Goal: Task Accomplishment & Management: Manage account settings

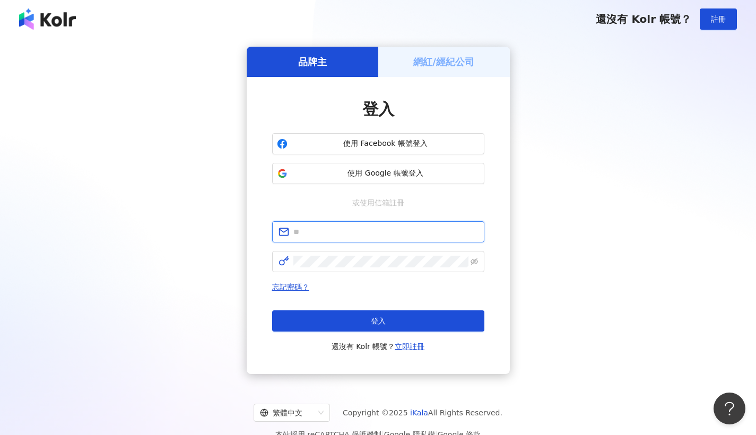
type input "**********"
click at [391, 324] on button "登入" at bounding box center [378, 320] width 212 height 21
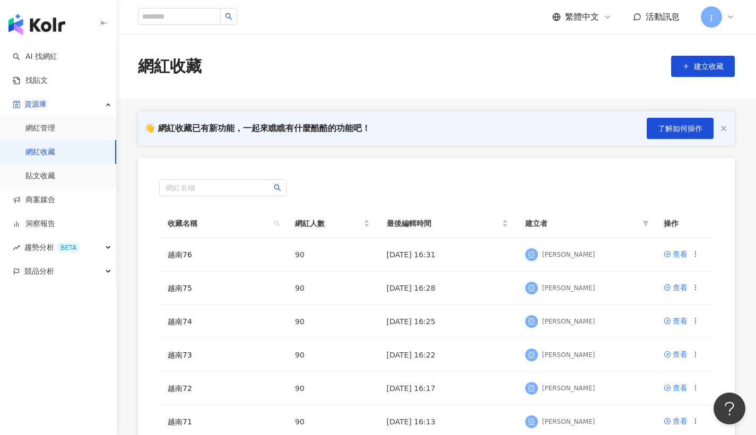
click at [55, 158] on link "網紅收藏" at bounding box center [40, 152] width 30 height 11
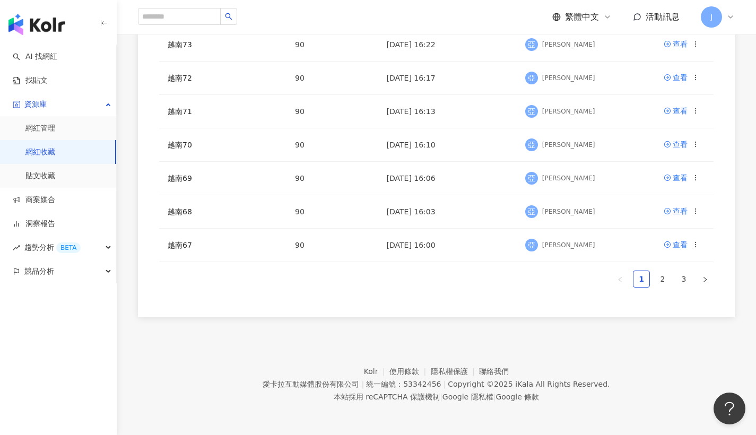
click at [694, 280] on ul "1 2 3" at bounding box center [436, 279] width 555 height 17
click at [685, 281] on link "3" at bounding box center [684, 279] width 16 height 16
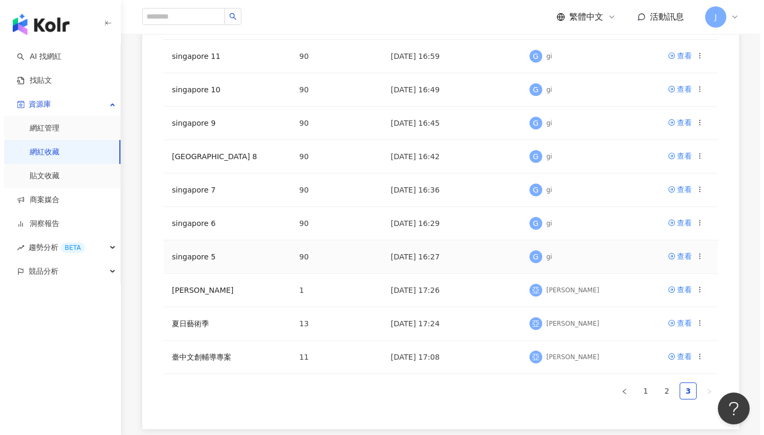
scroll to position [166, 0]
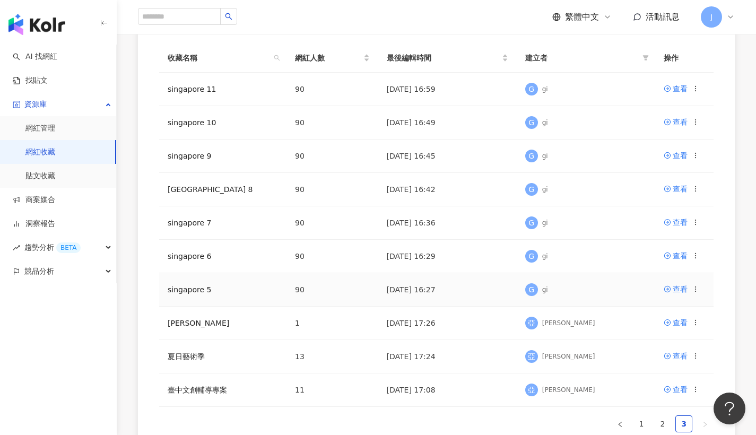
click at [694, 291] on icon at bounding box center [695, 289] width 7 height 7
click at [667, 369] on li "刪除收藏" at bounding box center [663, 377] width 70 height 23
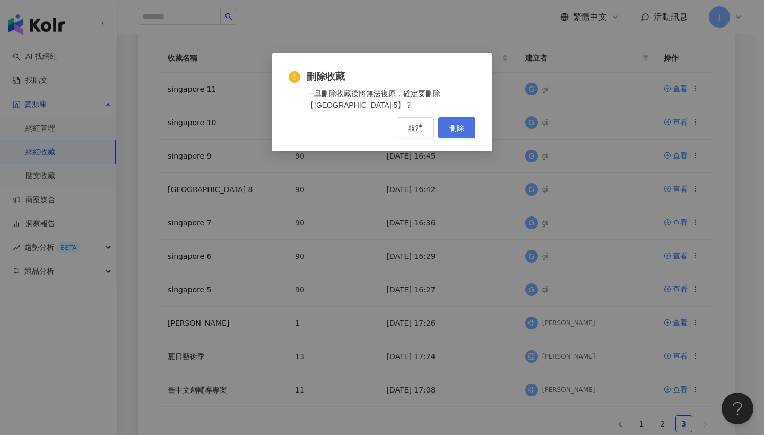
click at [469, 132] on button "刪除" at bounding box center [456, 127] width 37 height 21
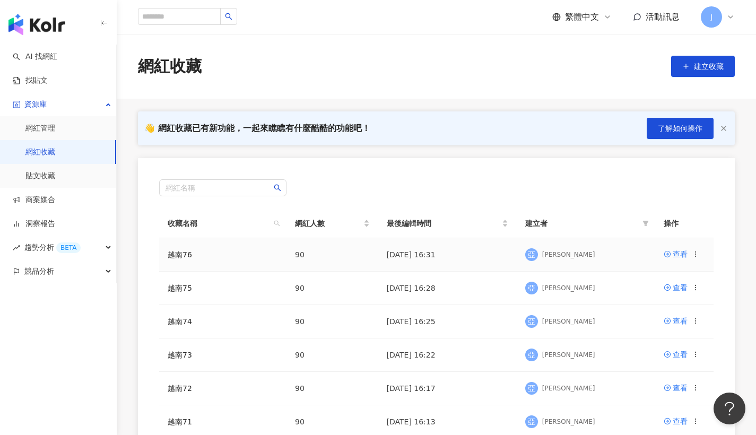
scroll to position [310, 0]
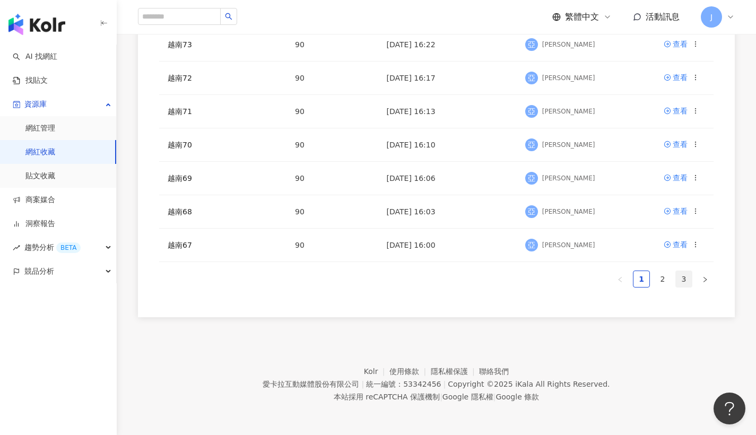
click at [677, 278] on link "3" at bounding box center [684, 279] width 16 height 16
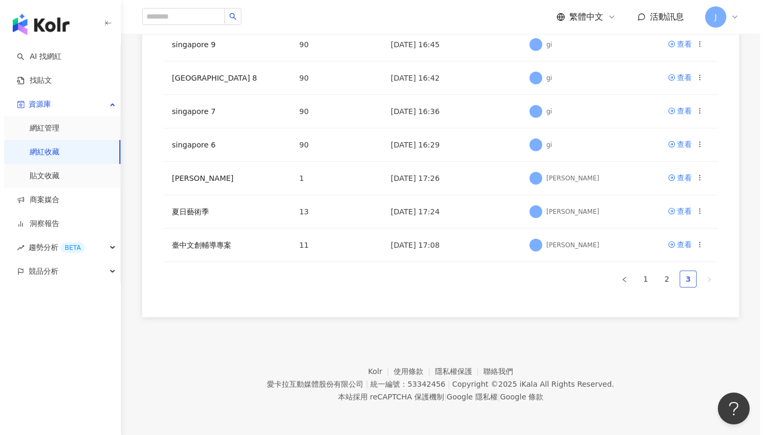
scroll to position [277, 0]
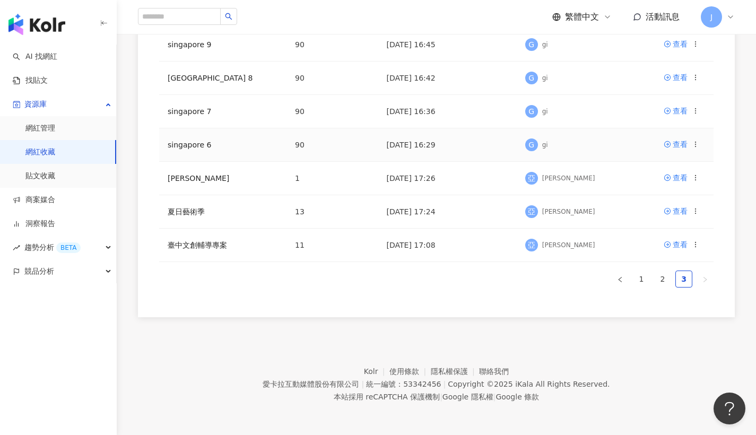
click at [694, 144] on icon at bounding box center [695, 144] width 7 height 7
click at [663, 228] on div "刪除收藏" at bounding box center [669, 233] width 45 height 12
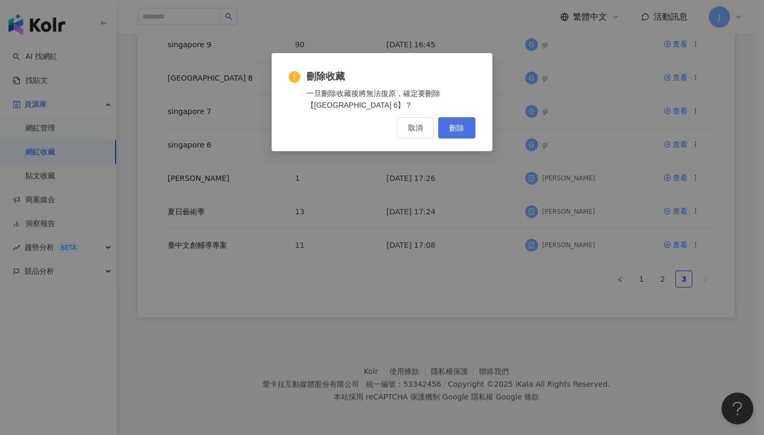
click at [461, 130] on span "刪除" at bounding box center [456, 128] width 15 height 8
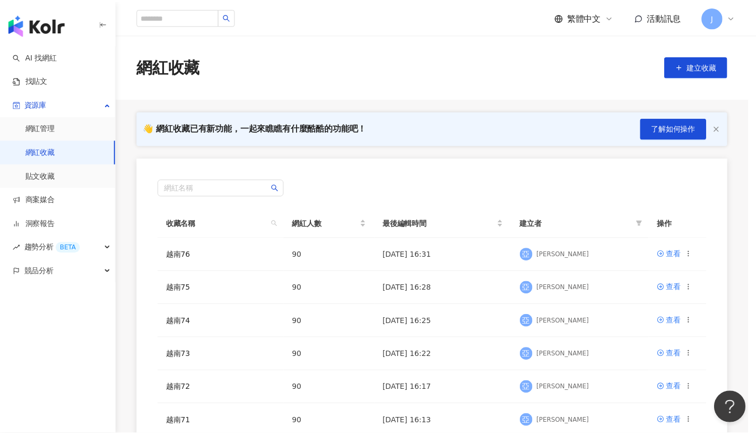
scroll to position [310, 0]
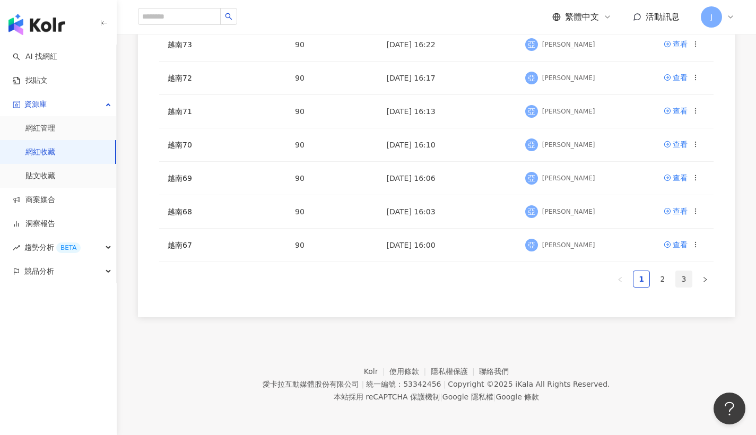
click at [688, 276] on link "3" at bounding box center [684, 279] width 16 height 16
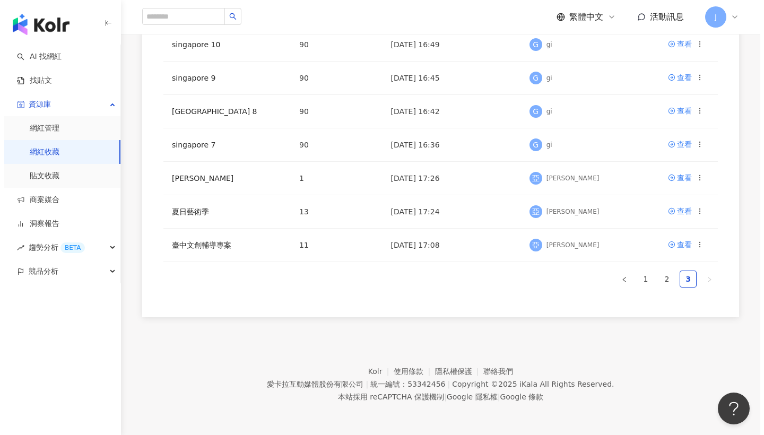
scroll to position [244, 0]
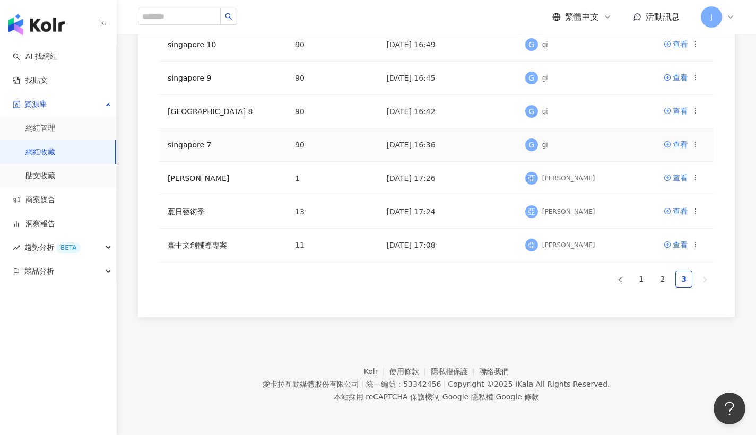
click at [697, 146] on icon at bounding box center [695, 144] width 7 height 7
click at [667, 226] on li "刪除收藏" at bounding box center [663, 232] width 70 height 23
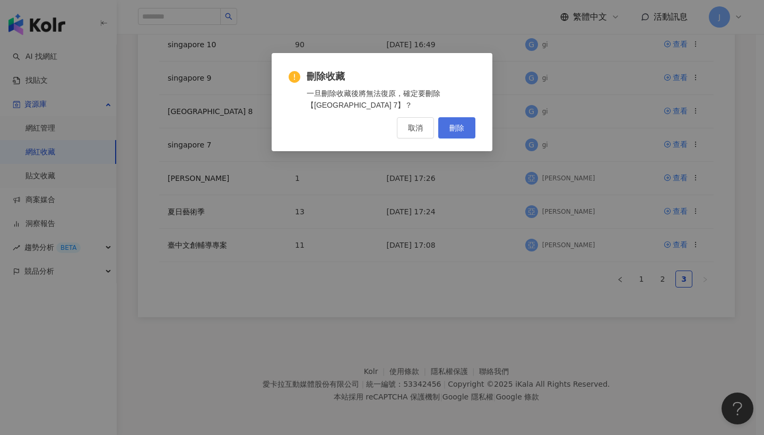
click at [468, 136] on button "刪除" at bounding box center [456, 127] width 37 height 21
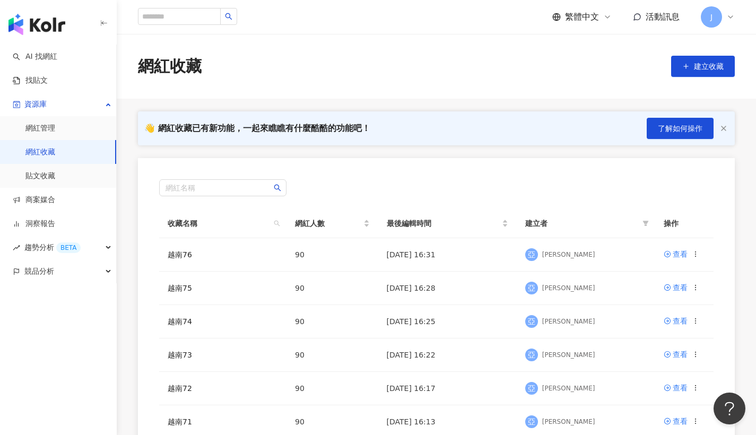
scroll to position [310, 0]
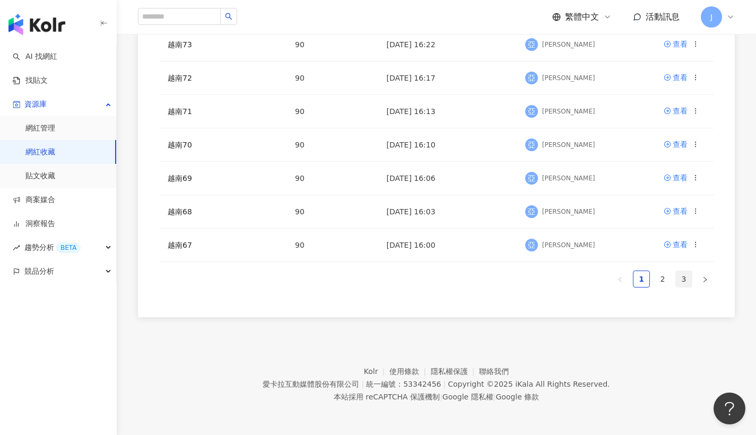
click at [678, 278] on link "3" at bounding box center [684, 279] width 16 height 16
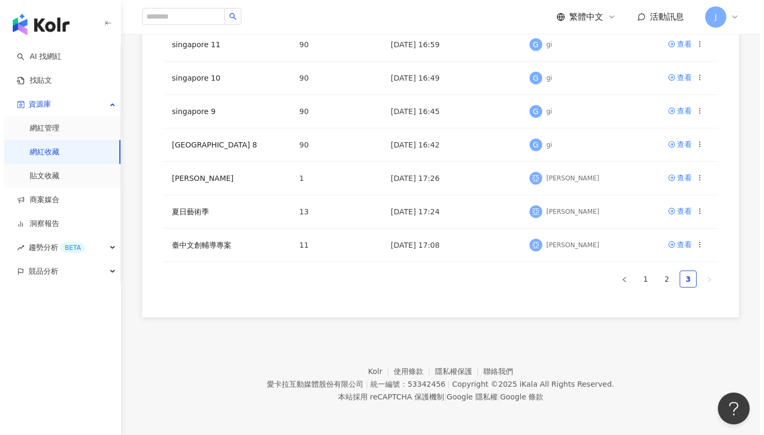
scroll to position [170, 0]
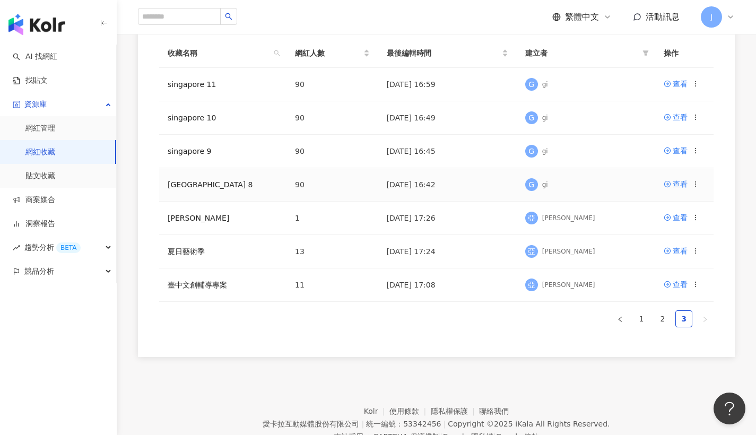
click at [697, 192] on td "查看" at bounding box center [684, 184] width 58 height 33
click at [698, 189] on div at bounding box center [695, 184] width 7 height 12
click at [697, 187] on icon at bounding box center [695, 183] width 7 height 7
click at [663, 269] on div "刪除收藏" at bounding box center [669, 272] width 45 height 12
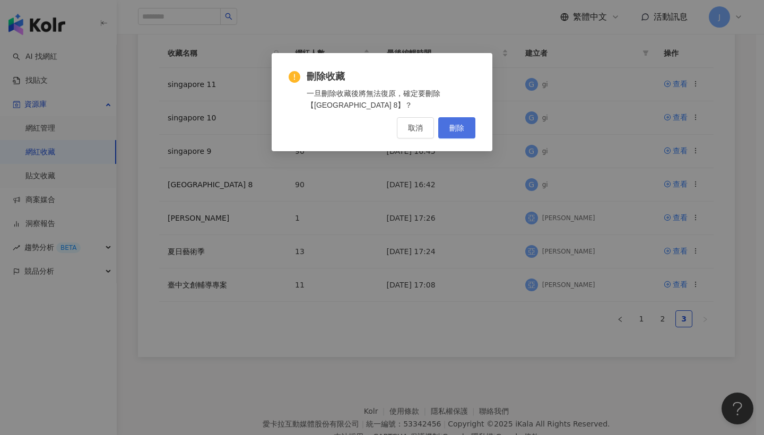
click at [471, 133] on button "刪除" at bounding box center [456, 127] width 37 height 21
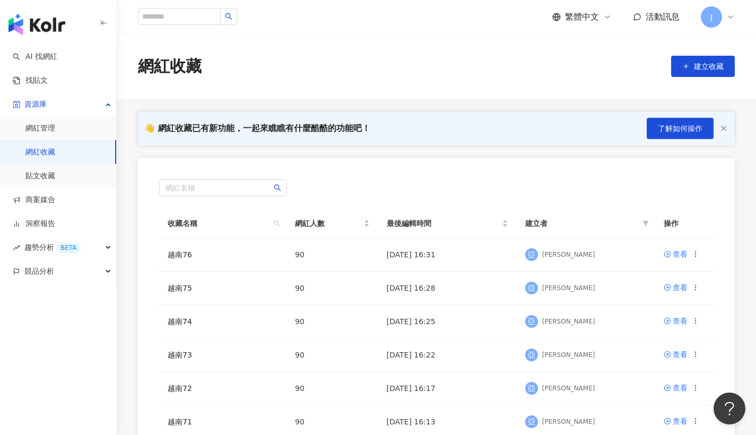
scroll to position [310, 0]
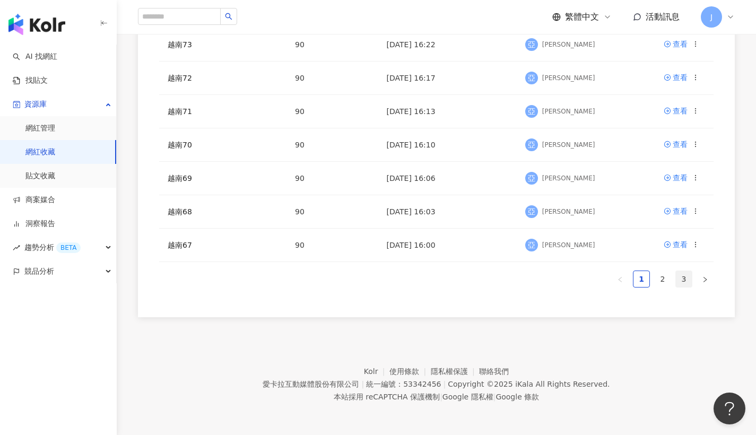
click at [677, 283] on link "3" at bounding box center [684, 279] width 16 height 16
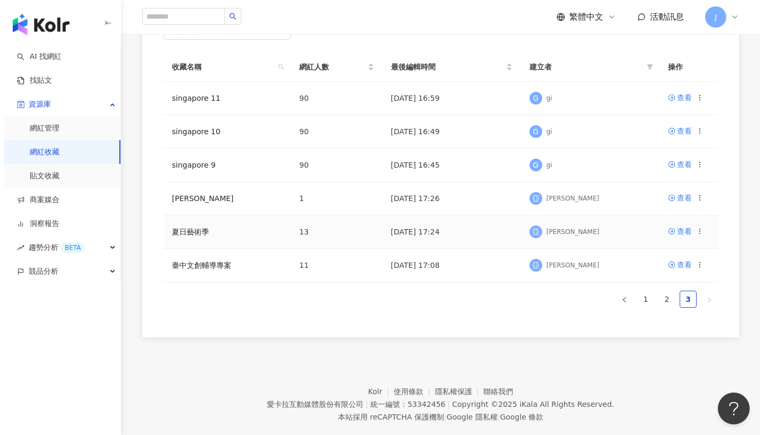
scroll to position [135, 0]
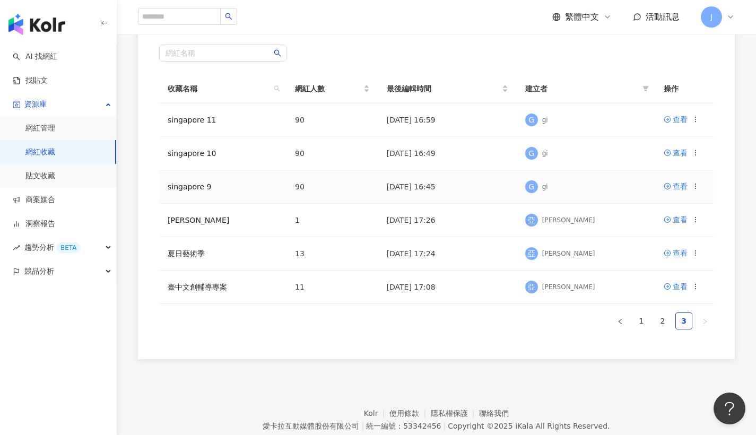
click at [696, 189] on icon at bounding box center [695, 186] width 7 height 7
click at [664, 269] on div "刪除收藏" at bounding box center [669, 275] width 45 height 12
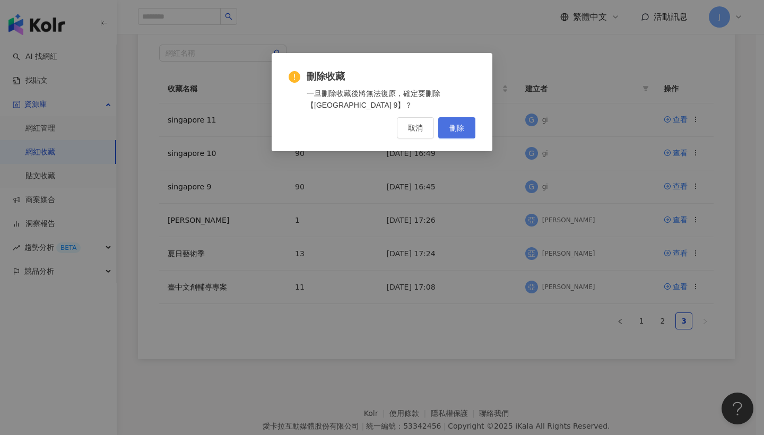
click at [452, 130] on span "刪除" at bounding box center [456, 128] width 15 height 8
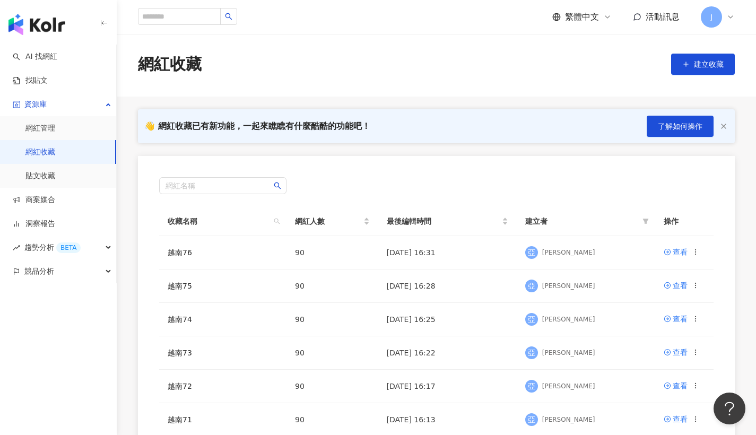
scroll to position [310, 0]
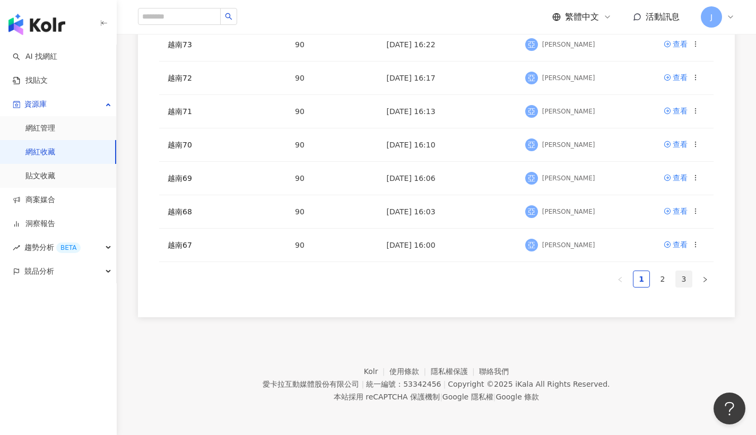
click at [684, 280] on link "3" at bounding box center [684, 279] width 16 height 16
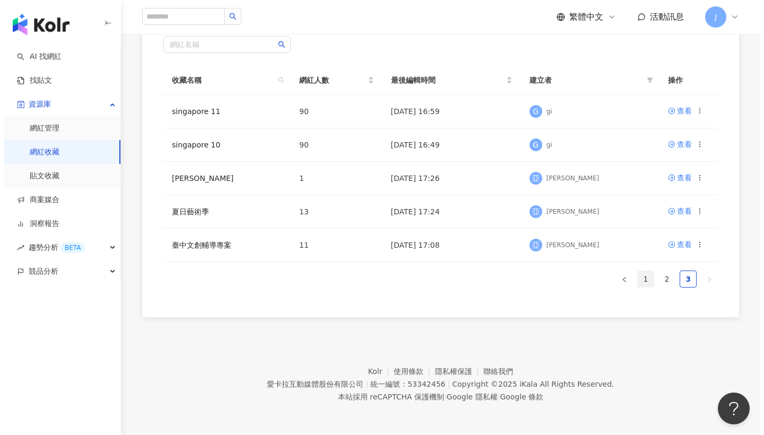
scroll to position [141, 0]
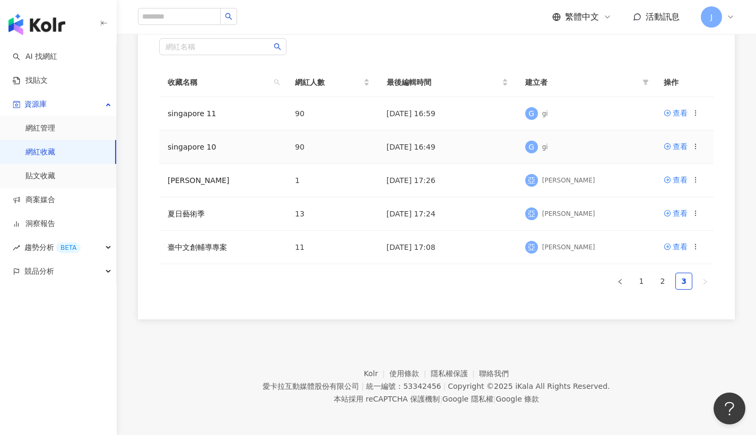
click at [697, 153] on td "查看" at bounding box center [684, 147] width 58 height 33
click at [697, 148] on icon at bounding box center [695, 146] width 7 height 7
click at [531, 338] on footer "Kolr 使用條款 隱私權保護 聯絡我們 愛卡拉互動媒體股份有限公司 | 統一編號：53342456 | Copyright © 2025 iKala All…" at bounding box center [436, 378] width 639 height 118
click at [698, 148] on icon at bounding box center [695, 146] width 7 height 7
click at [680, 230] on div "刪除收藏" at bounding box center [669, 235] width 45 height 12
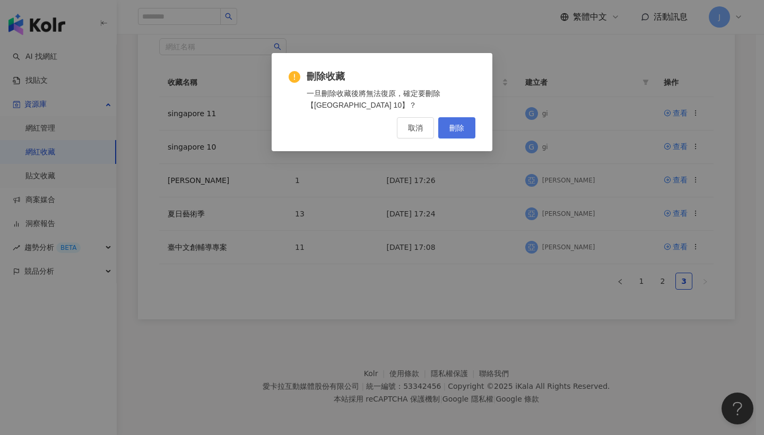
click at [462, 127] on span "刪除" at bounding box center [456, 128] width 15 height 8
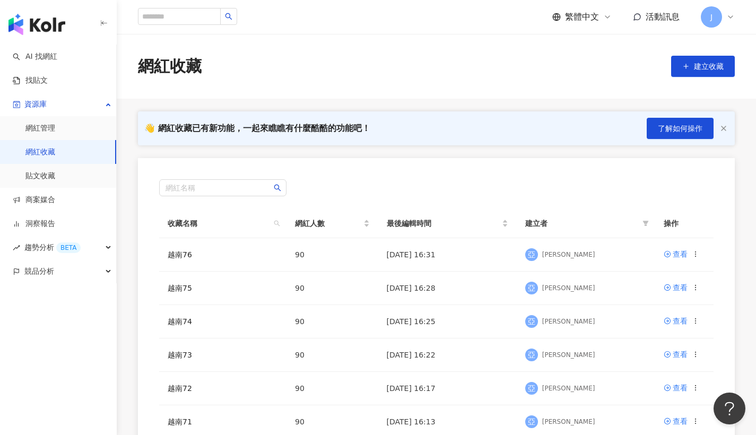
scroll to position [310, 0]
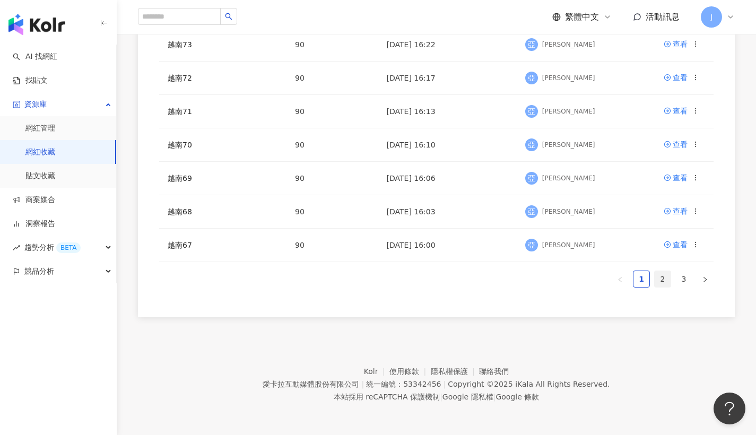
click at [667, 282] on link "2" at bounding box center [663, 279] width 16 height 16
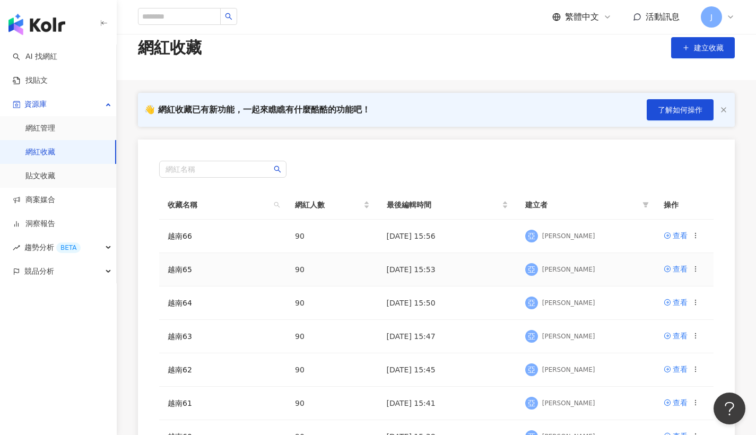
scroll to position [232, 0]
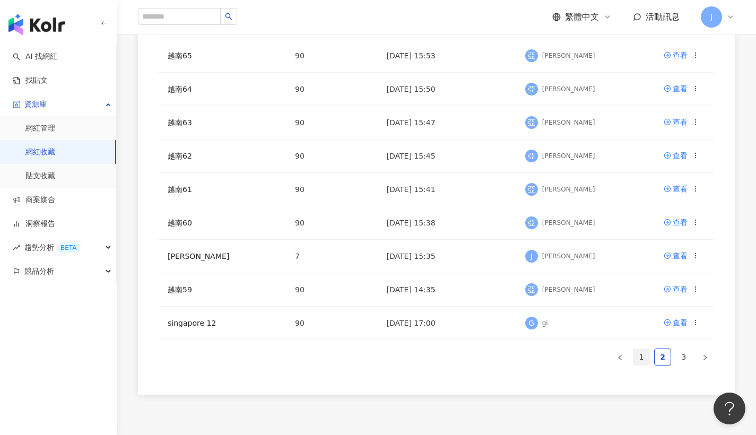
click at [649, 356] on link "1" at bounding box center [642, 357] width 16 height 16
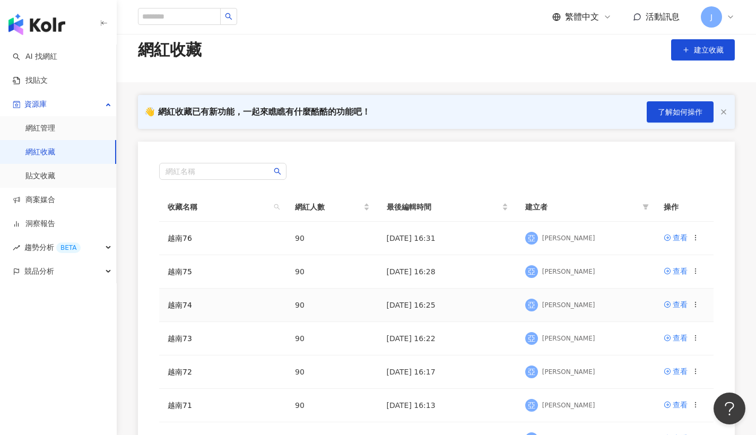
scroll to position [310, 0]
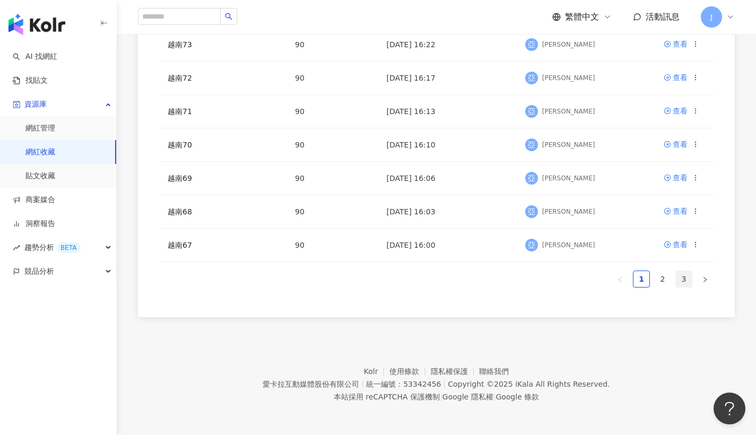
click at [688, 277] on link "3" at bounding box center [684, 279] width 16 height 16
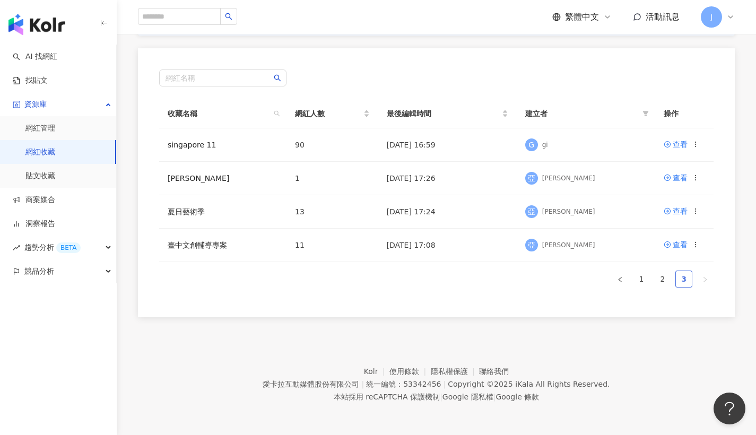
scroll to position [110, 0]
click at [667, 279] on link "2" at bounding box center [663, 279] width 16 height 16
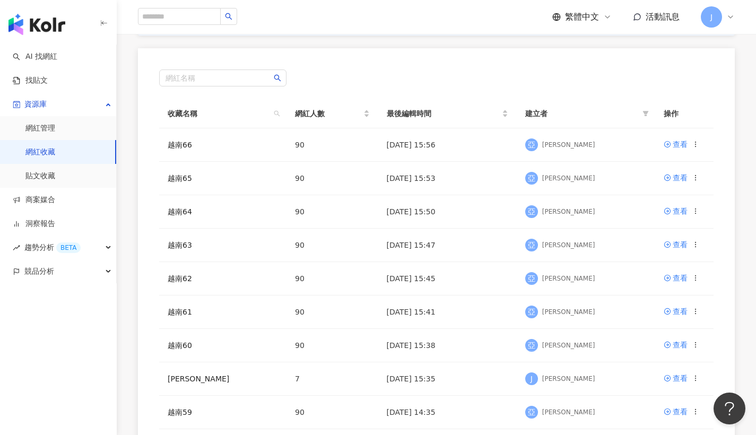
scroll to position [310, 0]
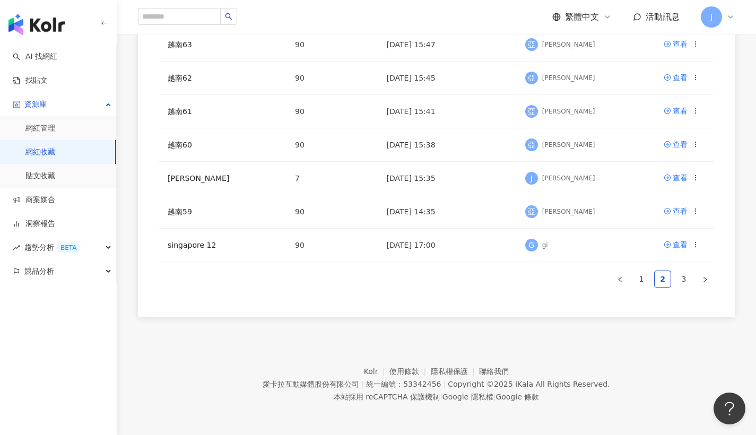
click at [313, 339] on footer "Kolr 使用條款 隱私權保護 聯絡我們 愛卡拉互動媒體股份有限公司 | 統一編號：53342456 | Copyright © 2025 iKala All…" at bounding box center [436, 376] width 639 height 118
click at [667, 242] on icon at bounding box center [667, 244] width 6 height 6
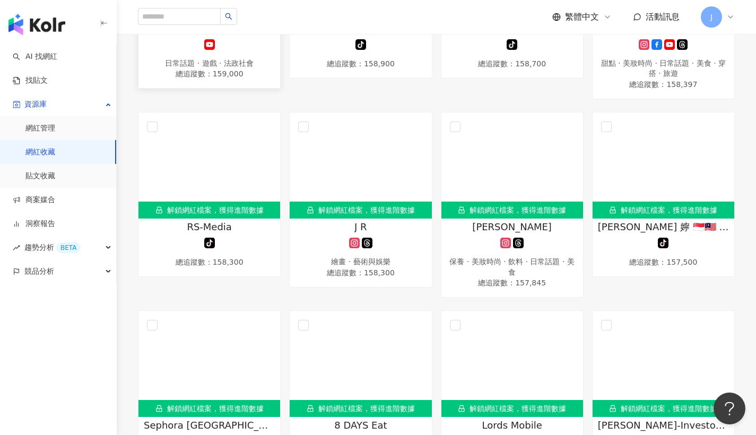
scroll to position [2475, 0]
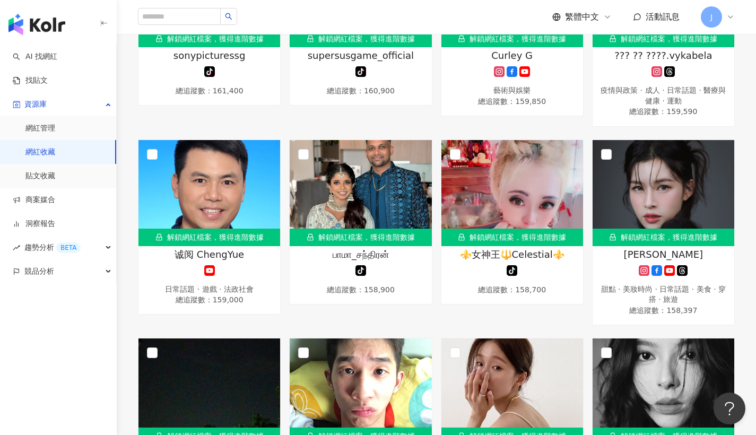
click at [55, 148] on link "網紅收藏" at bounding box center [40, 152] width 30 height 11
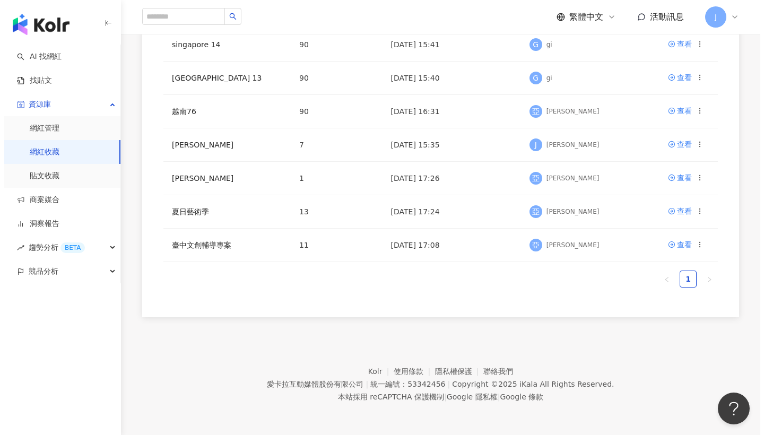
scroll to position [49, 0]
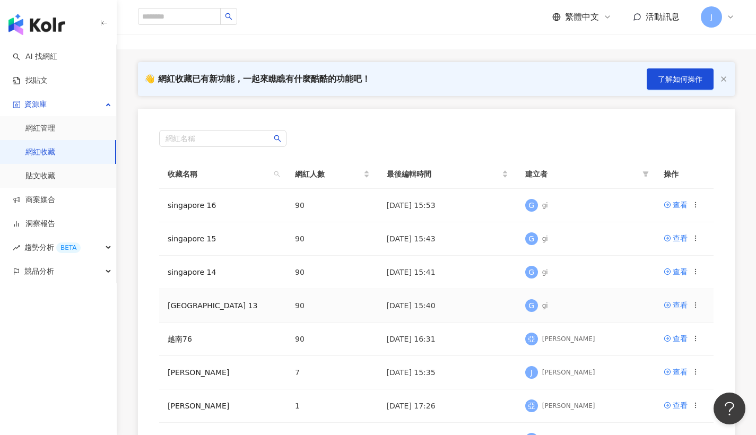
click at [699, 303] on icon at bounding box center [695, 304] width 7 height 7
click at [670, 353] on div "匯出收藏" at bounding box center [669, 348] width 45 height 12
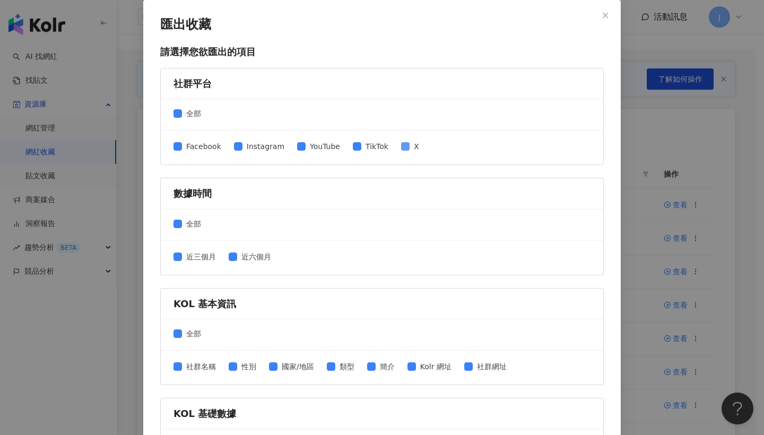
click at [410, 146] on span "X" at bounding box center [417, 147] width 14 height 12
click at [429, 366] on span "Kolr 網址" at bounding box center [436, 367] width 40 height 12
click at [376, 367] on span "簡介" at bounding box center [387, 367] width 23 height 12
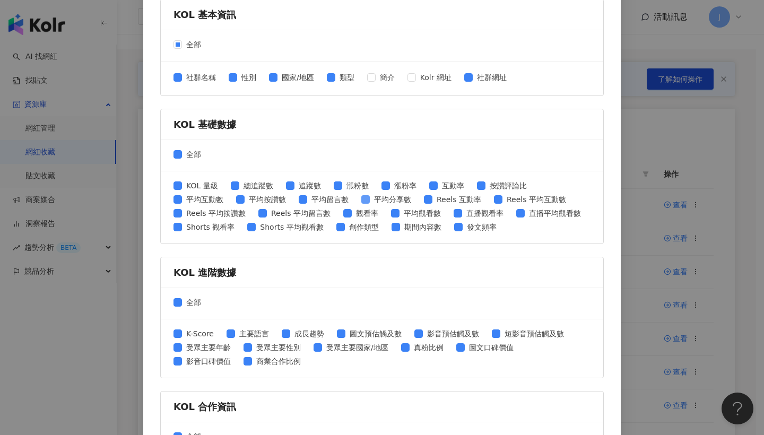
scroll to position [200, 0]
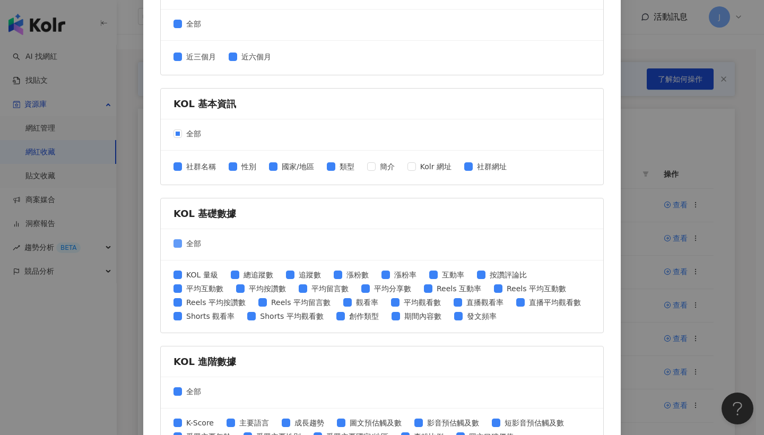
click at [174, 246] on span at bounding box center [178, 243] width 8 height 8
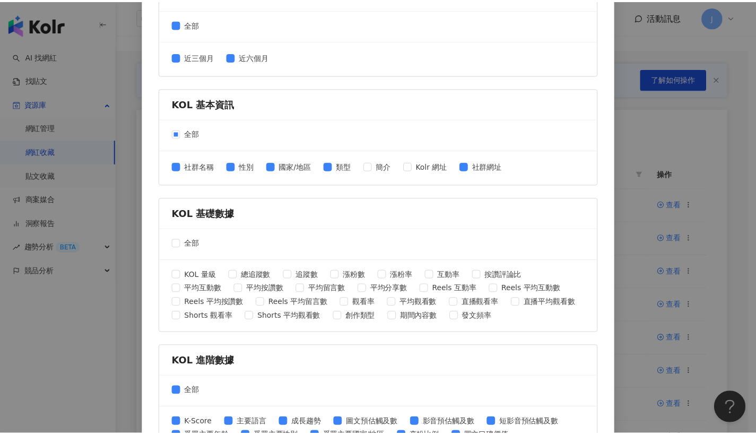
scroll to position [388, 0]
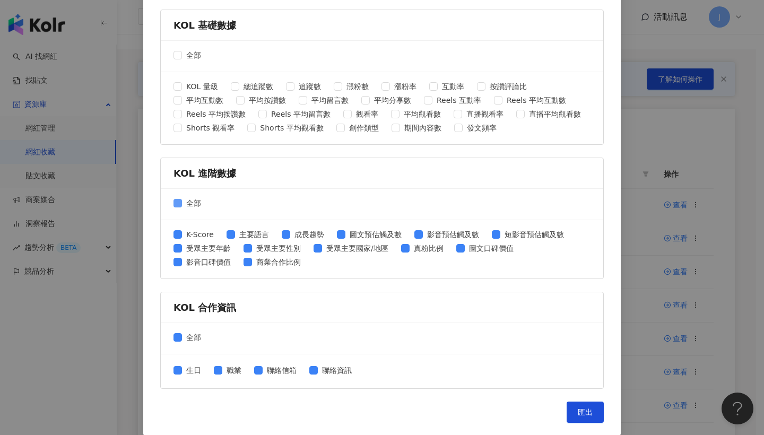
click at [177, 197] on label "全部" at bounding box center [190, 203] width 32 height 12
click at [175, 332] on label "全部" at bounding box center [190, 338] width 32 height 12
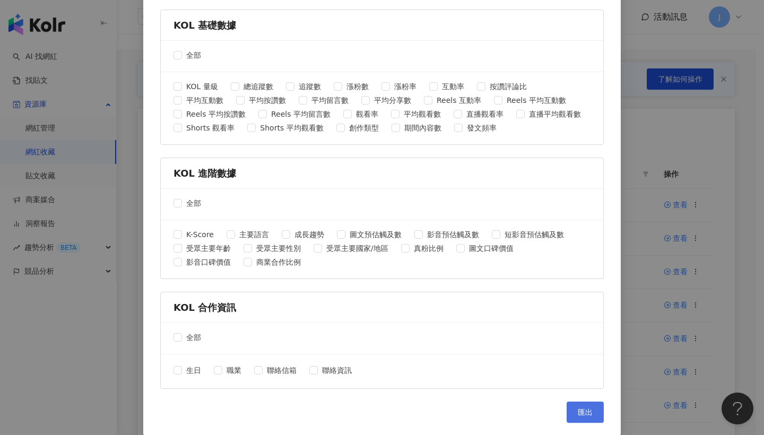
click at [578, 404] on button "匯出" at bounding box center [585, 412] width 37 height 21
click at [660, 186] on div "匯出收藏 請選擇您欲匯出的項目 社群平台 全部 Facebook Instagram YouTube TikTok X 數據時間 全部 近三個月 近六個月 K…" at bounding box center [382, 217] width 764 height 435
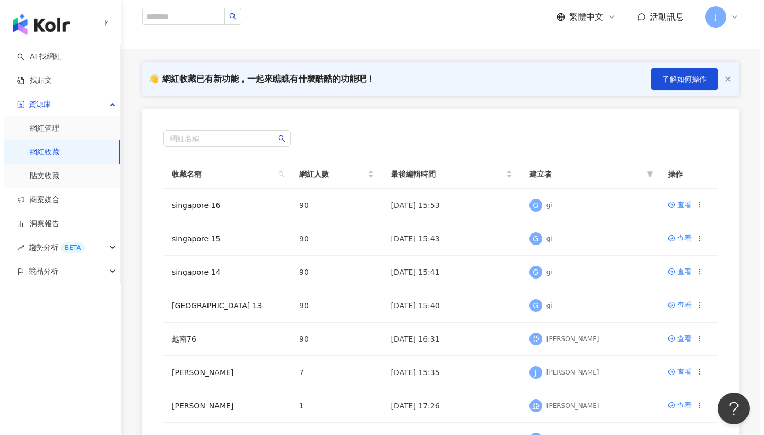
scroll to position [0, 0]
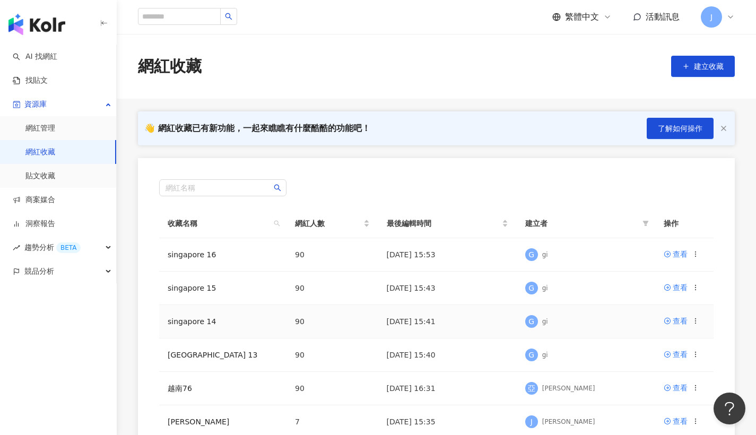
click at [695, 321] on icon at bounding box center [695, 320] width 7 height 7
click at [676, 362] on div "匯出收藏" at bounding box center [669, 364] width 45 height 12
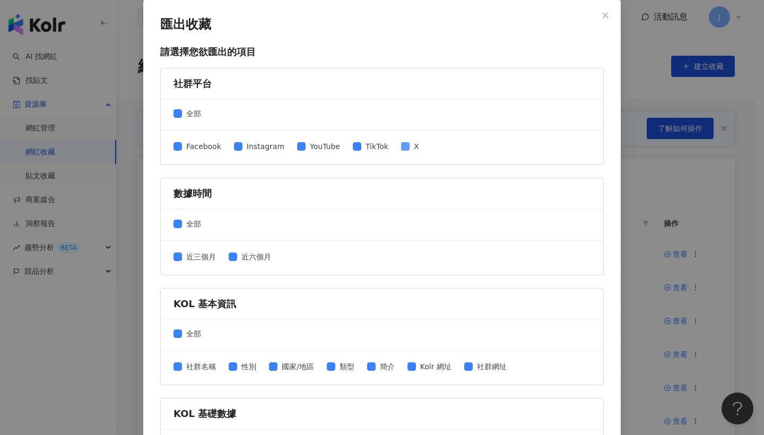
click at [401, 151] on label "X" at bounding box center [412, 147] width 22 height 12
click at [437, 369] on span "Kolr 網址" at bounding box center [436, 367] width 40 height 12
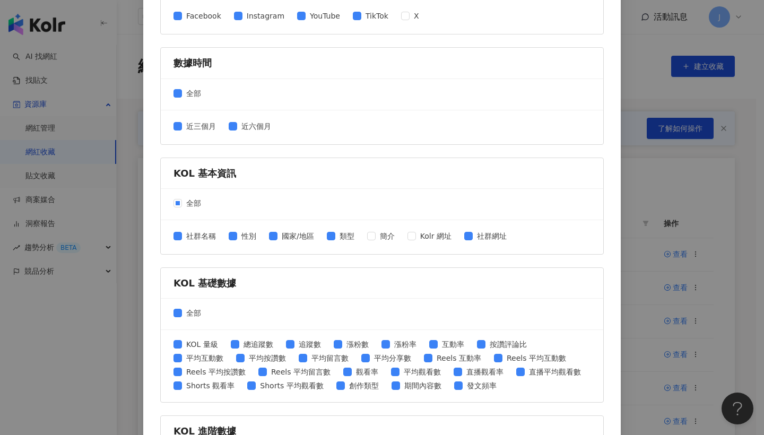
scroll to position [202, 0]
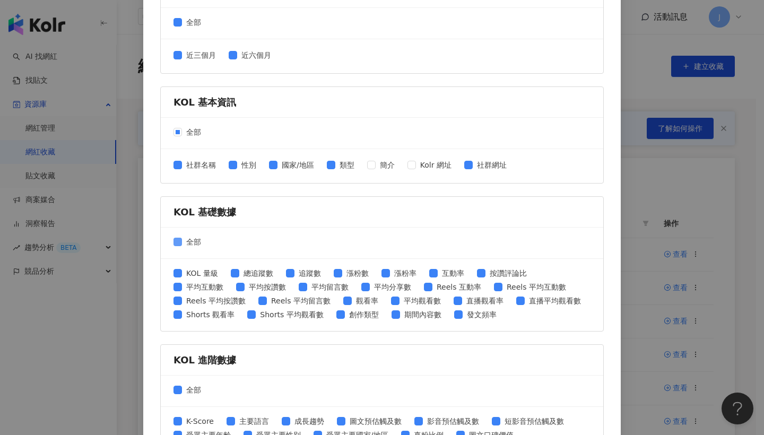
click at [184, 240] on span "全部" at bounding box center [193, 242] width 23 height 12
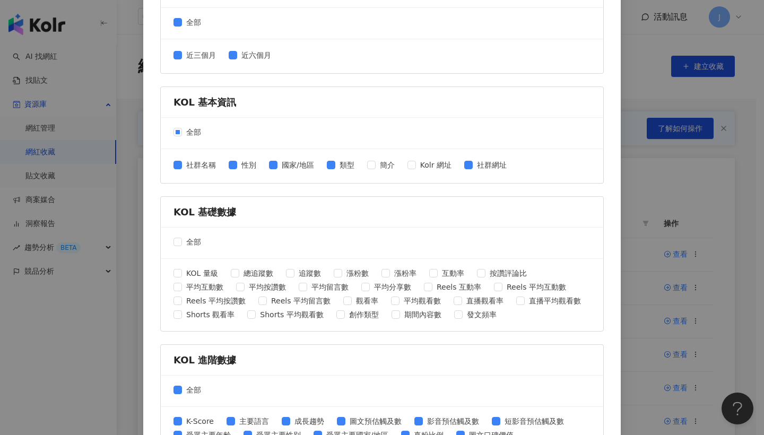
scroll to position [298, 0]
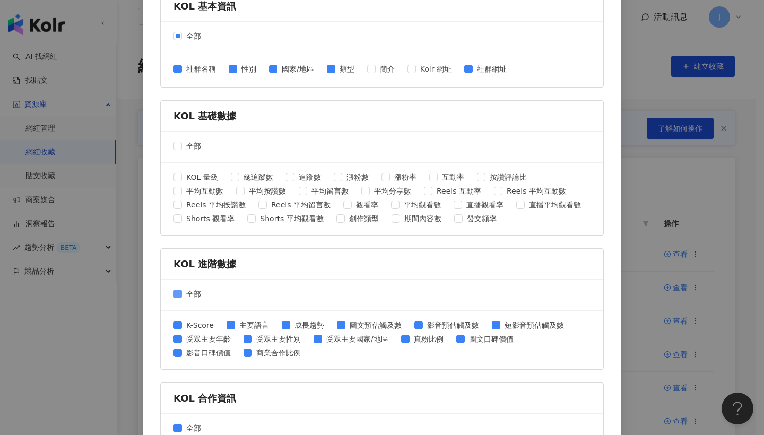
click at [188, 292] on span "全部" at bounding box center [193, 294] width 23 height 12
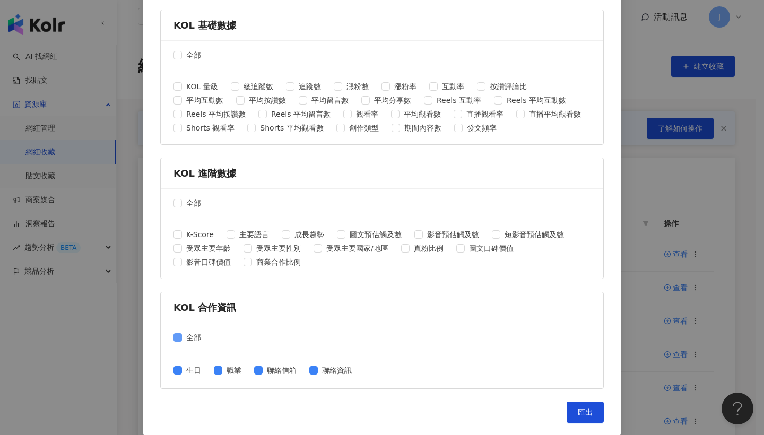
click at [175, 342] on label "全部" at bounding box center [190, 338] width 32 height 12
click at [573, 400] on div "匯出收藏 請選擇您欲匯出的項目 社群平台 全部 Facebook Instagram YouTube TikTok X 數據時間 全部 近三個月 近六個月 K…" at bounding box center [382, 24] width 478 height 824
click at [573, 403] on button "匯出" at bounding box center [585, 412] width 37 height 21
click at [624, 193] on div "匯出收藏 請選擇您欲匯出的項目 社群平台 全部 Facebook Instagram YouTube TikTok X 數據時間 全部 近三個月 近六個月 K…" at bounding box center [382, 217] width 764 height 435
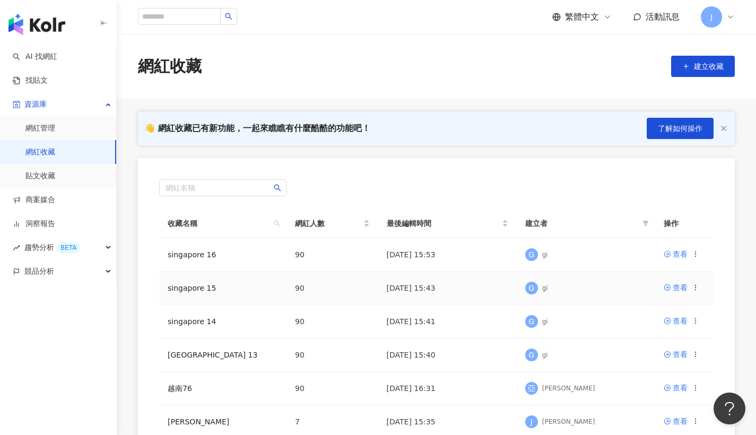
click at [695, 290] on icon at bounding box center [695, 287] width 7 height 7
click at [671, 330] on div "匯出收藏" at bounding box center [669, 330] width 45 height 12
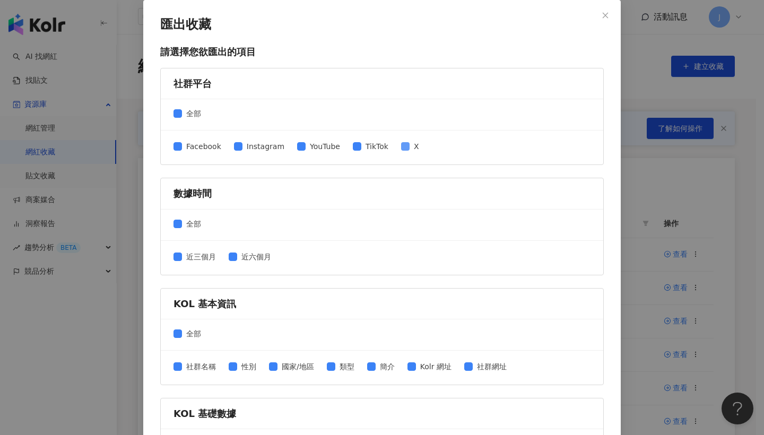
drag, startPoint x: 402, startPoint y: 143, endPoint x: 407, endPoint y: 145, distance: 5.5
click at [410, 144] on span "X" at bounding box center [417, 147] width 14 height 12
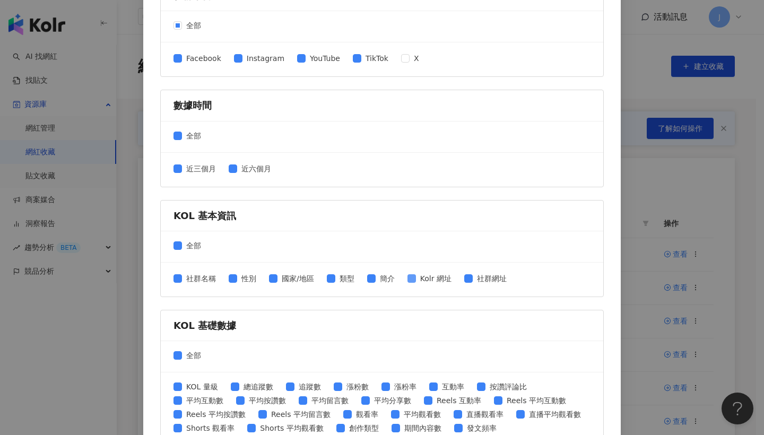
click at [437, 279] on span "Kolr 網址" at bounding box center [436, 279] width 40 height 12
click at [385, 279] on span "簡介" at bounding box center [387, 279] width 23 height 12
click at [198, 355] on span "全部" at bounding box center [193, 356] width 23 height 12
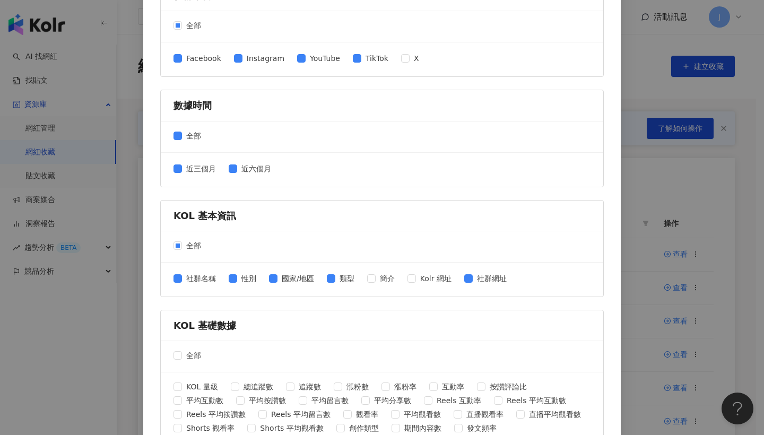
scroll to position [298, 0]
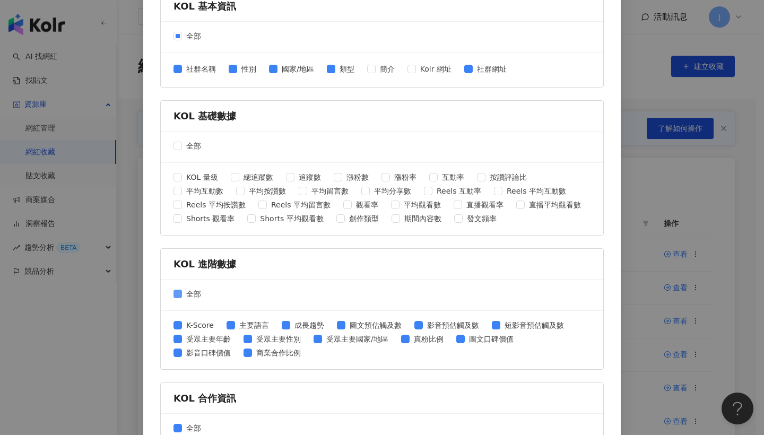
click at [193, 290] on span "全部" at bounding box center [193, 294] width 23 height 12
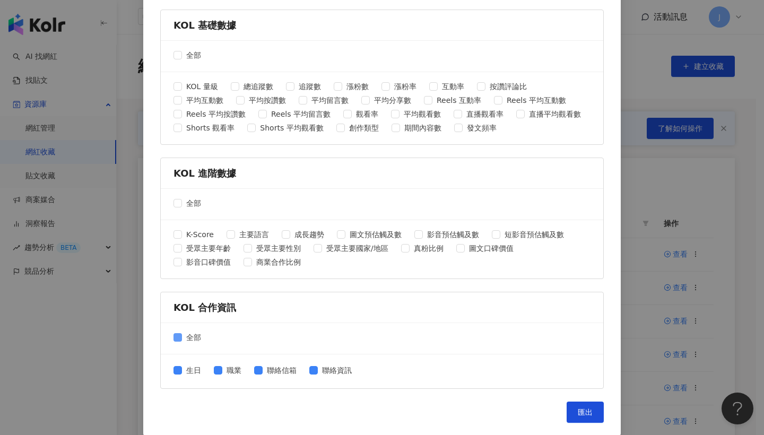
click at [194, 334] on span "全部" at bounding box center [193, 338] width 23 height 12
click at [587, 403] on button "匯出" at bounding box center [585, 412] width 37 height 21
click at [650, 288] on div "匯出收藏 請選擇您欲匯出的項目 社群平台 全部 Facebook Instagram YouTube TikTok X 數據時間 全部 近三個月 近六個月 K…" at bounding box center [382, 217] width 764 height 435
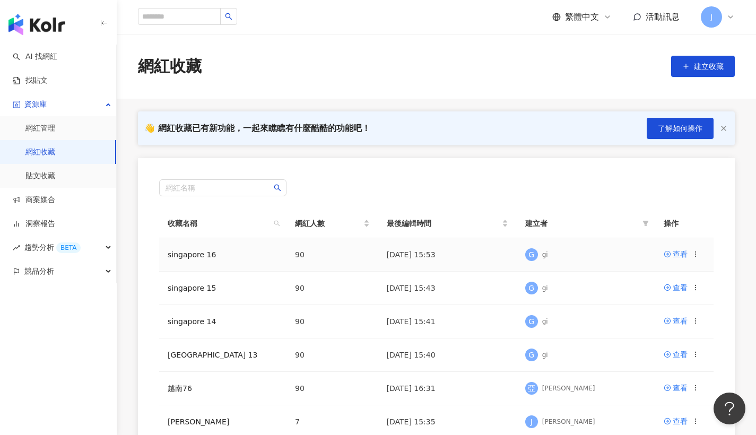
click at [699, 256] on icon at bounding box center [695, 253] width 7 height 7
click at [691, 301] on div "匯出收藏" at bounding box center [669, 297] width 45 height 12
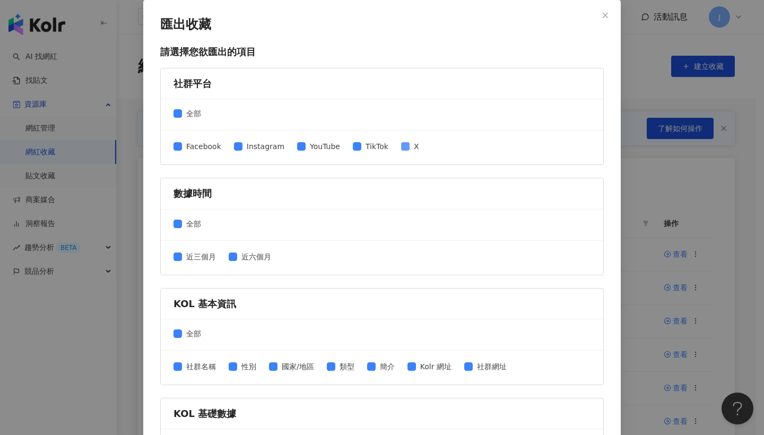
click at [401, 150] on span at bounding box center [405, 146] width 8 height 8
click at [412, 360] on div "社群名稱 性別 國家/地區 類型 簡介 Kolr 網址 社群網址" at bounding box center [382, 367] width 417 height 17
click at [376, 364] on span "簡介" at bounding box center [387, 367] width 23 height 12
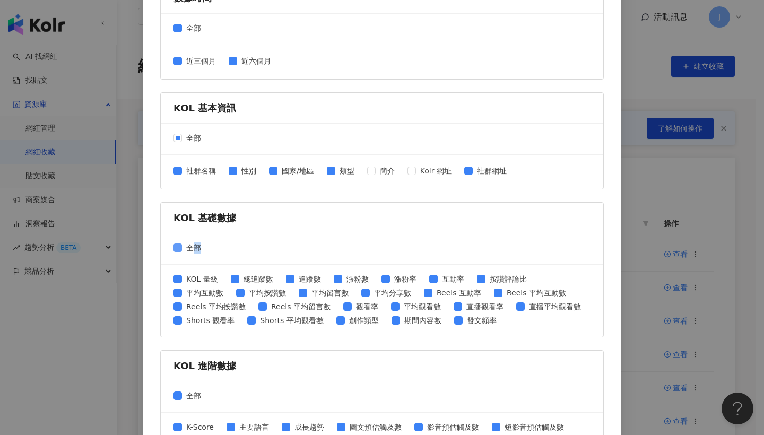
drag, startPoint x: 193, startPoint y: 248, endPoint x: 199, endPoint y: 247, distance: 6.5
click at [195, 247] on span "全部" at bounding box center [193, 248] width 23 height 12
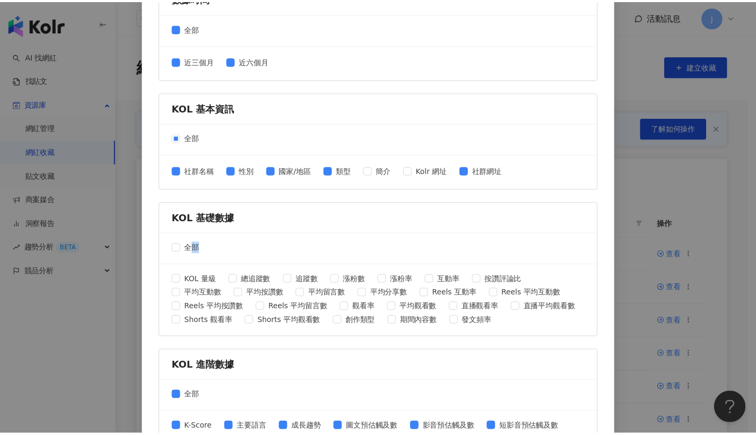
scroll to position [388, 0]
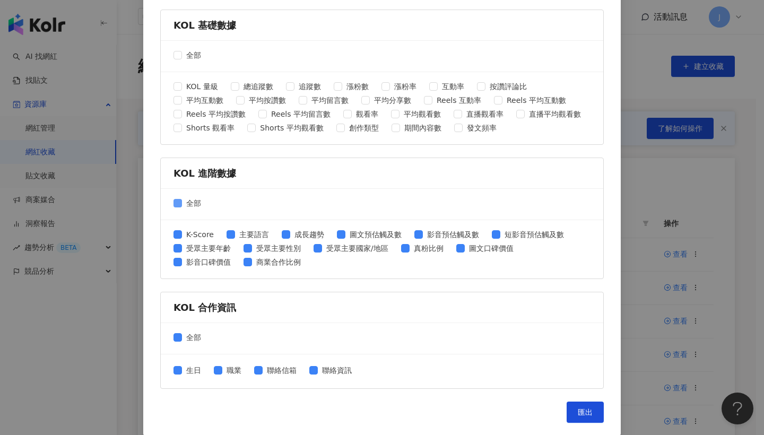
click at [189, 206] on span "全部" at bounding box center [193, 203] width 23 height 12
click at [182, 339] on span "全部" at bounding box center [193, 338] width 23 height 12
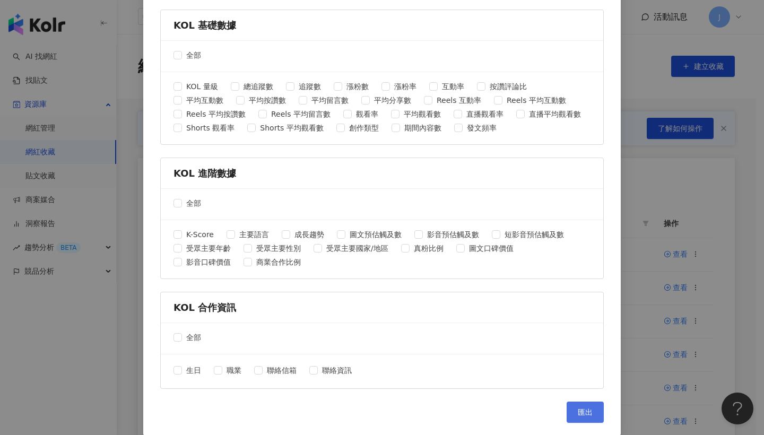
click at [578, 409] on span "匯出" at bounding box center [585, 412] width 15 height 8
click at [550, 334] on div "全部" at bounding box center [382, 338] width 443 height 31
click at [678, 183] on div "匯出收藏 請選擇您欲匯出的項目 社群平台 全部 Facebook Instagram YouTube TikTok X 數據時間 全部 近三個月 近六個月 K…" at bounding box center [382, 217] width 764 height 435
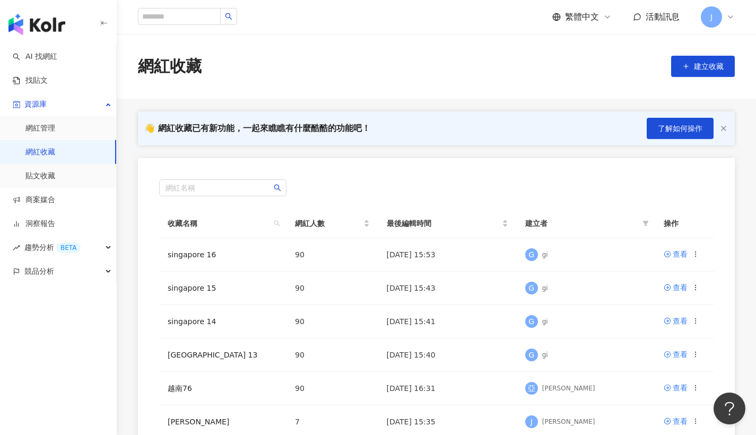
click at [516, 151] on div "👋 網紅收藏已有新功能，一起來瞧瞧有什麼酷酷的功能吧！ 了解如何操作 網紅名稱 收藏名稱 網紅人數 最後編輯時間 建立者 操作 singapore 16 90…" at bounding box center [436, 352] width 639 height 483
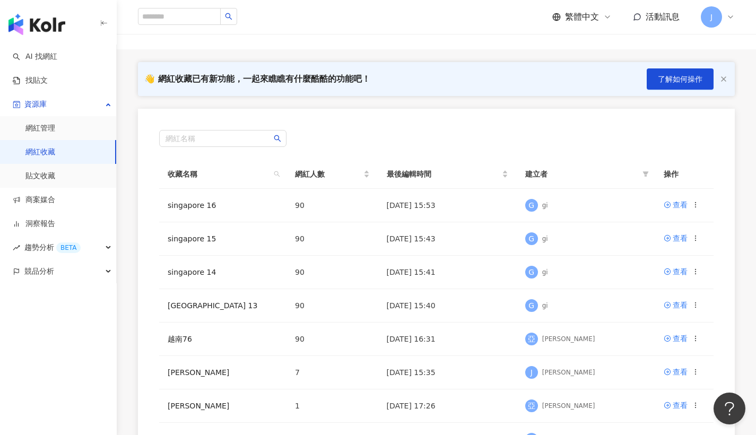
scroll to position [0, 0]
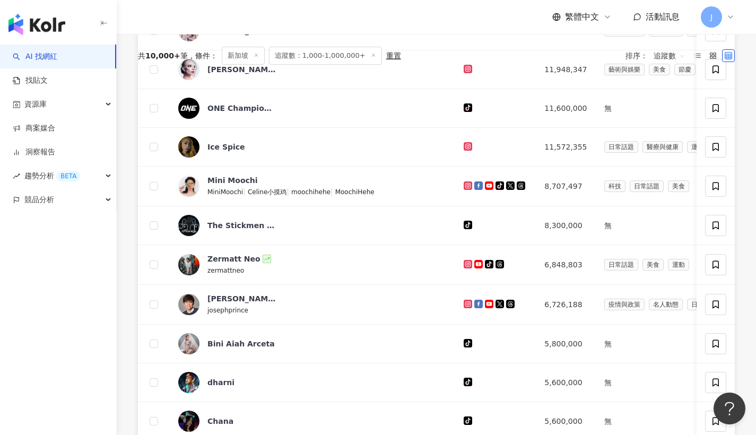
scroll to position [129, 0]
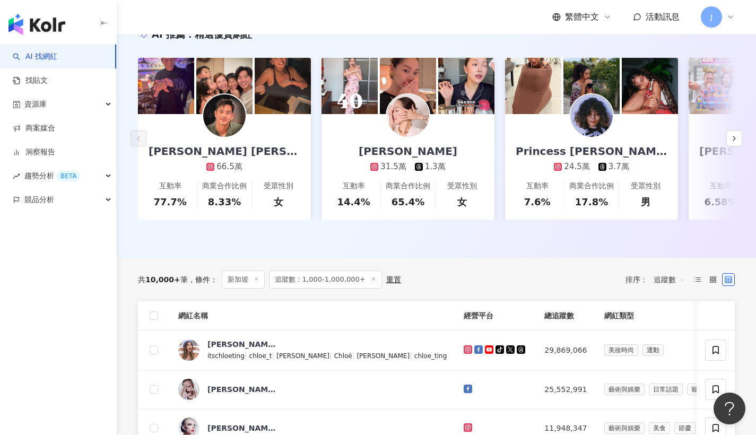
click at [323, 283] on span "追蹤數：1,000-1,000,000+" at bounding box center [325, 280] width 113 height 18
click at [337, 284] on span "追蹤數：1,000-1,000,000+" at bounding box center [325, 280] width 113 height 18
click at [309, 289] on span "追蹤數：1,000-1,000,000+" at bounding box center [325, 280] width 113 height 18
click at [287, 288] on span "追蹤數：1,000-1,000,000+" at bounding box center [325, 280] width 113 height 18
click at [371, 282] on icon at bounding box center [373, 278] width 5 height 5
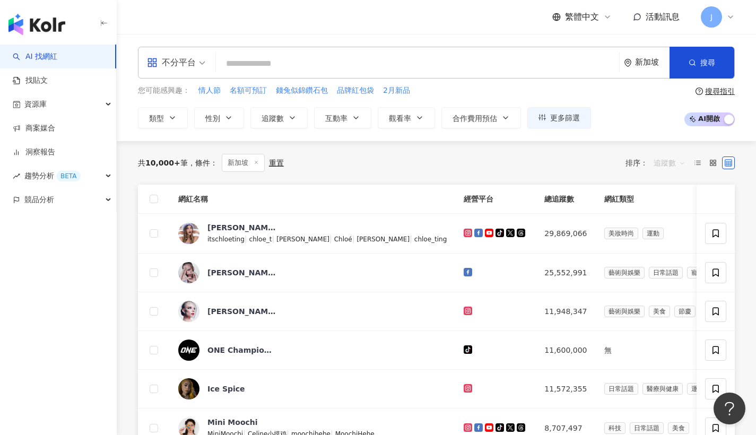
click at [681, 160] on span "追蹤數" at bounding box center [670, 162] width 32 height 17
click at [680, 161] on span "追蹤數" at bounding box center [670, 162] width 32 height 17
click at [305, 119] on button "追蹤數" at bounding box center [278, 117] width 57 height 21
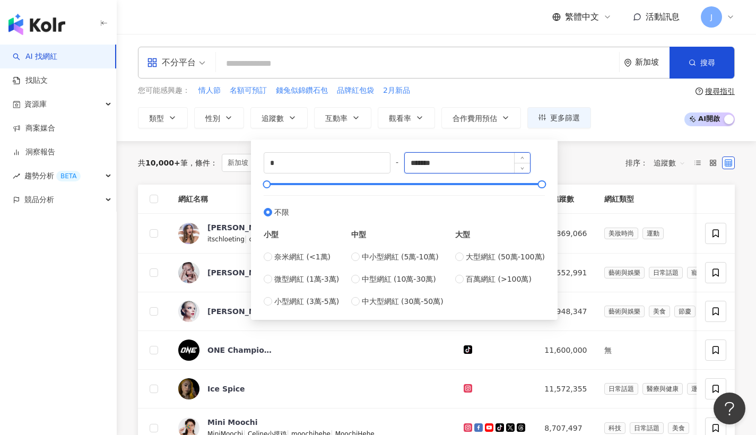
click at [483, 160] on input "*******" at bounding box center [468, 163] width 126 height 20
drag, startPoint x: 483, startPoint y: 160, endPoint x: 337, endPoint y: 158, distance: 146.5
click at [337, 158] on div "* - ******* 不限 小型 奈米網紅 (<1萬) 微型網紅 (1萬-3萬) 小型網紅 (3萬-5萬) 中型 中小型網紅 (5萬-10萬) 中型網紅 (…" at bounding box center [404, 229] width 281 height 155
type input "******"
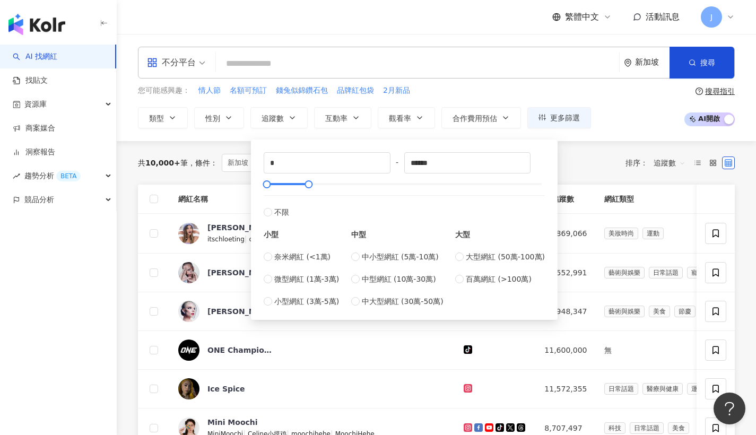
click at [613, 155] on div "共 10,000+ 筆 條件 ： 新加坡 重置 排序： 追蹤數" at bounding box center [436, 163] width 597 height 18
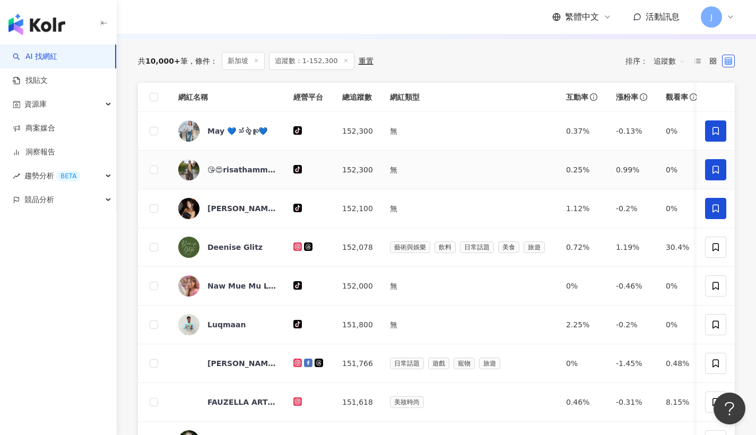
scroll to position [410, 0]
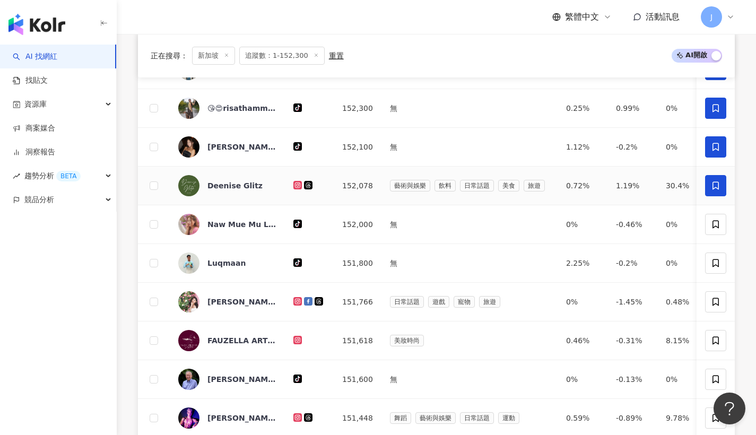
click at [721, 194] on span at bounding box center [715, 185] width 21 height 21
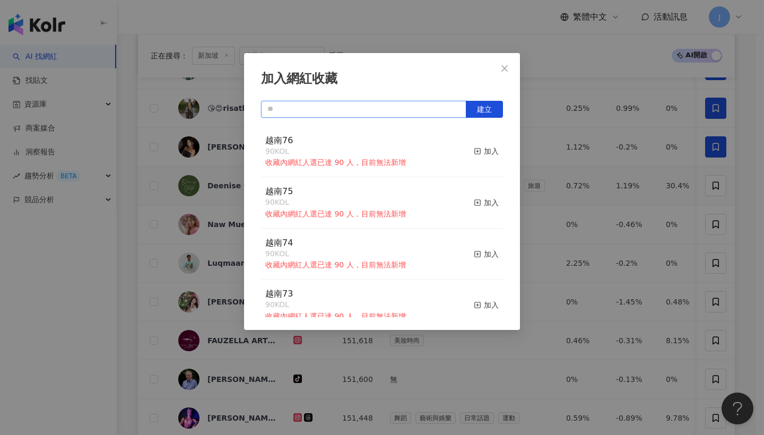
click at [393, 115] on input "text" at bounding box center [363, 109] width 205 height 17
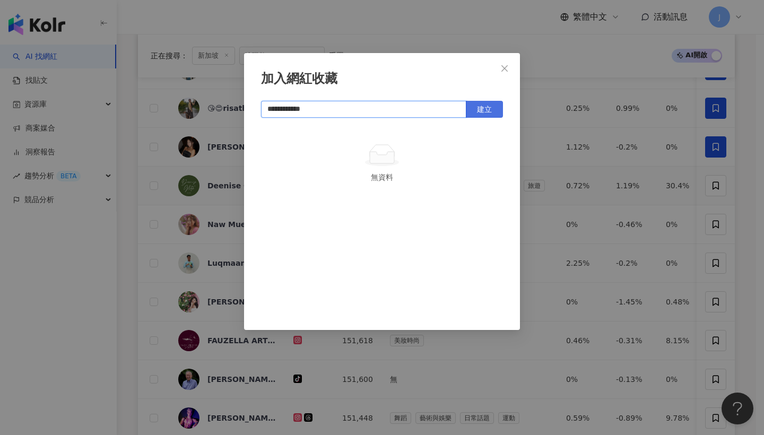
click at [500, 110] on button "建立" at bounding box center [484, 109] width 37 height 17
type input "**********"
click at [512, 63] on button "Close" at bounding box center [504, 68] width 21 height 21
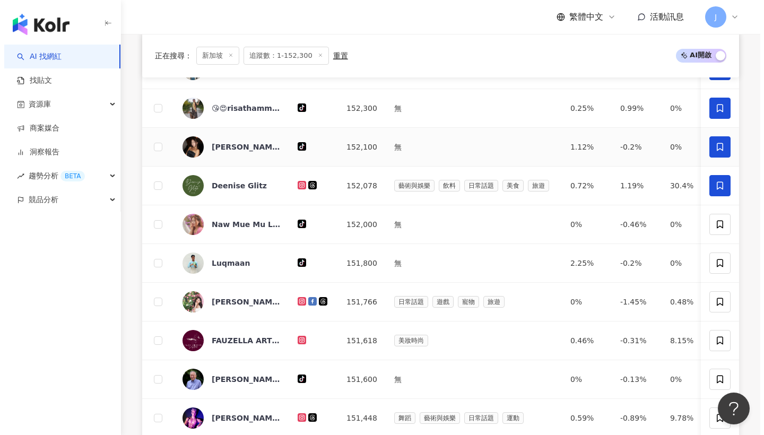
scroll to position [310, 0]
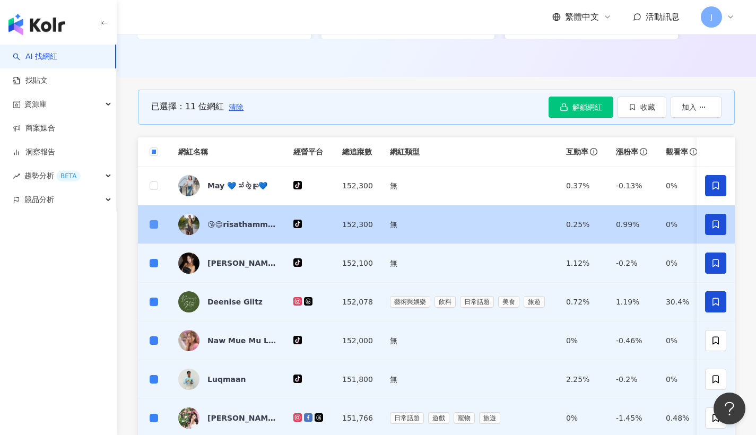
click at [157, 225] on span at bounding box center [154, 224] width 8 height 8
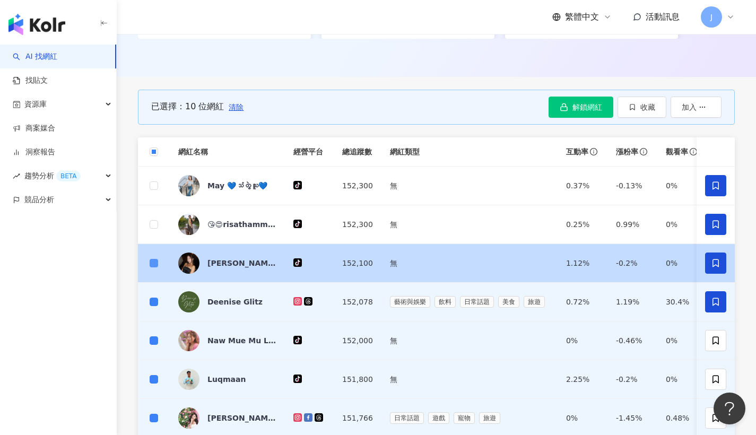
click at [157, 266] on span at bounding box center [154, 263] width 8 height 8
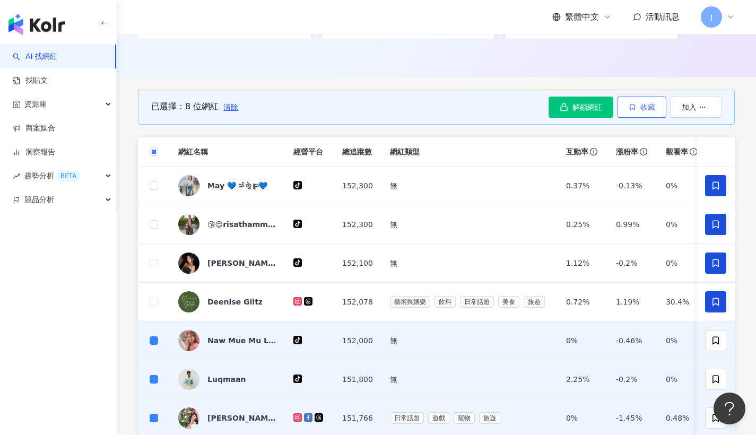
click at [644, 110] on span "收藏" at bounding box center [648, 107] width 15 height 8
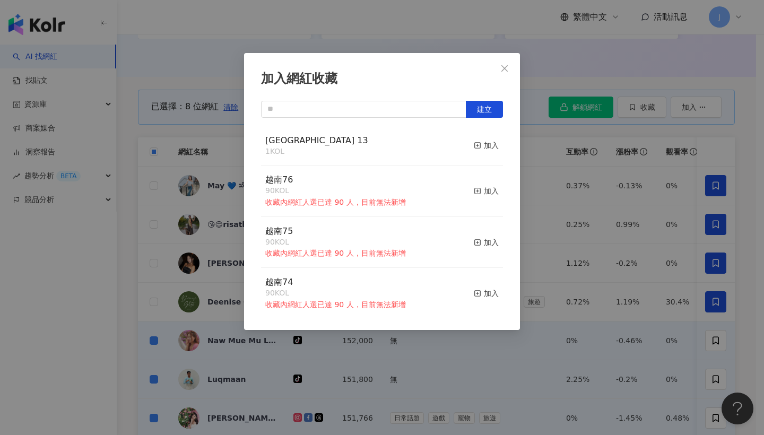
click at [458, 145] on div "singapore 13 1 KOL 加入" at bounding box center [382, 146] width 242 height 40
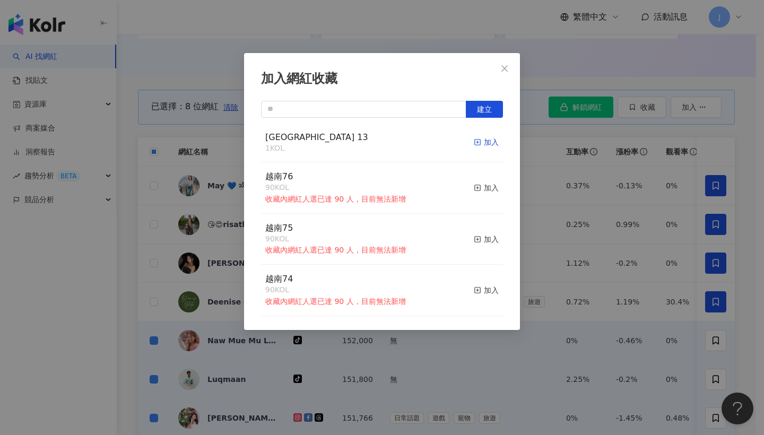
click at [487, 145] on div "加入" at bounding box center [486, 142] width 25 height 12
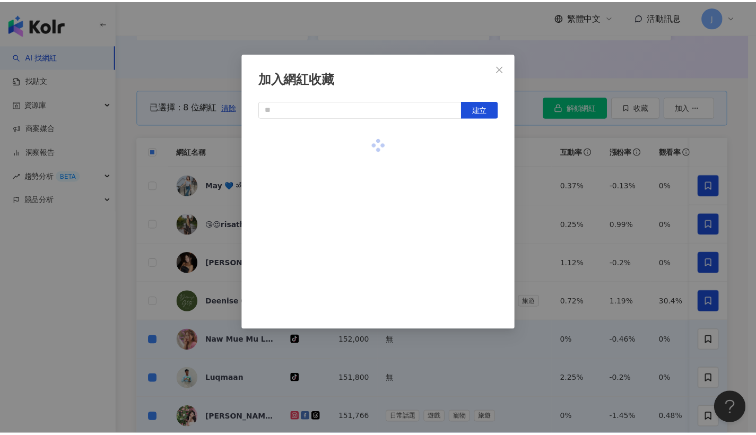
scroll to position [0, 0]
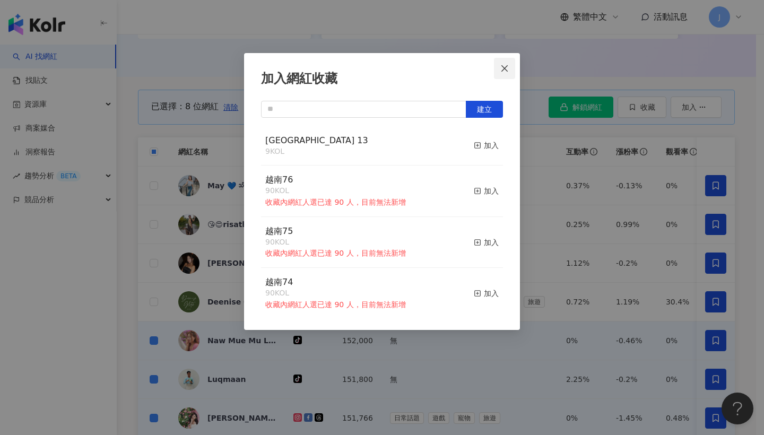
click at [505, 67] on icon "close" at bounding box center [504, 68] width 8 height 8
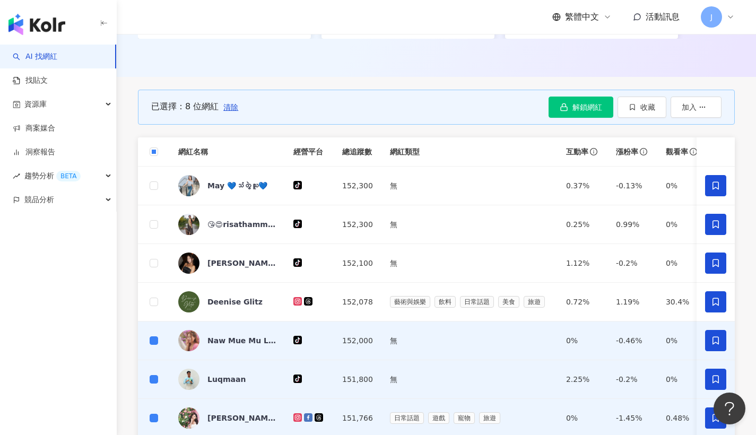
scroll to position [677, 0]
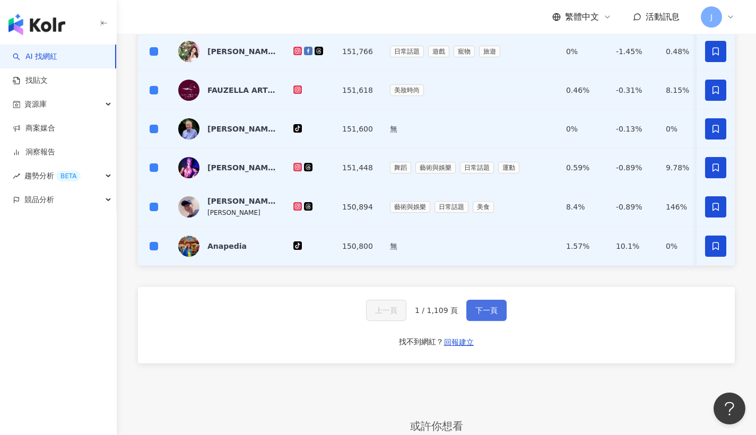
click at [469, 319] on button "下一頁" at bounding box center [486, 310] width 40 height 21
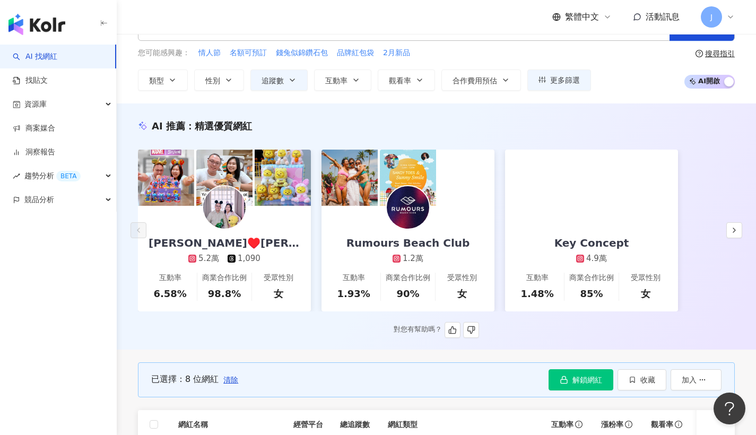
scroll to position [257, 0]
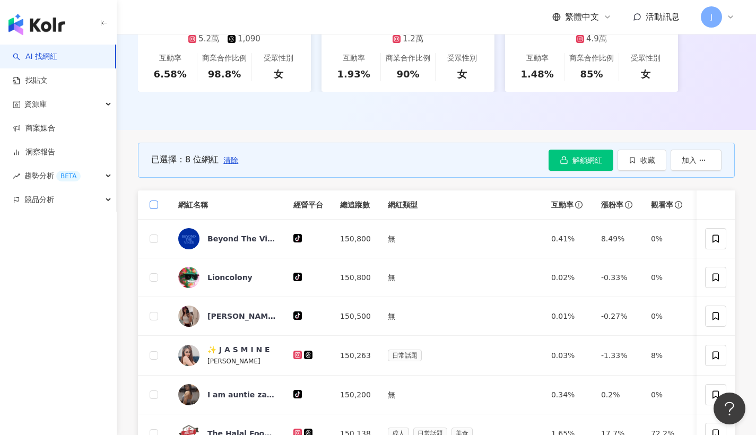
click at [156, 207] on span at bounding box center [154, 205] width 8 height 8
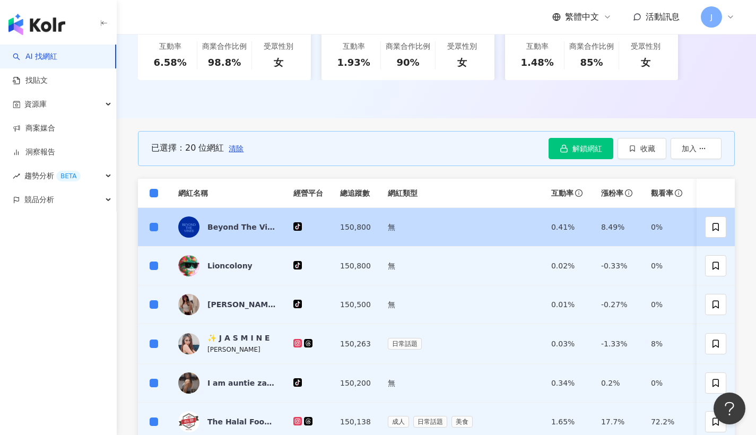
scroll to position [790, 0]
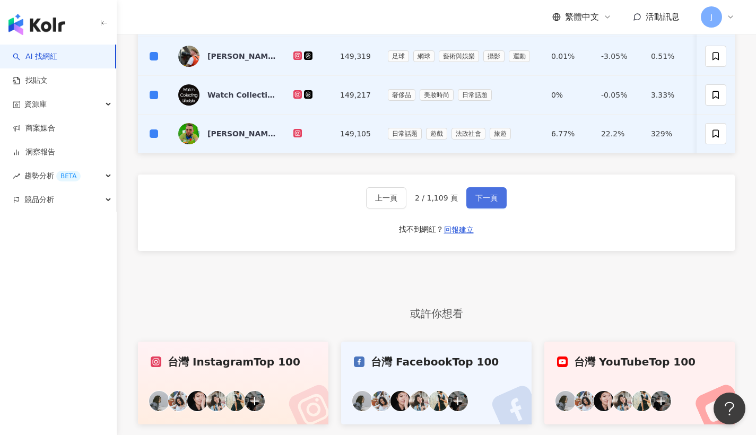
click at [491, 209] on button "下一頁" at bounding box center [486, 197] width 40 height 21
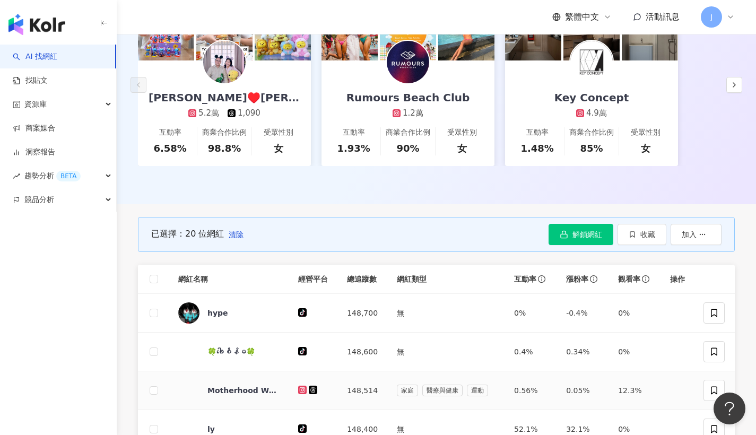
scroll to position [275, 0]
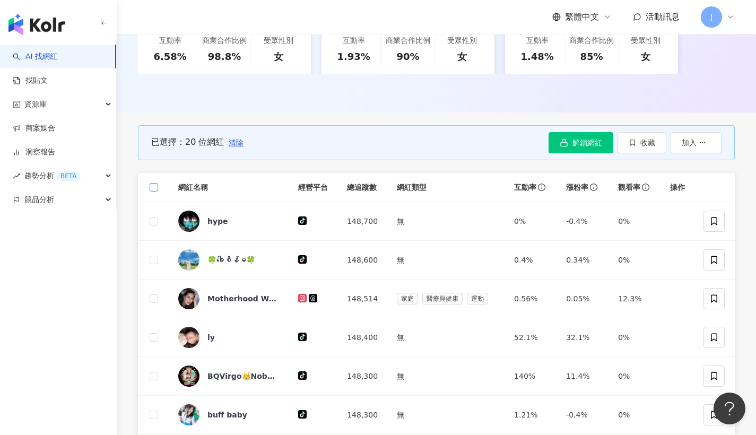
click at [155, 189] on span at bounding box center [154, 187] width 8 height 8
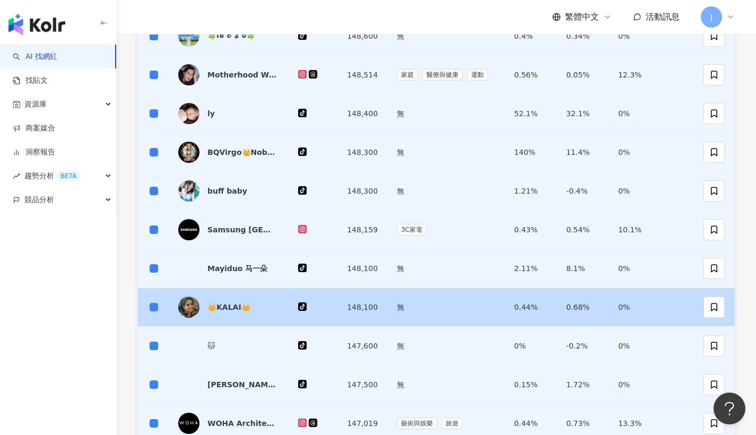
scroll to position [687, 0]
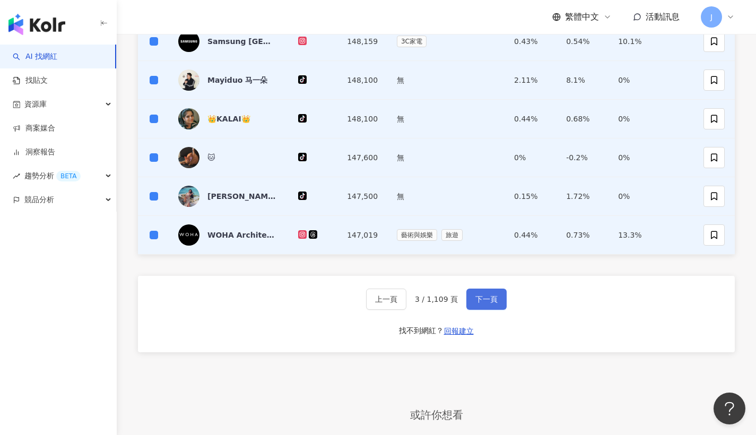
click at [505, 297] on button "下一頁" at bounding box center [486, 299] width 40 height 21
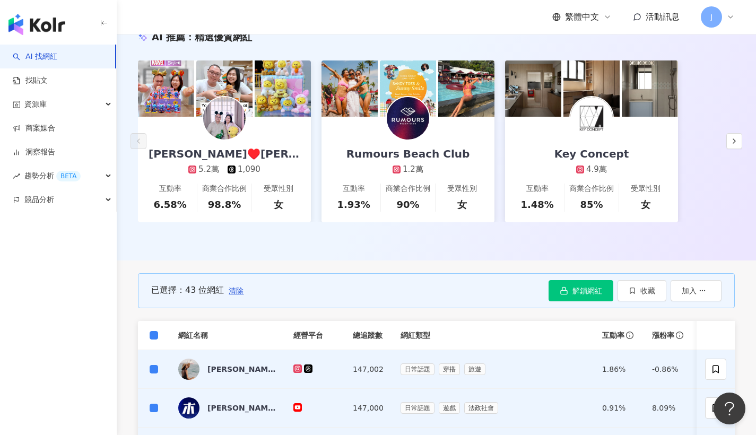
scroll to position [834, 0]
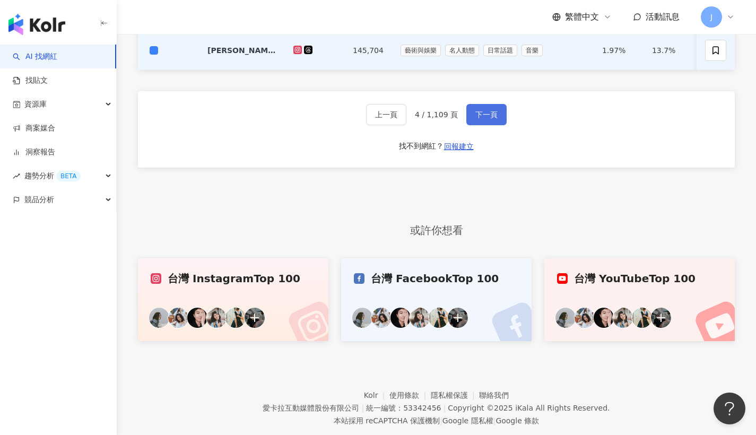
click at [477, 119] on span "下一頁" at bounding box center [486, 114] width 22 height 8
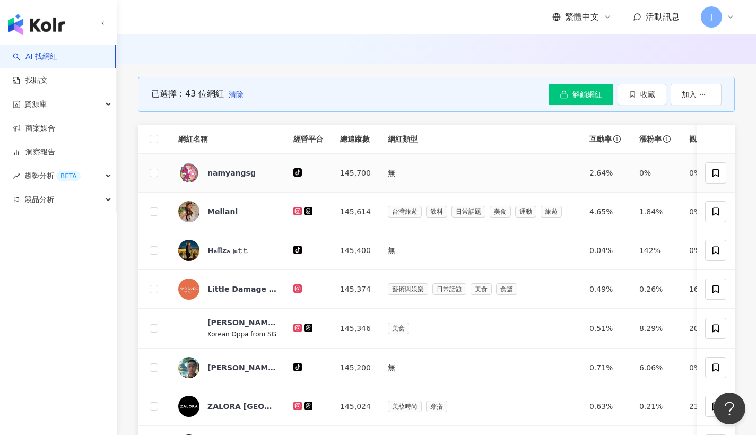
scroll to position [309, 0]
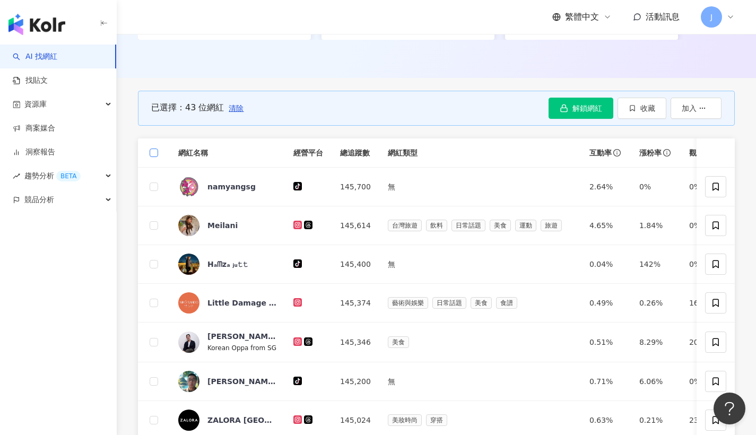
click at [156, 156] on label at bounding box center [154, 153] width 8 height 12
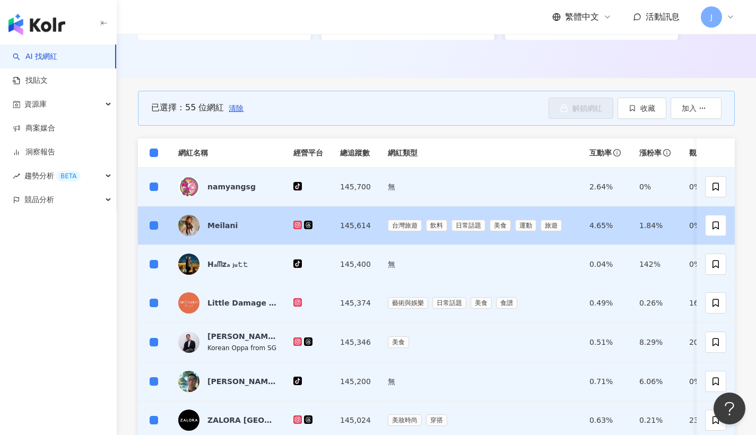
scroll to position [674, 0]
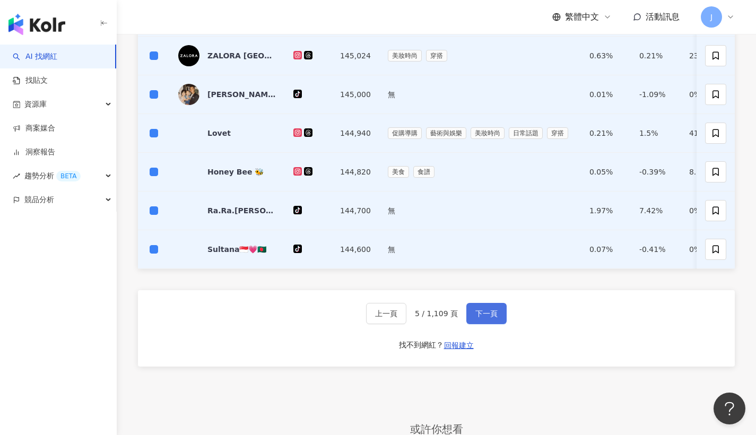
click at [492, 318] on span "下一頁" at bounding box center [486, 313] width 22 height 8
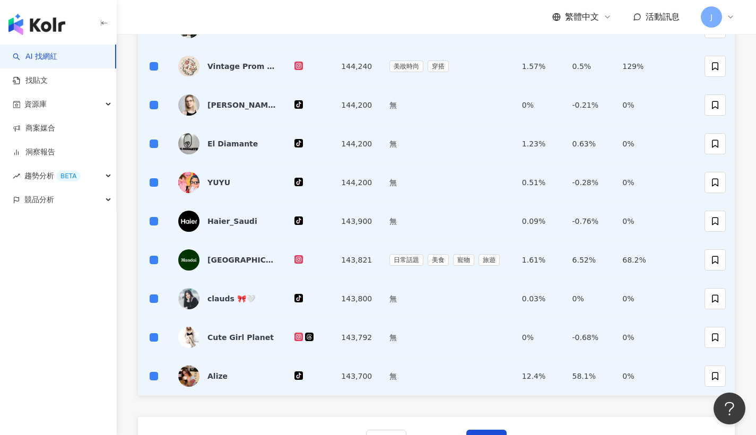
scroll to position [842, 0]
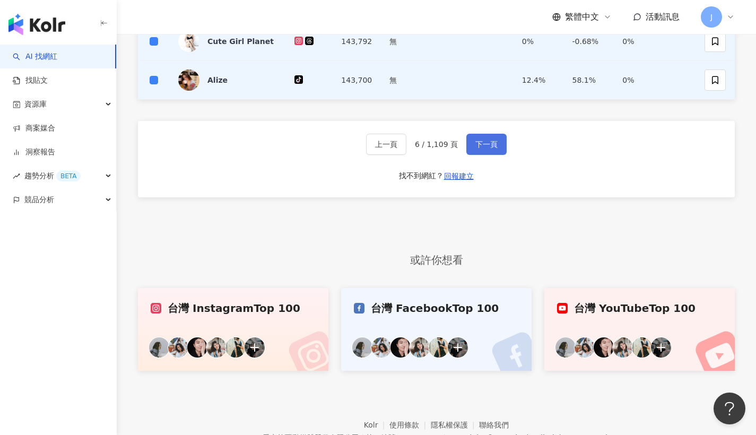
click at [482, 137] on button "下一頁" at bounding box center [486, 144] width 40 height 21
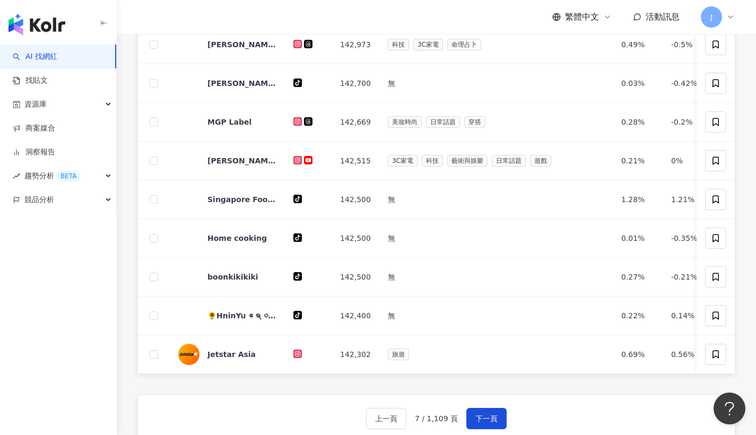
scroll to position [309, 0]
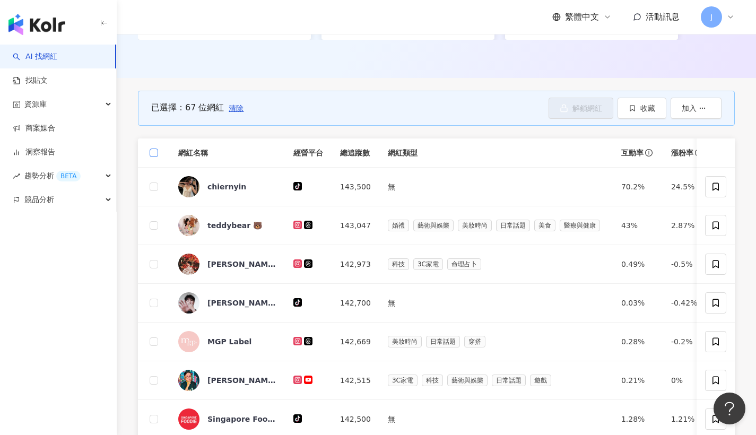
click at [154, 155] on span at bounding box center [154, 153] width 8 height 8
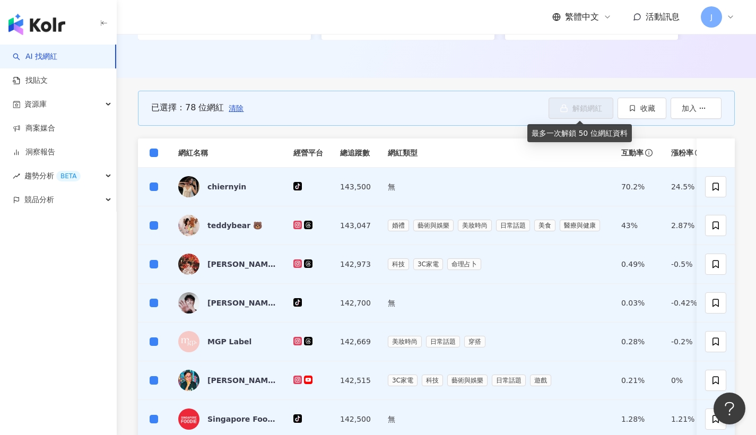
scroll to position [673, 0]
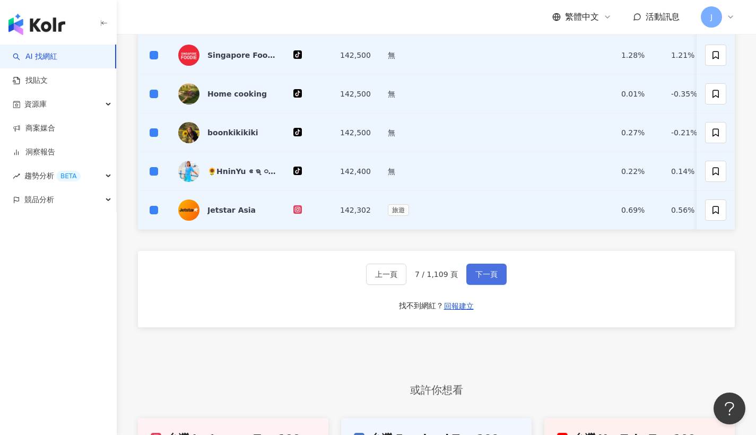
click at [483, 279] on span "下一頁" at bounding box center [486, 274] width 22 height 8
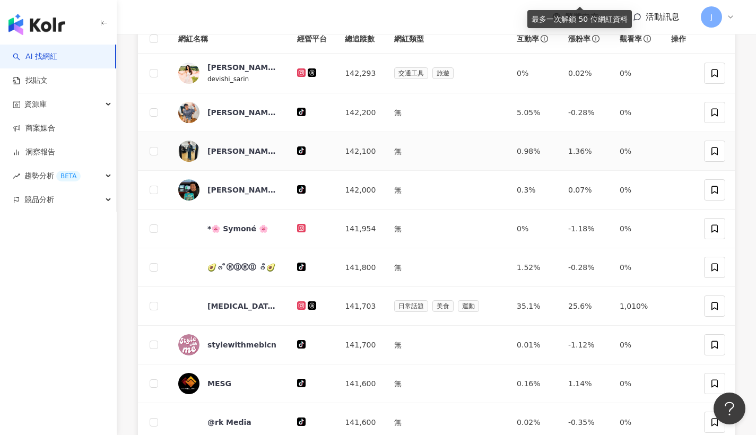
scroll to position [360, 0]
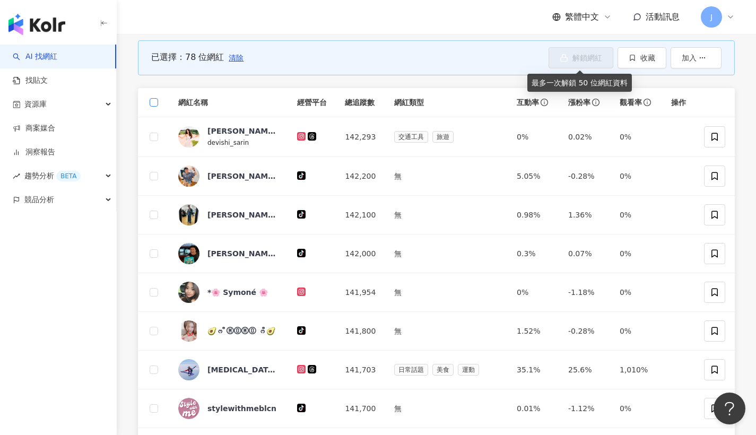
click at [153, 103] on span at bounding box center [154, 102] width 8 height 8
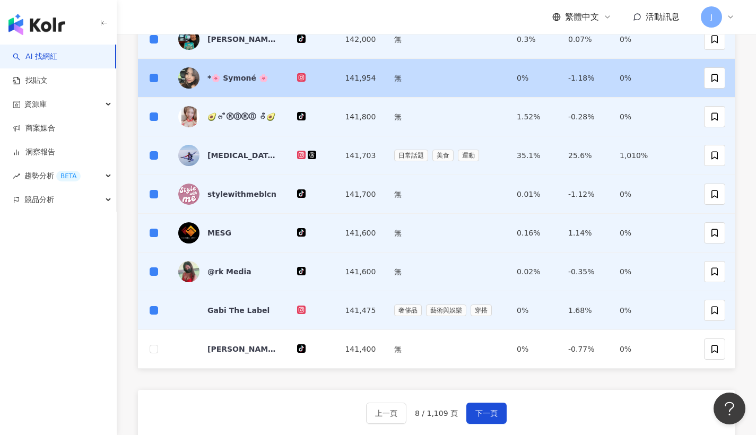
scroll to position [225, 0]
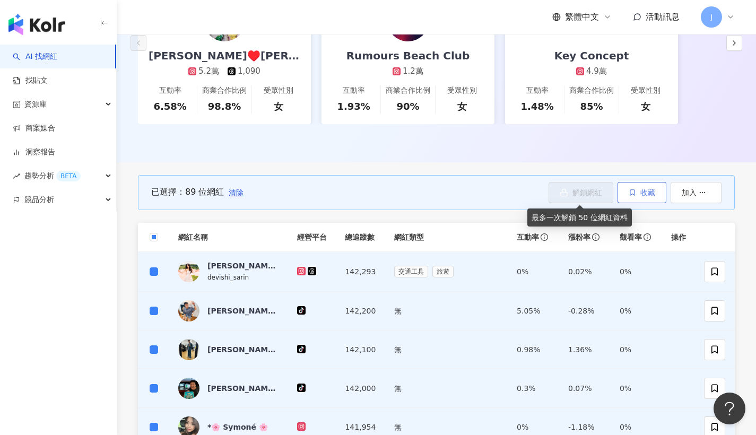
click at [630, 197] on button "收藏" at bounding box center [642, 192] width 49 height 21
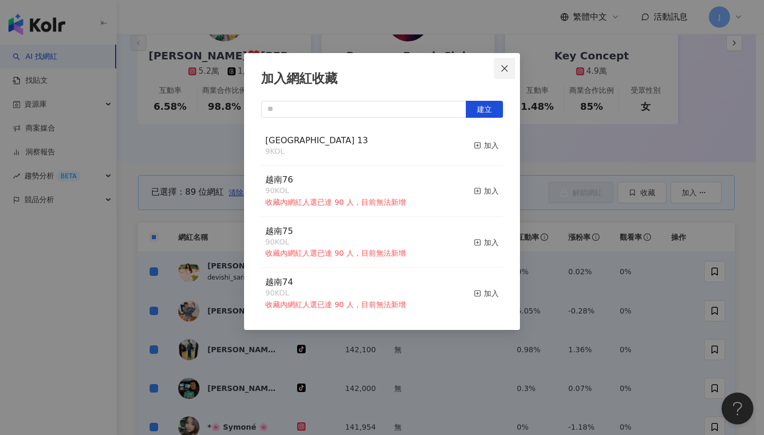
click at [512, 72] on span "Close" at bounding box center [504, 68] width 21 height 8
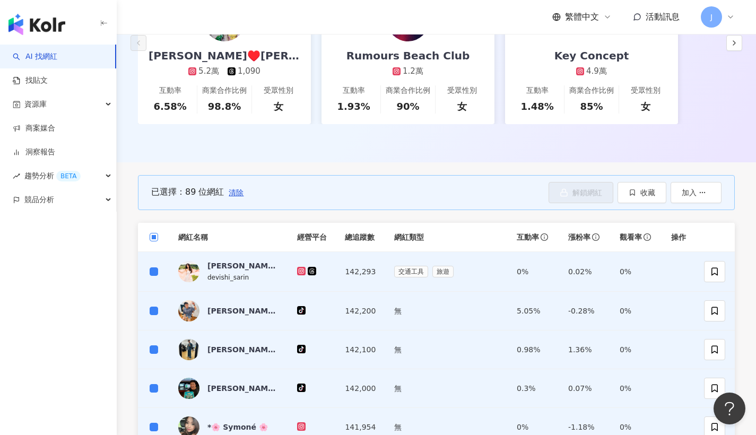
click at [157, 236] on span at bounding box center [154, 237] width 8 height 8
click at [157, 233] on span at bounding box center [154, 237] width 8 height 8
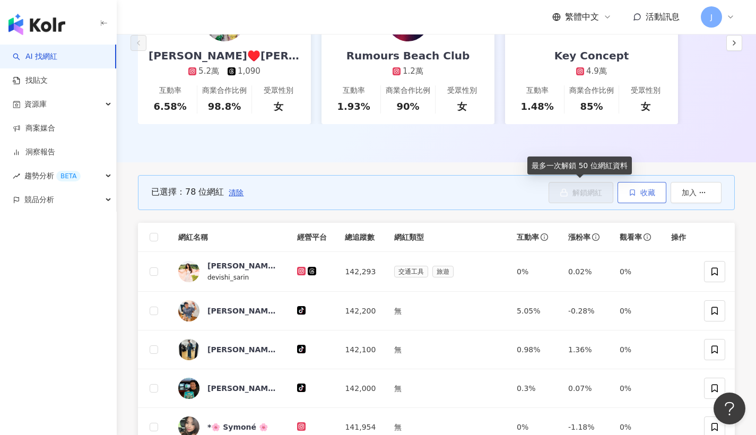
click at [633, 185] on button "收藏" at bounding box center [642, 192] width 49 height 21
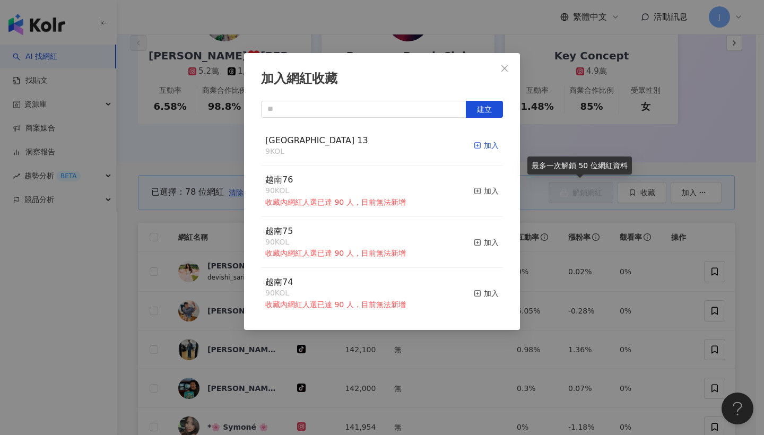
click at [481, 151] on div "加入" at bounding box center [486, 146] width 25 height 12
click at [506, 68] on icon "close" at bounding box center [504, 68] width 8 height 8
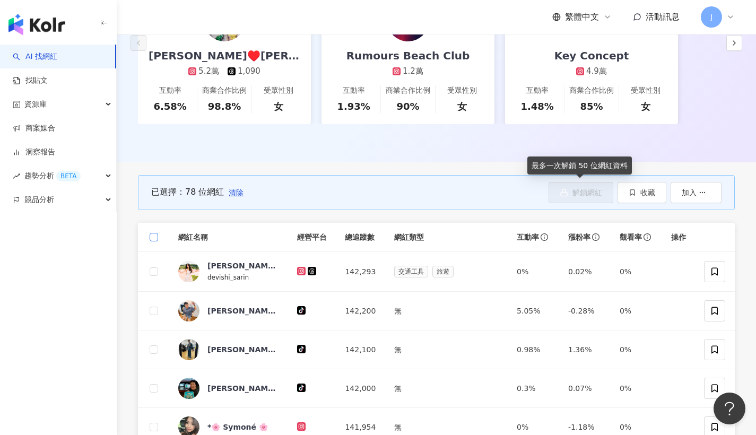
click at [157, 233] on span at bounding box center [154, 237] width 8 height 8
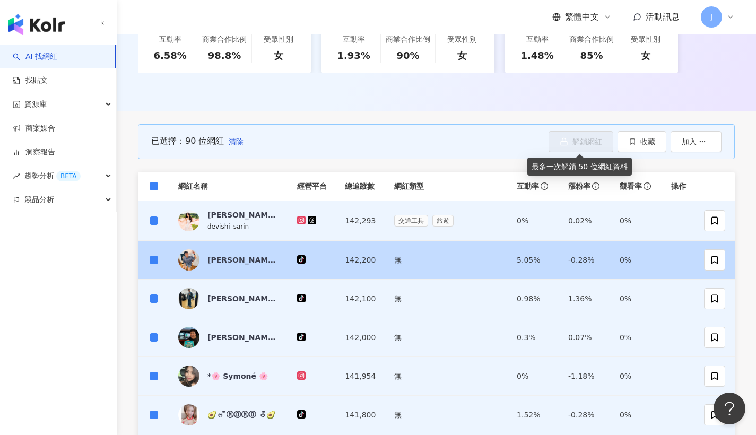
scroll to position [261, 0]
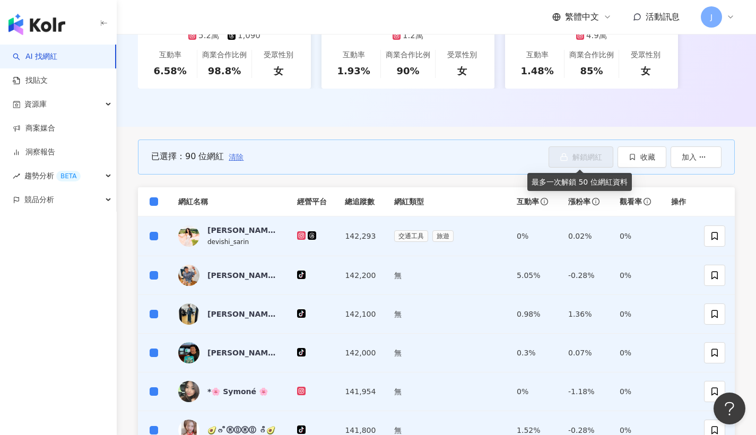
click at [237, 153] on span "清除" at bounding box center [236, 157] width 15 height 8
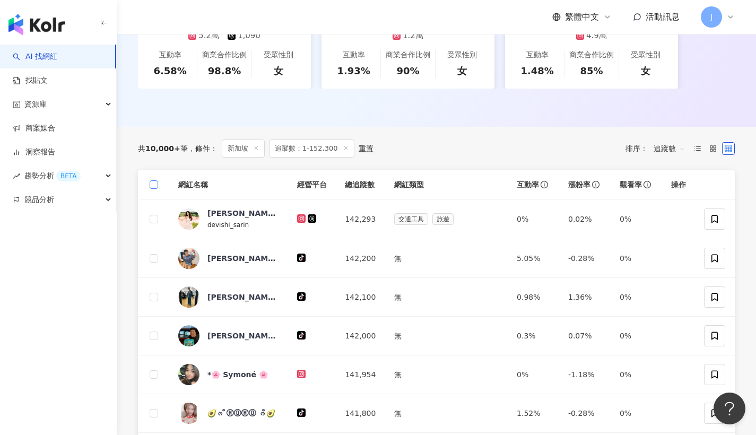
click at [156, 186] on span at bounding box center [154, 184] width 8 height 8
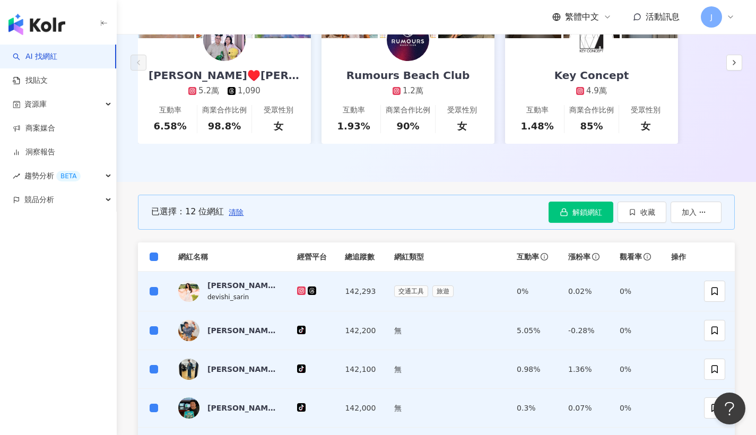
scroll to position [736, 0]
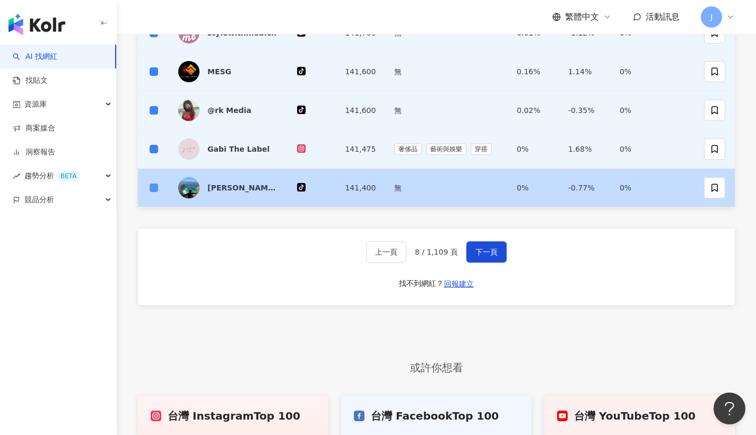
click at [157, 192] on label at bounding box center [154, 188] width 8 height 12
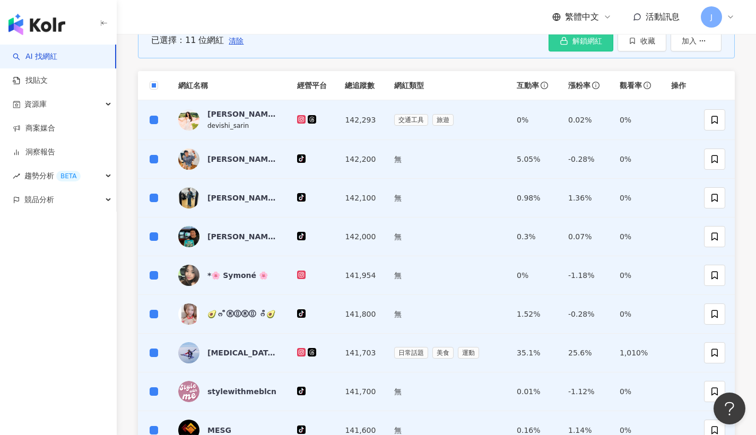
scroll to position [375, 0]
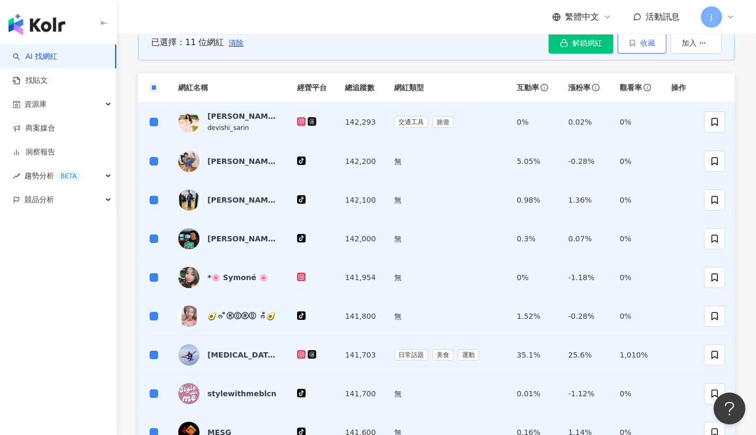
click at [637, 44] on button "收藏" at bounding box center [642, 42] width 49 height 21
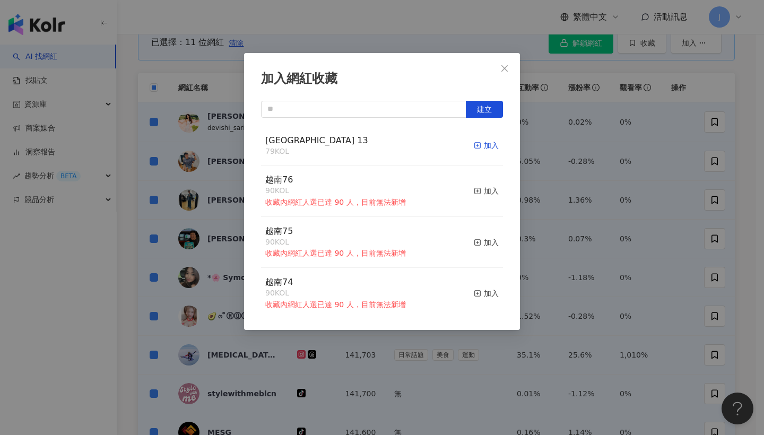
click at [477, 149] on div "加入" at bounding box center [486, 146] width 25 height 12
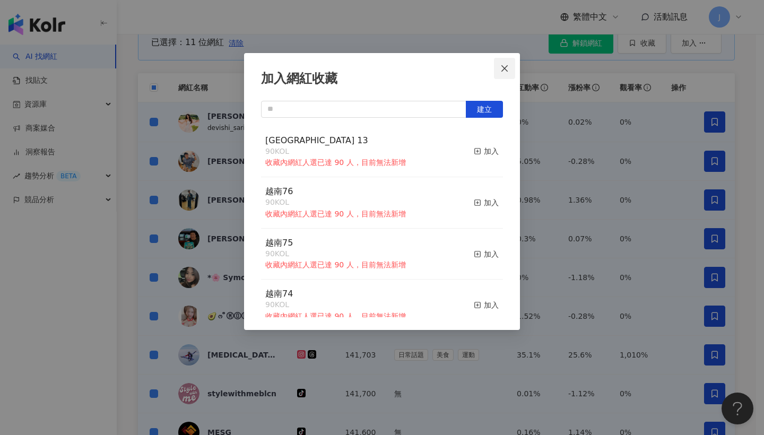
click at [504, 71] on icon "close" at bounding box center [504, 68] width 8 height 8
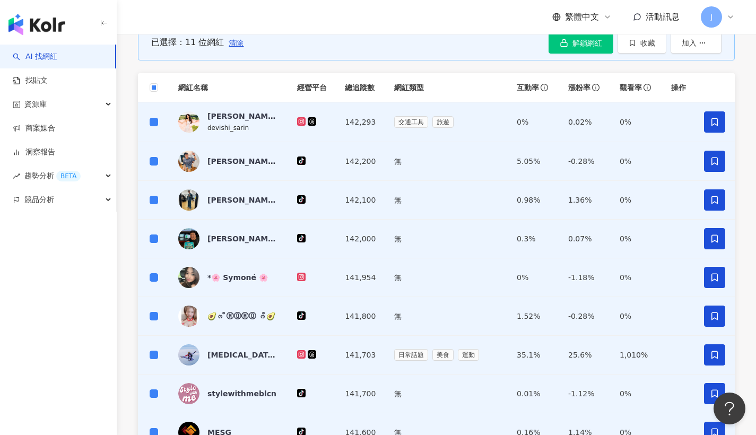
click at [158, 87] on th at bounding box center [154, 87] width 32 height 29
click at [156, 87] on span at bounding box center [154, 87] width 8 height 8
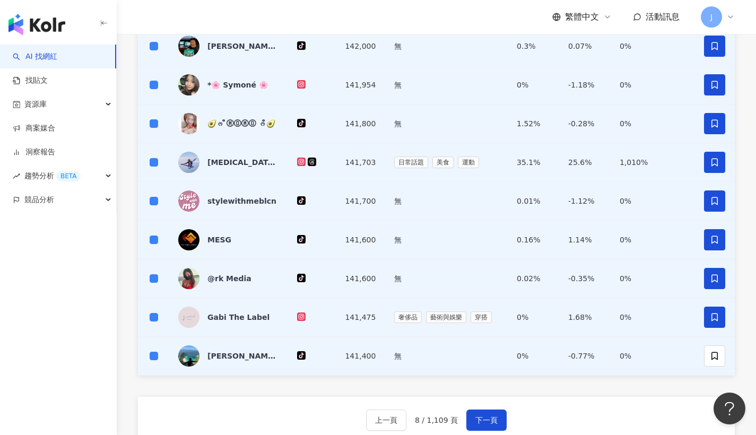
scroll to position [353, 0]
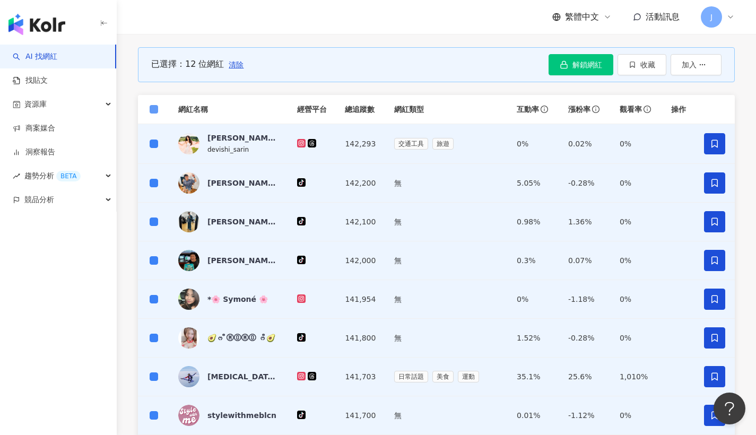
click at [158, 110] on span at bounding box center [154, 109] width 8 height 8
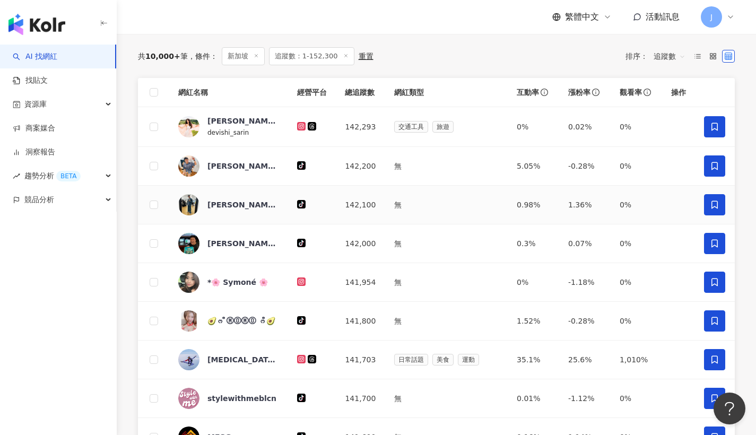
scroll to position [725, 0]
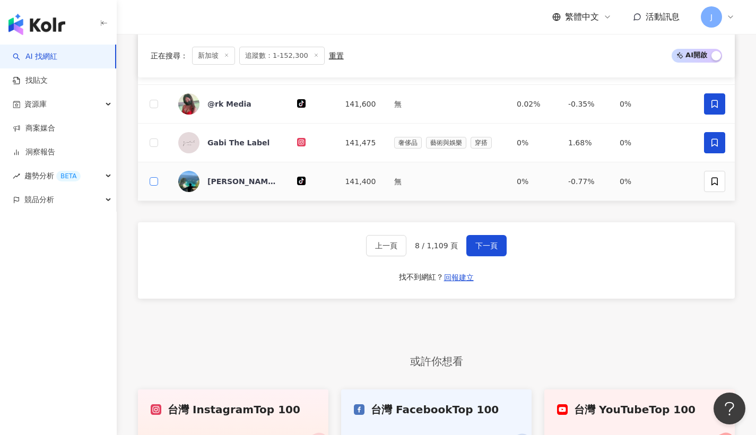
click at [158, 181] on span at bounding box center [154, 181] width 8 height 8
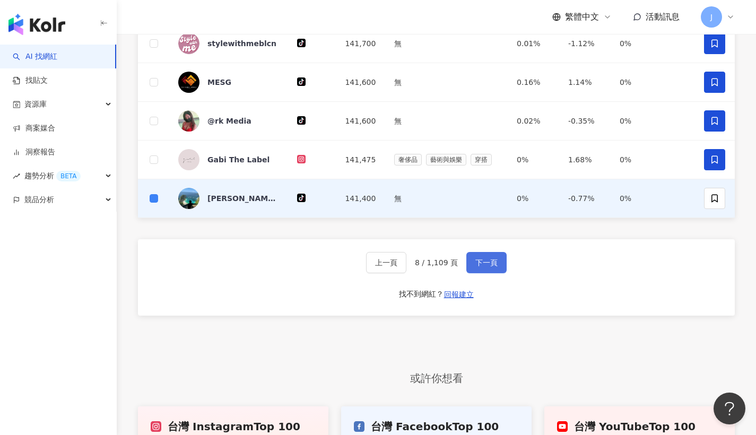
click at [481, 269] on button "下一頁" at bounding box center [486, 262] width 40 height 21
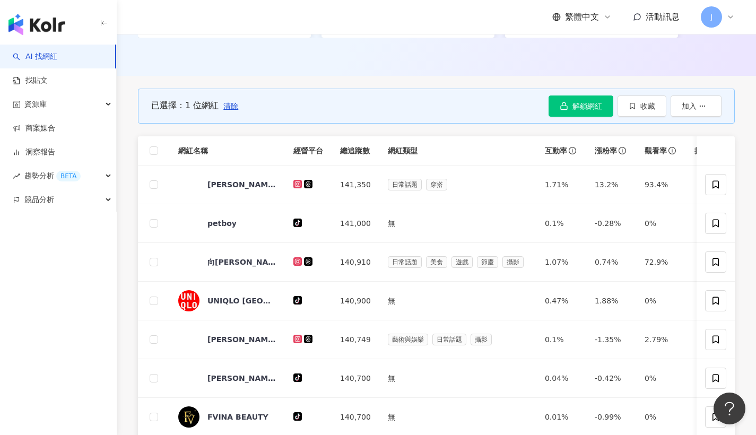
scroll to position [193, 0]
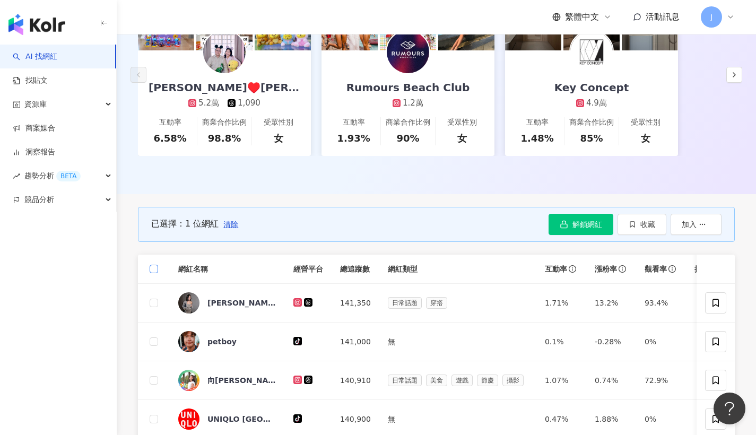
click at [153, 263] on label at bounding box center [154, 269] width 8 height 12
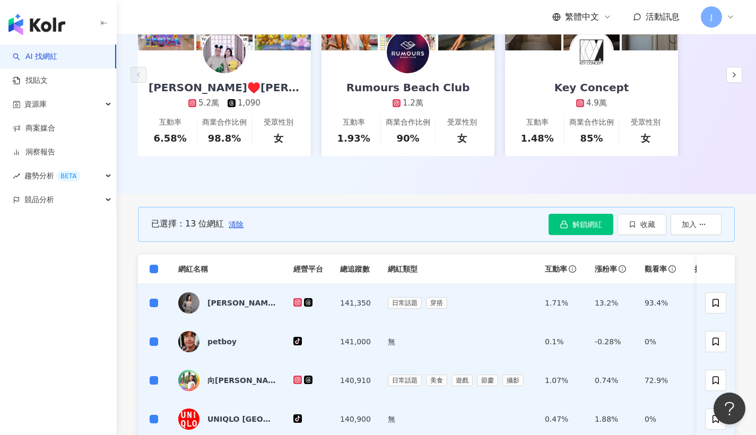
scroll to position [712, 0]
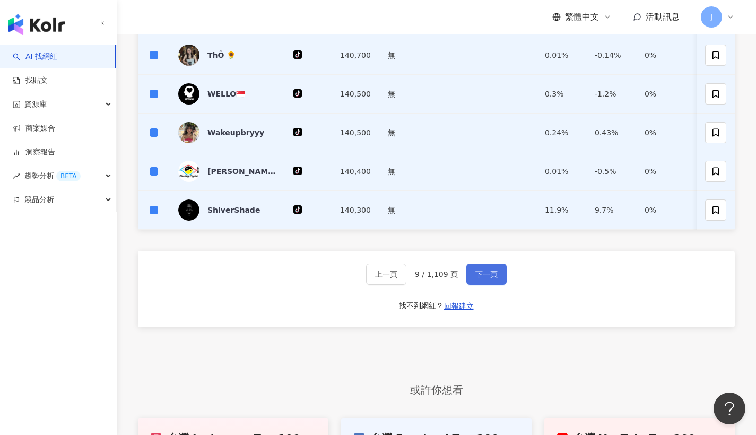
click at [499, 285] on button "下一頁" at bounding box center [486, 274] width 40 height 21
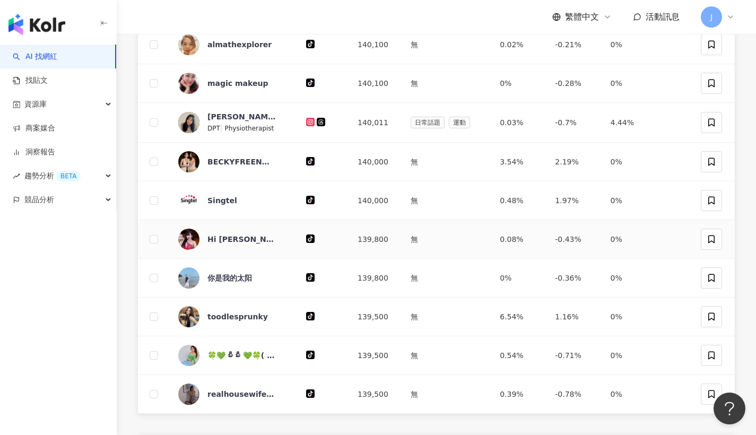
scroll to position [181, 0]
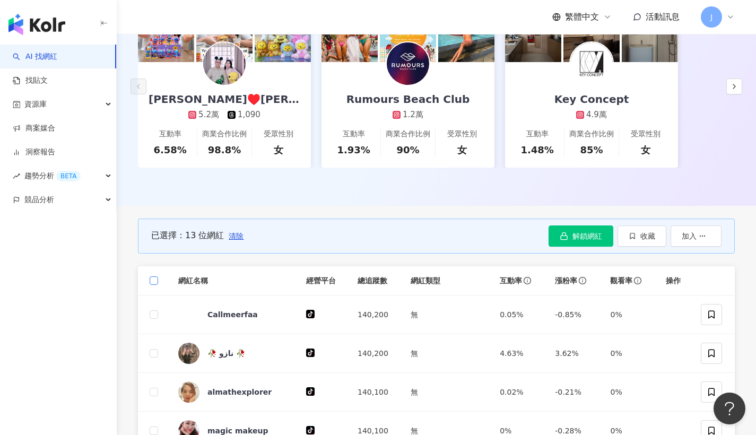
click at [157, 277] on span at bounding box center [154, 280] width 8 height 8
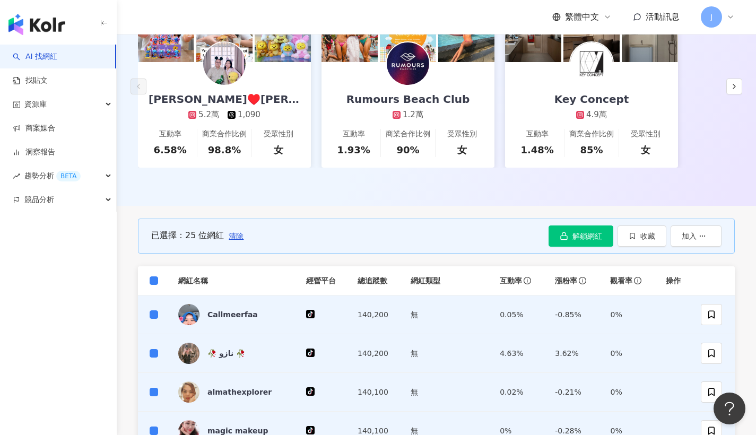
scroll to position [680, 0]
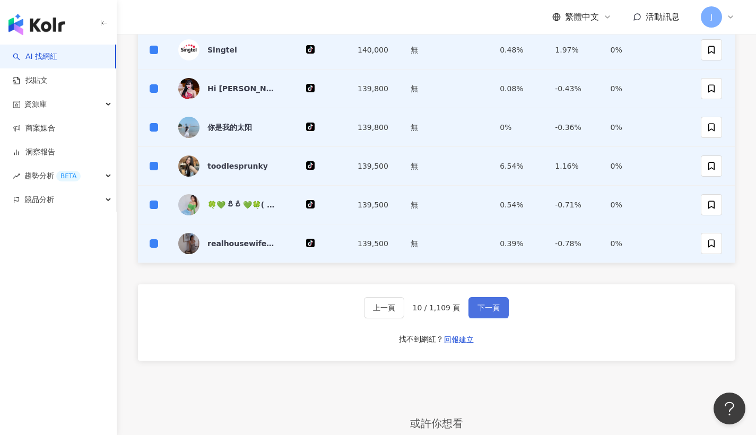
click at [486, 307] on span "下一頁" at bounding box center [489, 308] width 22 height 8
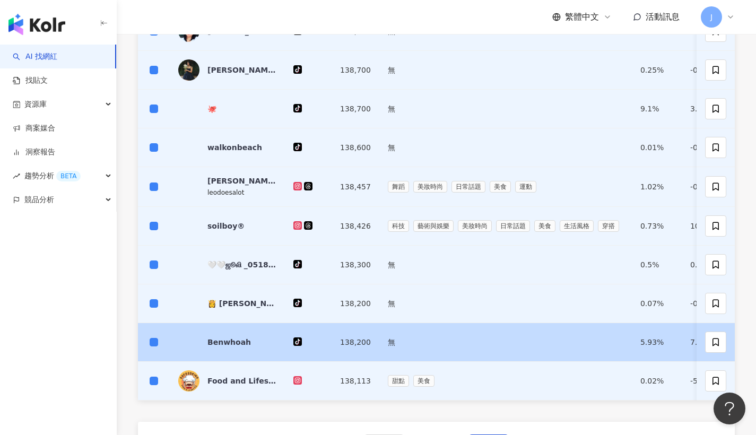
scroll to position [646, 0]
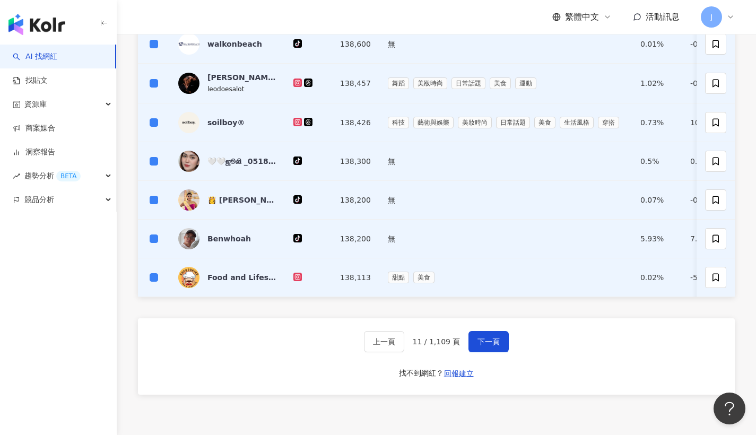
click at [476, 337] on div "上一頁 11 / 1,109 頁 下一頁 找不到網紅？ 回報建立" at bounding box center [436, 356] width 597 height 76
click at [478, 341] on button "下一頁" at bounding box center [489, 341] width 40 height 21
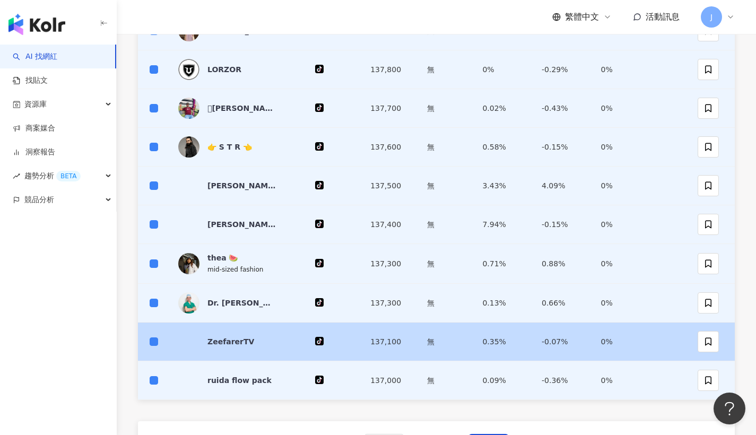
scroll to position [635, 0]
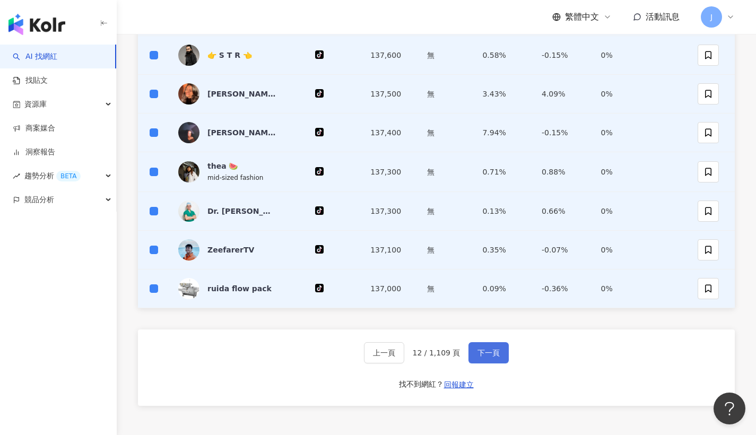
click at [484, 349] on span "下一頁" at bounding box center [489, 353] width 22 height 8
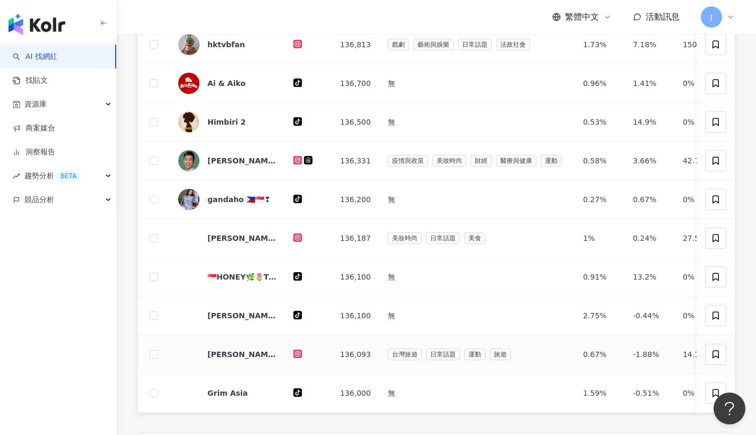
scroll to position [186, 0]
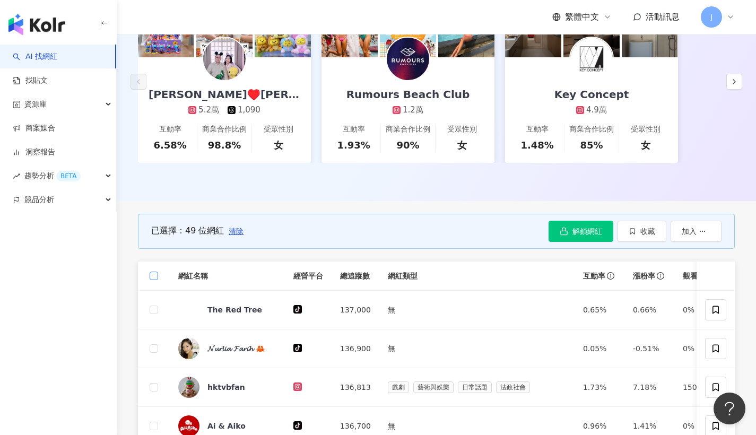
click at [157, 275] on span at bounding box center [154, 276] width 8 height 8
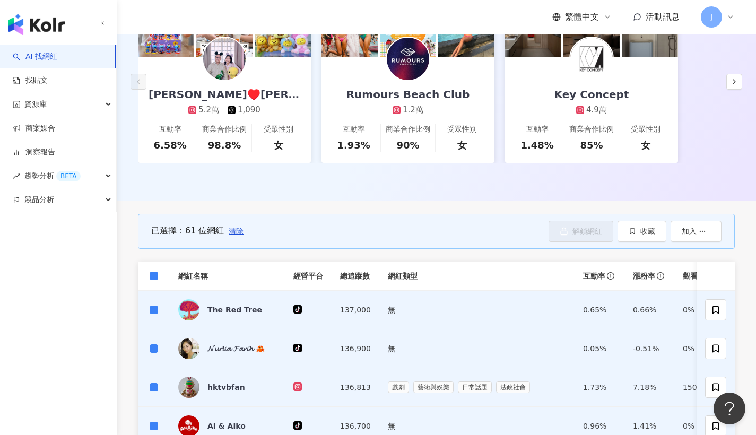
scroll to position [701, 0]
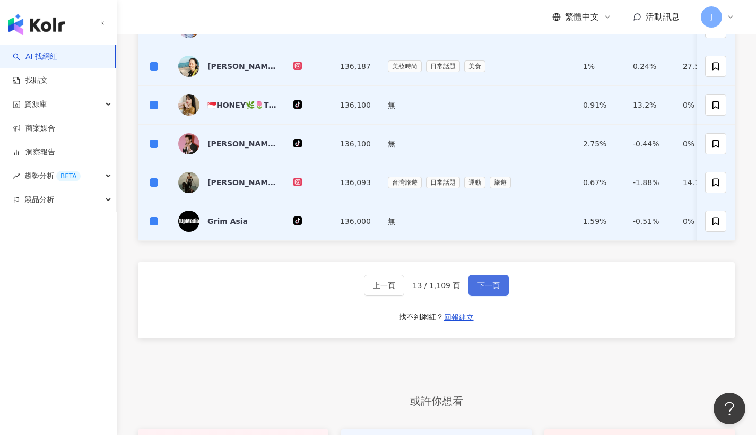
click at [492, 296] on button "下一頁" at bounding box center [489, 285] width 40 height 21
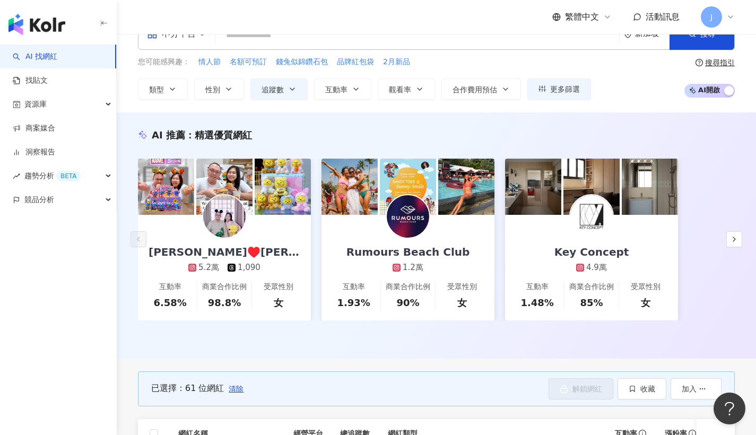
scroll to position [127, 0]
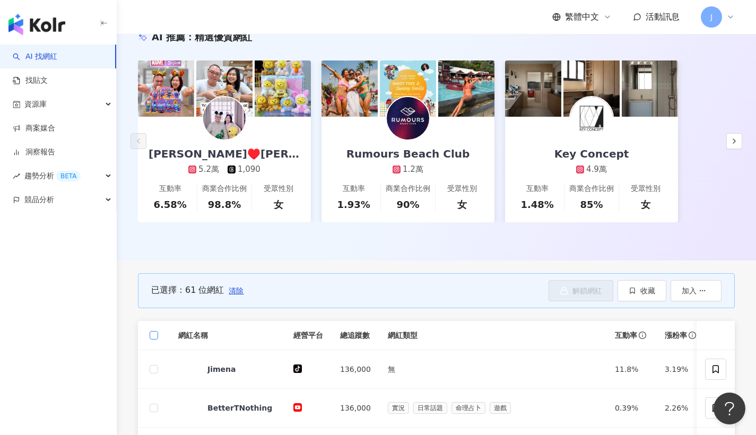
click at [158, 335] on span at bounding box center [154, 335] width 8 height 8
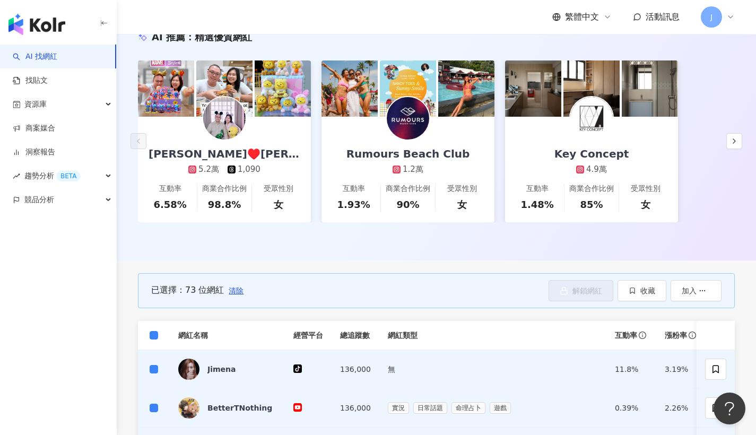
scroll to position [903, 0]
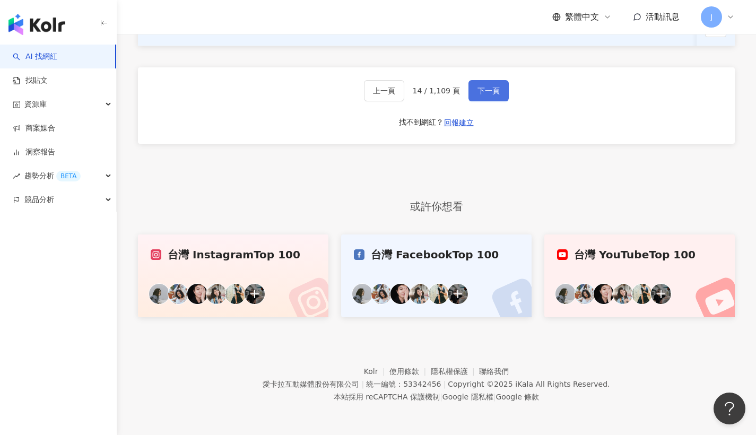
click at [489, 97] on button "下一頁" at bounding box center [489, 90] width 40 height 21
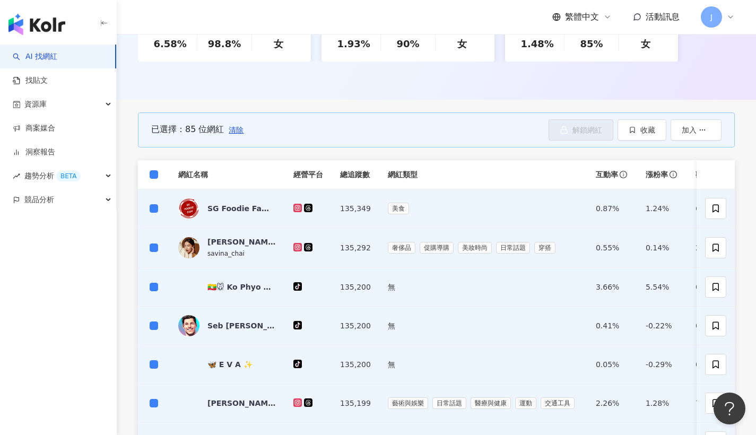
scroll to position [658, 0]
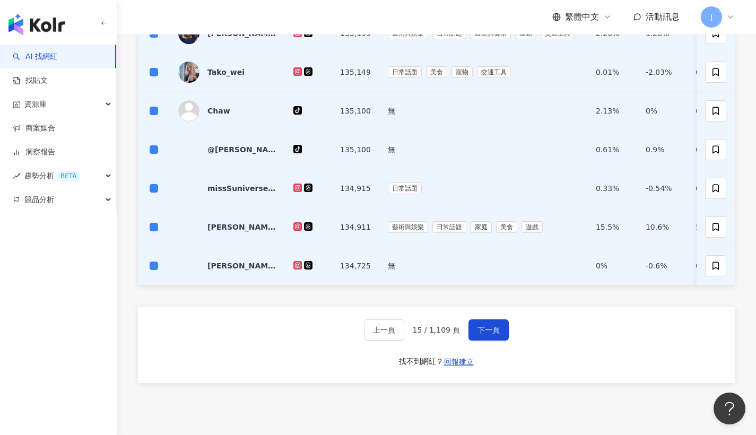
click at [481, 326] on div "上一頁 15 / 1,109 頁 下一頁 找不到網紅？ 回報建立" at bounding box center [436, 345] width 597 height 76
click at [482, 328] on button "下一頁" at bounding box center [489, 329] width 40 height 21
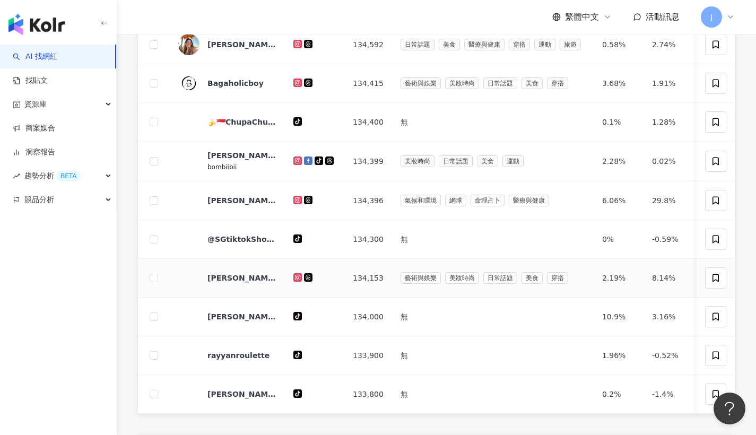
scroll to position [315, 0]
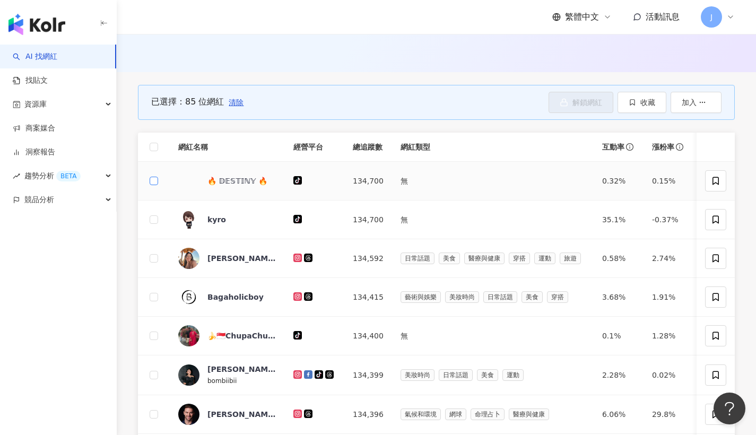
click at [157, 179] on span at bounding box center [154, 181] width 8 height 8
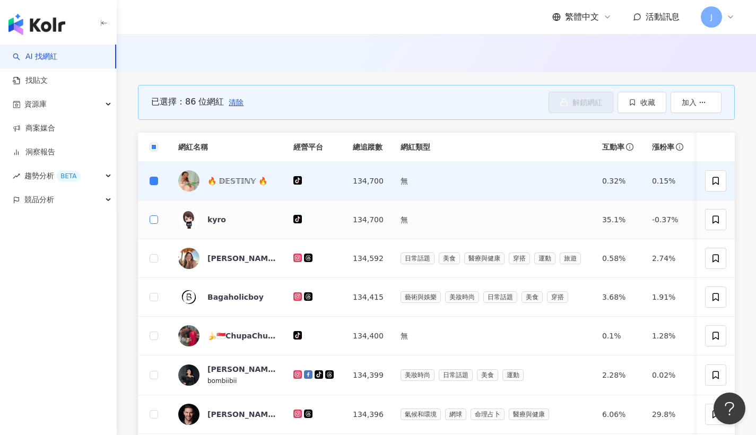
click at [157, 217] on span at bounding box center [154, 219] width 8 height 8
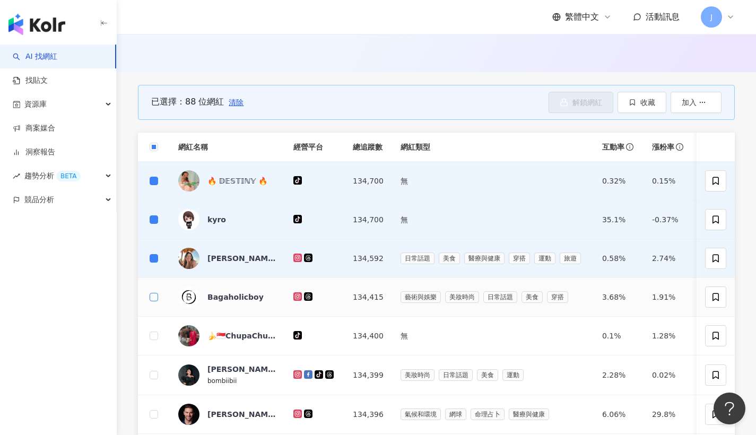
click at [157, 293] on span at bounding box center [154, 297] width 8 height 8
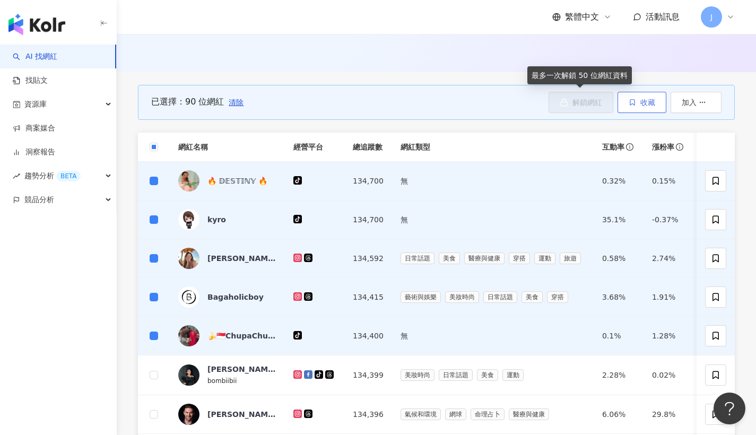
click at [649, 102] on span "收藏" at bounding box center [648, 102] width 15 height 8
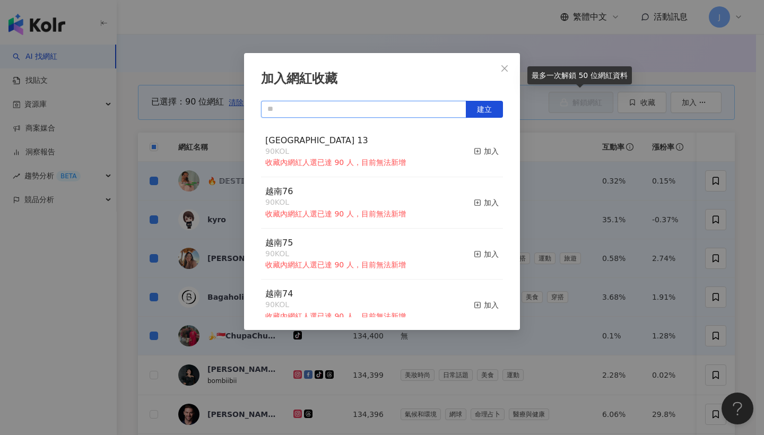
click at [408, 115] on input "text" at bounding box center [363, 109] width 205 height 17
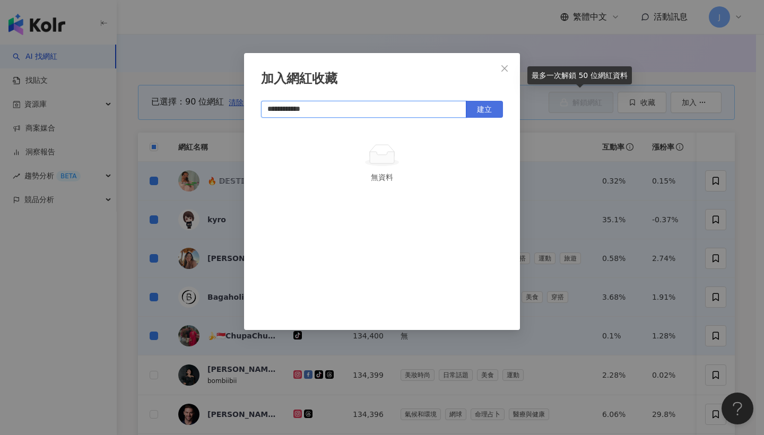
click at [472, 108] on button "建立" at bounding box center [484, 109] width 37 height 17
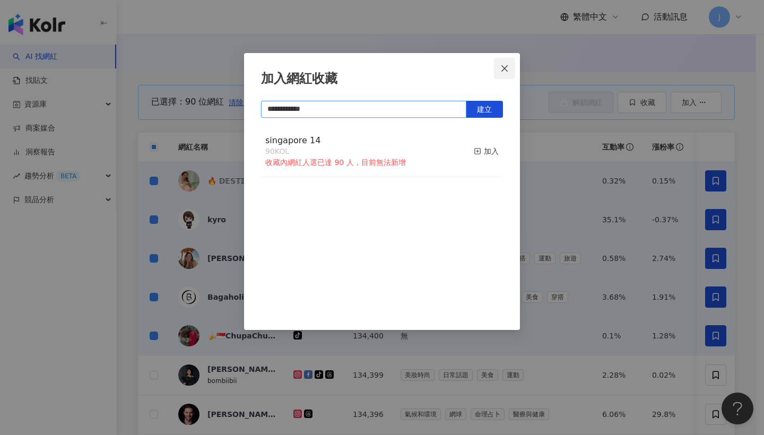
type input "**********"
click at [513, 76] on button "Close" at bounding box center [504, 68] width 21 height 21
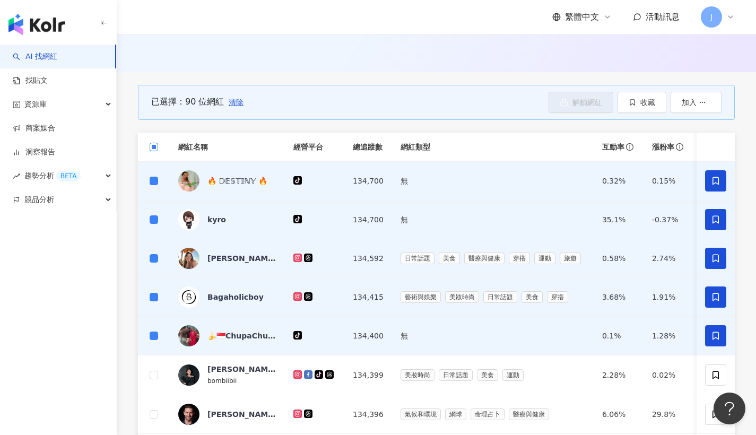
click at [157, 149] on span at bounding box center [154, 147] width 8 height 8
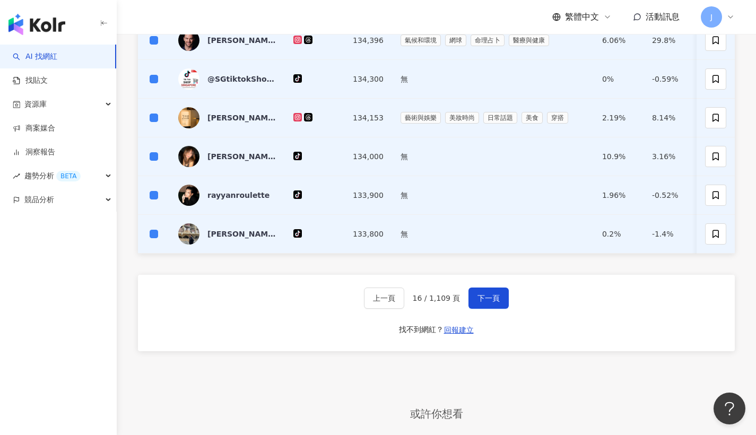
scroll to position [840, 0]
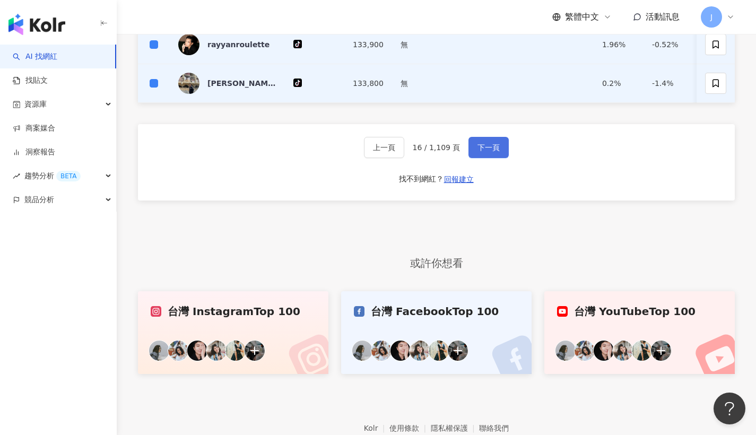
click at [502, 158] on button "下一頁" at bounding box center [489, 147] width 40 height 21
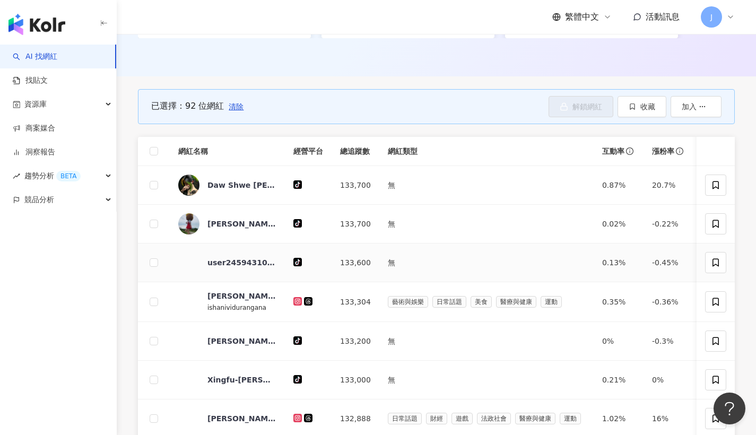
scroll to position [839, 0]
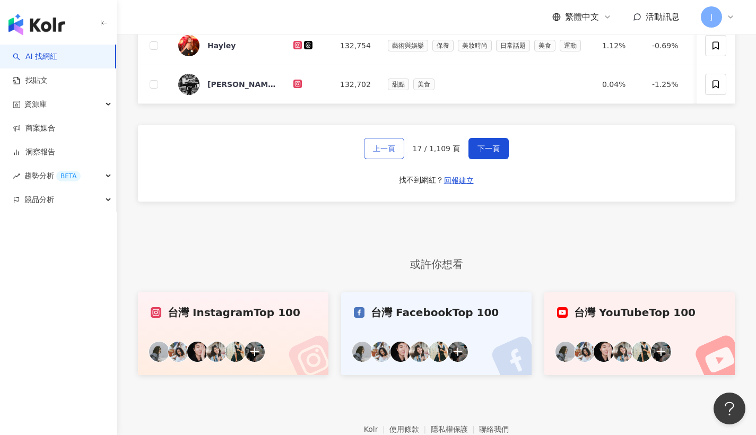
click at [378, 153] on span "上一頁" at bounding box center [384, 148] width 22 height 8
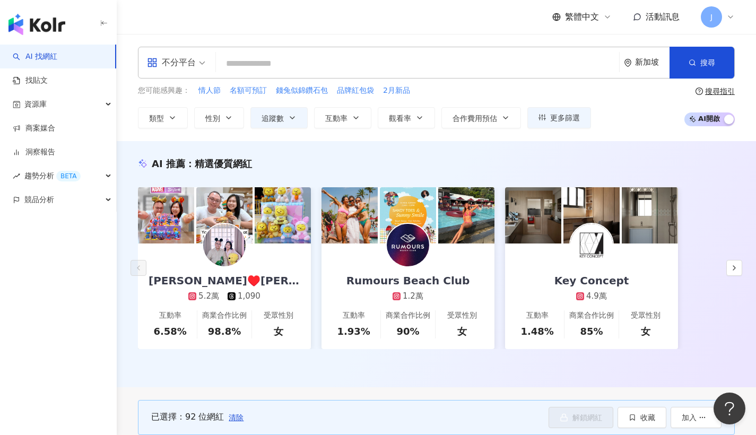
scroll to position [319, 0]
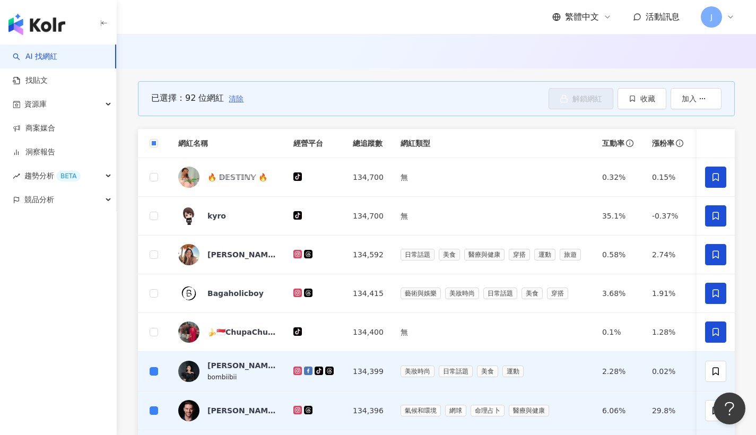
click at [229, 99] on span "清除" at bounding box center [236, 98] width 15 height 8
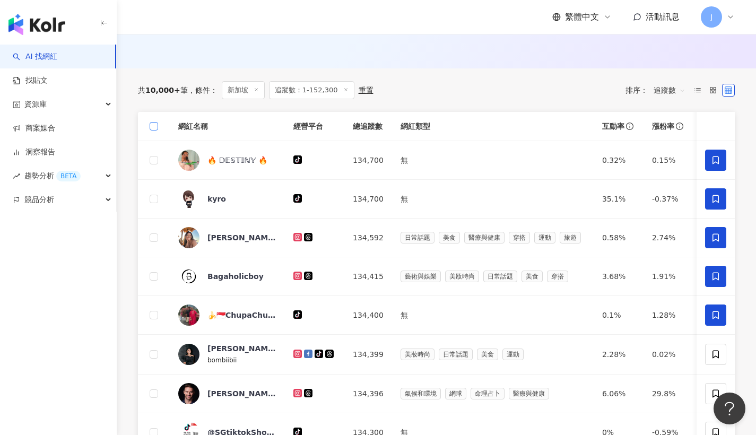
click at [157, 122] on span at bounding box center [154, 126] width 8 height 8
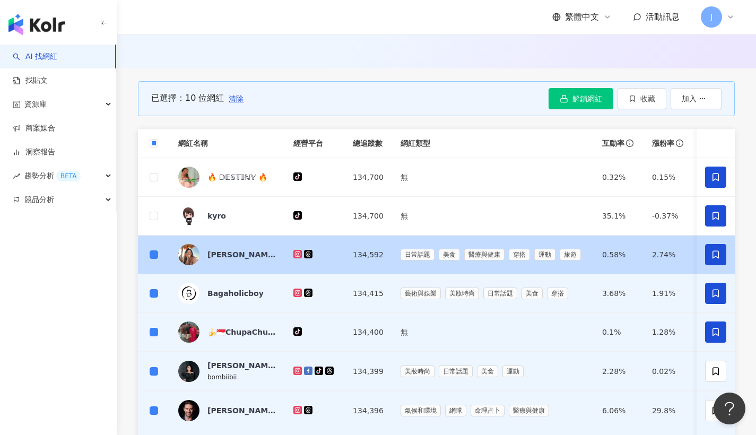
drag, startPoint x: 158, startPoint y: 255, endPoint x: 157, endPoint y: 267, distance: 12.3
click at [158, 256] on td at bounding box center [154, 255] width 32 height 39
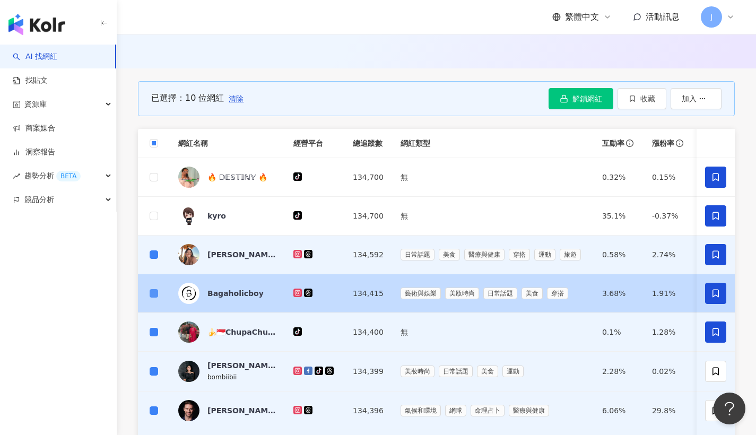
click at [155, 297] on label at bounding box center [154, 294] width 8 height 12
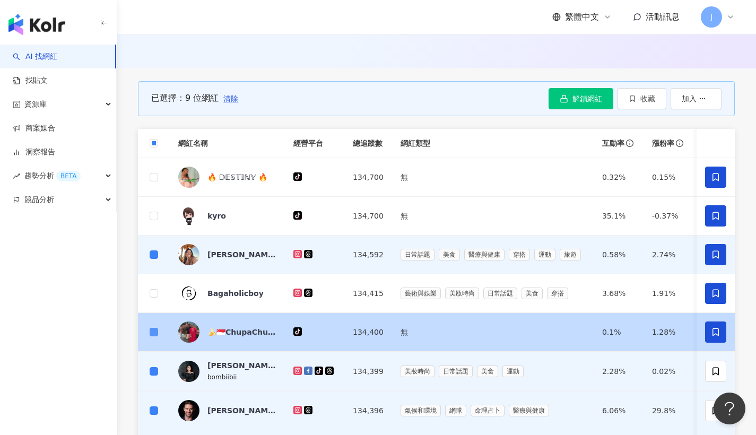
click at [152, 334] on span at bounding box center [154, 332] width 8 height 8
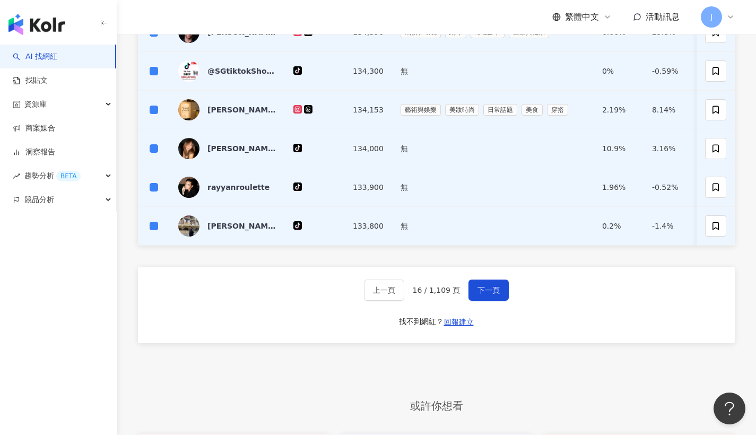
scroll to position [852, 0]
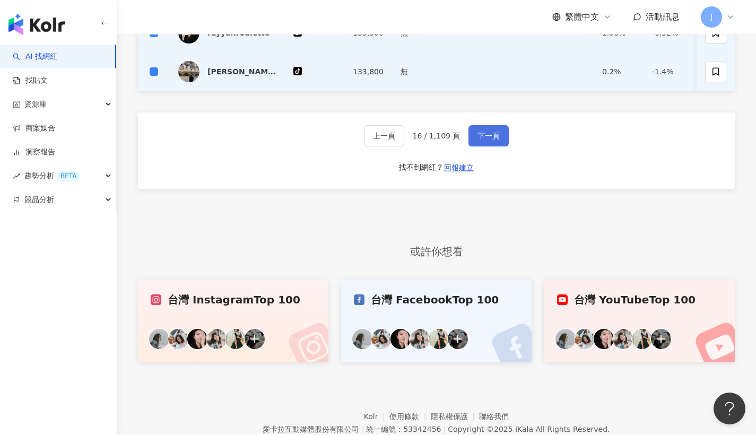
click at [481, 140] on span "下一頁" at bounding box center [489, 136] width 22 height 8
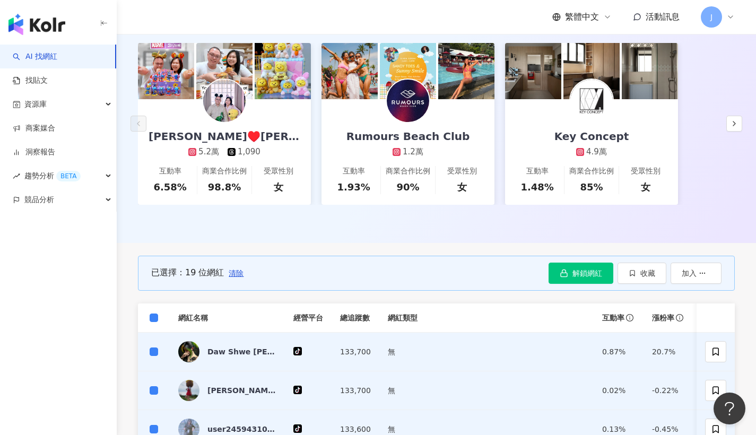
scroll to position [681, 0]
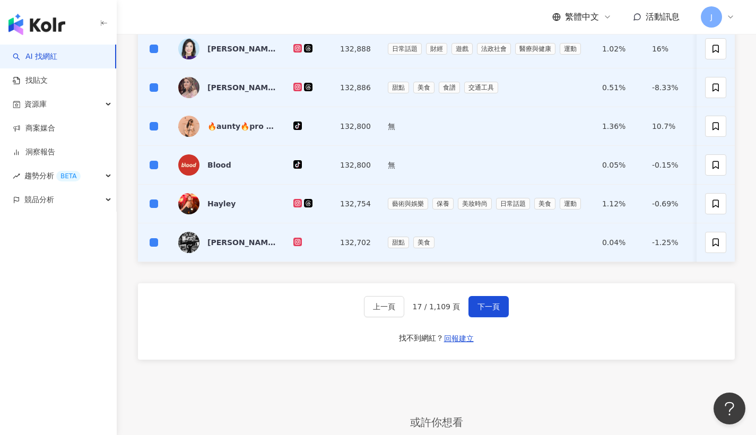
click at [481, 314] on div "上一頁 17 / 1,109 頁 下一頁 找不到網紅？ 回報建立" at bounding box center [436, 321] width 597 height 76
click at [480, 317] on button "下一頁" at bounding box center [489, 306] width 40 height 21
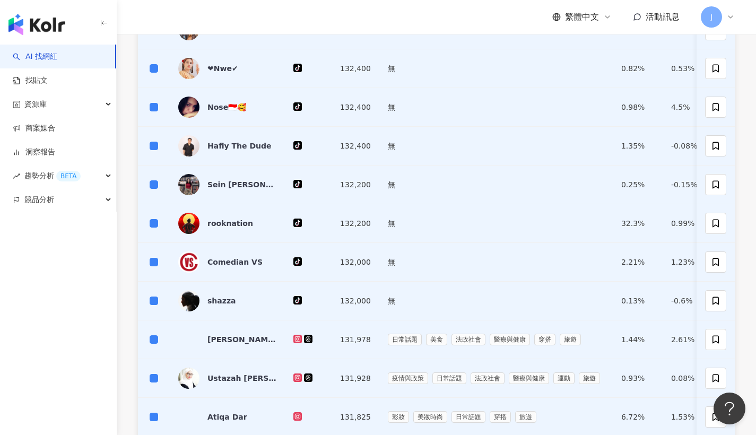
scroll to position [786, 0]
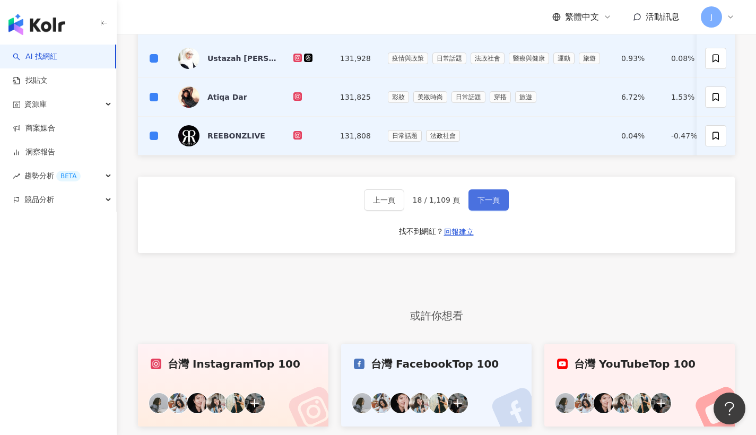
click at [478, 203] on span "下一頁" at bounding box center [489, 200] width 22 height 8
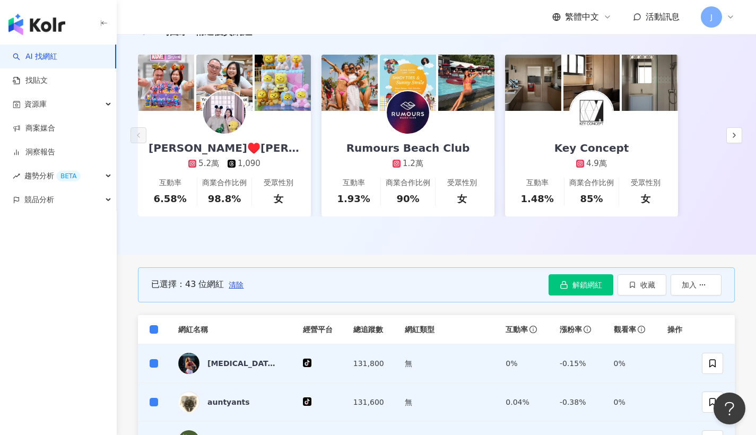
scroll to position [647, 0]
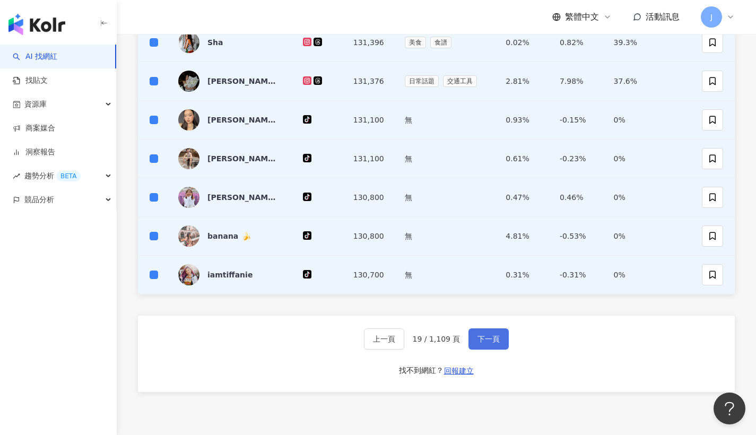
click at [470, 335] on button "下一頁" at bounding box center [489, 338] width 40 height 21
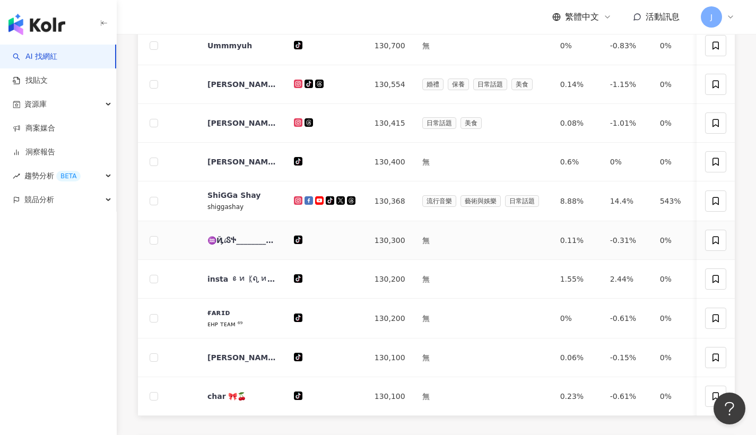
scroll to position [169, 0]
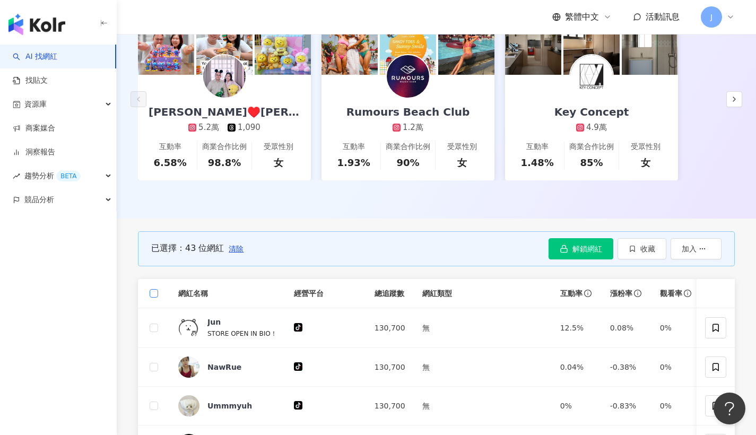
click at [158, 291] on span at bounding box center [154, 293] width 8 height 8
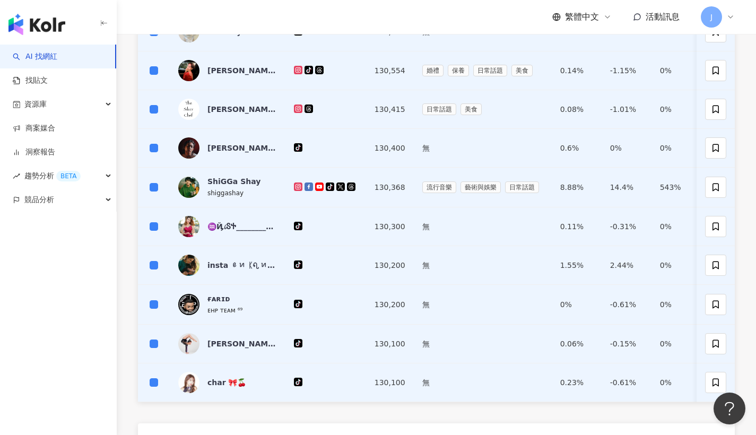
scroll to position [692, 0]
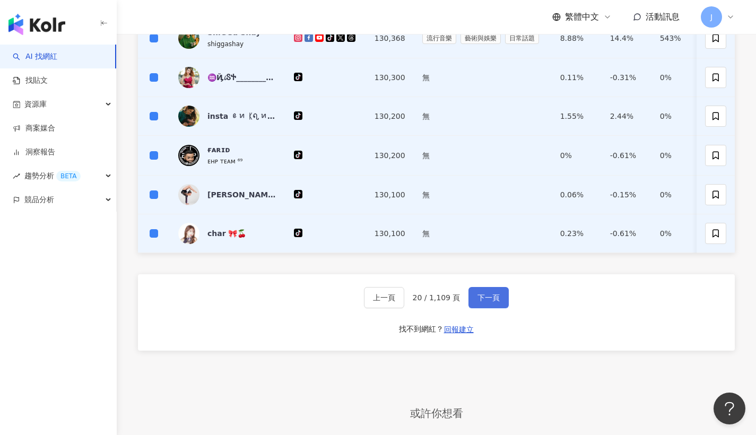
click at [496, 302] on span "下一頁" at bounding box center [489, 297] width 22 height 8
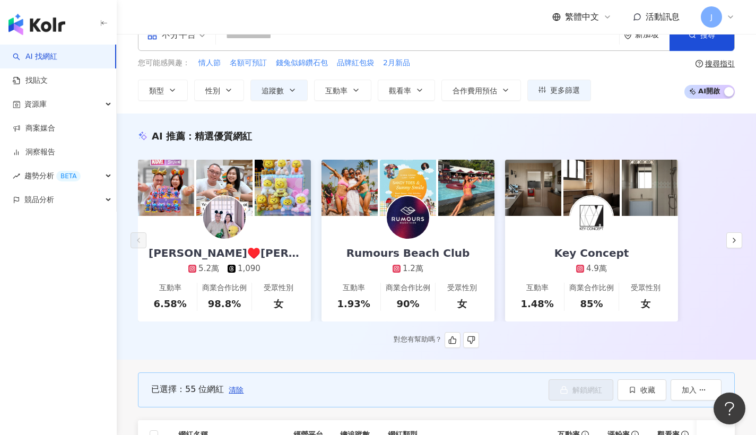
scroll to position [233, 0]
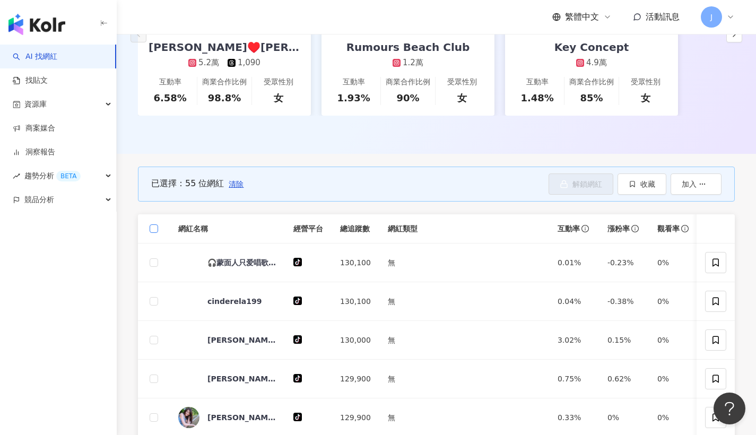
click at [155, 232] on label at bounding box center [154, 229] width 8 height 12
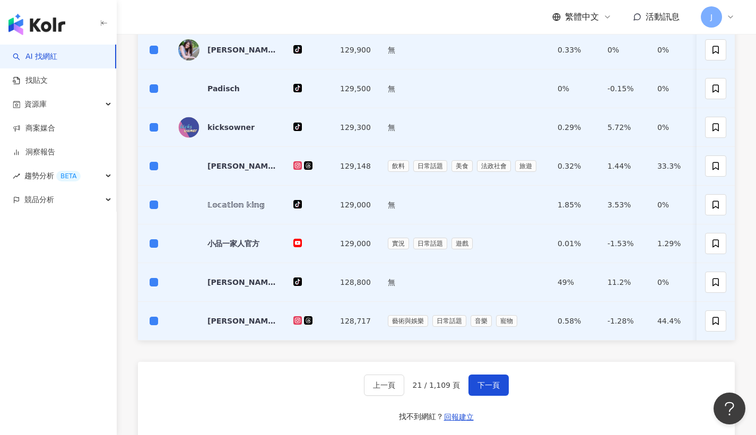
scroll to position [750, 0]
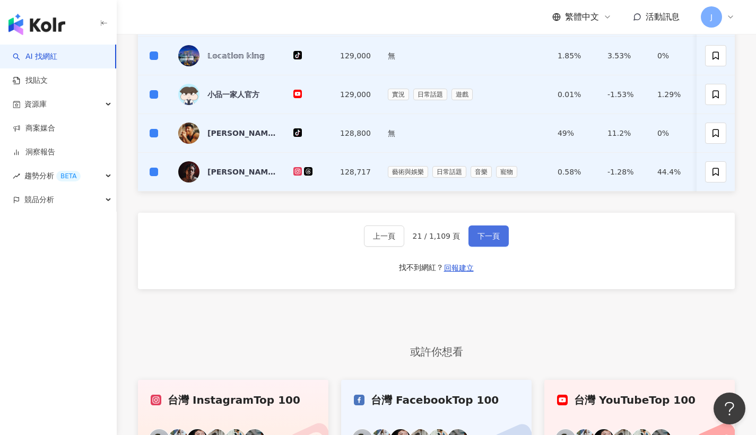
click at [491, 235] on button "下一頁" at bounding box center [489, 236] width 40 height 21
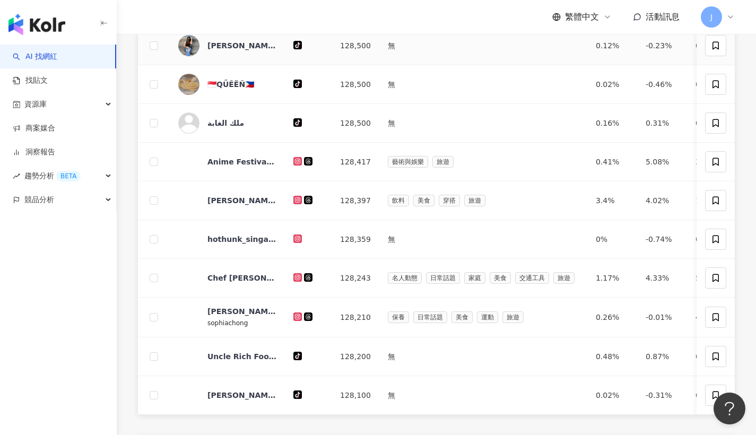
scroll to position [315, 0]
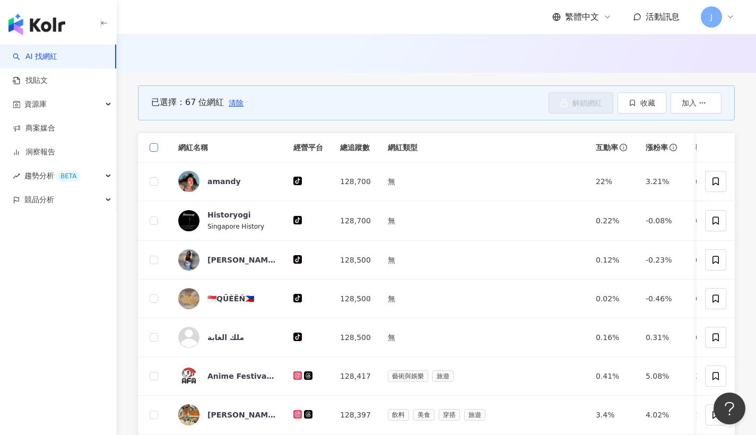
click at [157, 148] on span at bounding box center [154, 147] width 8 height 8
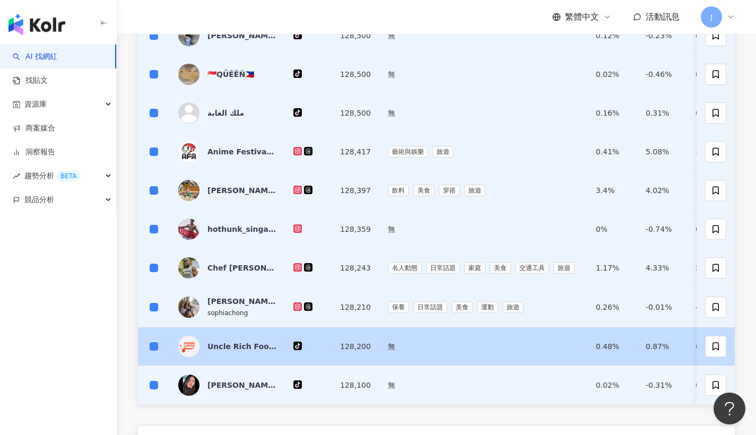
scroll to position [735, 0]
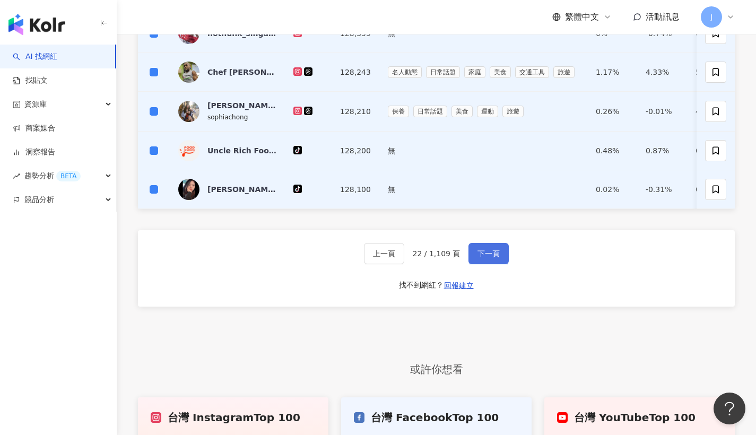
click at [488, 258] on span "下一頁" at bounding box center [489, 253] width 22 height 8
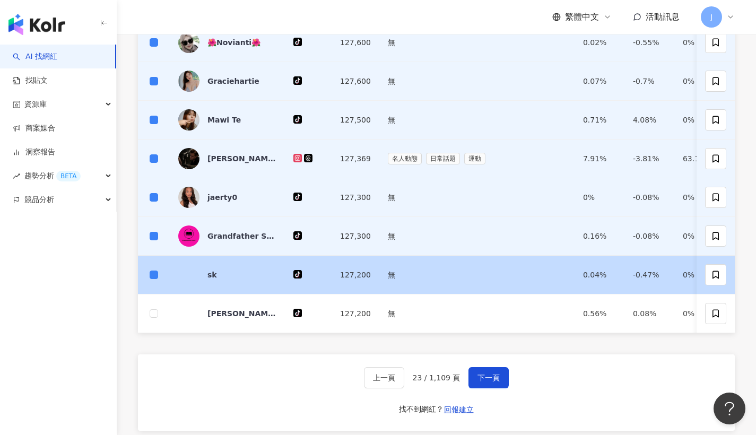
scroll to position [258, 0]
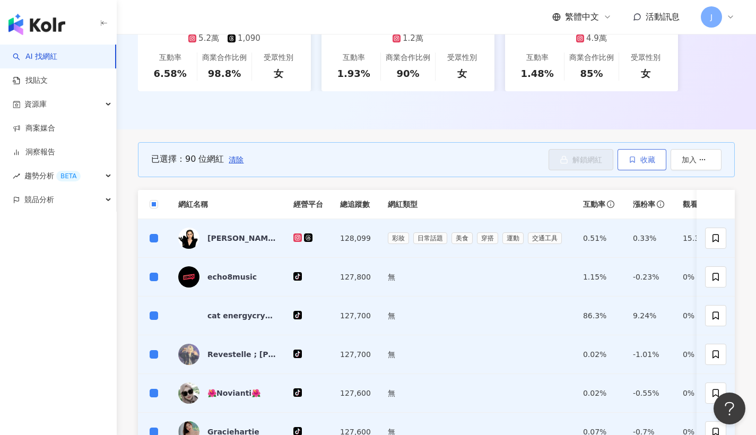
click at [655, 163] on button "收藏" at bounding box center [642, 159] width 49 height 21
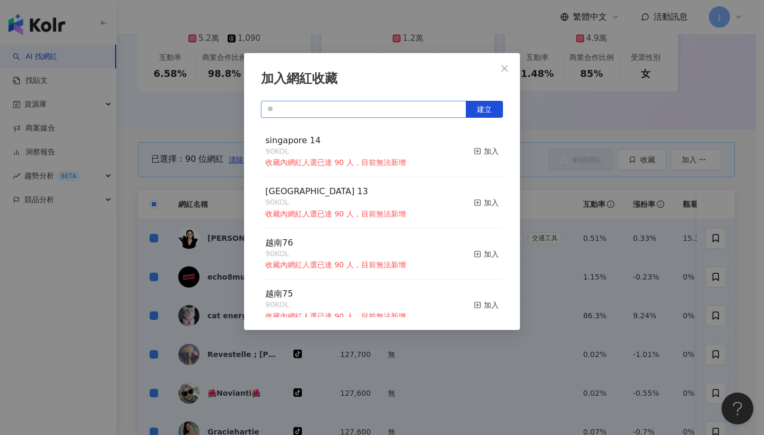
click at [411, 104] on input "text" at bounding box center [363, 109] width 205 height 17
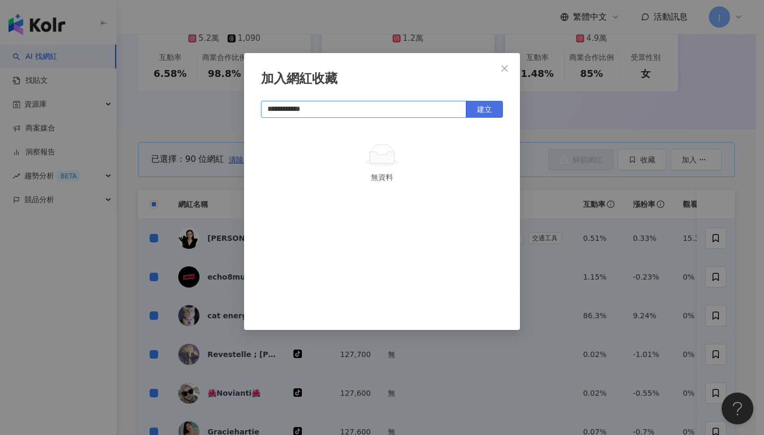
click at [484, 108] on span "建立" at bounding box center [484, 109] width 15 height 8
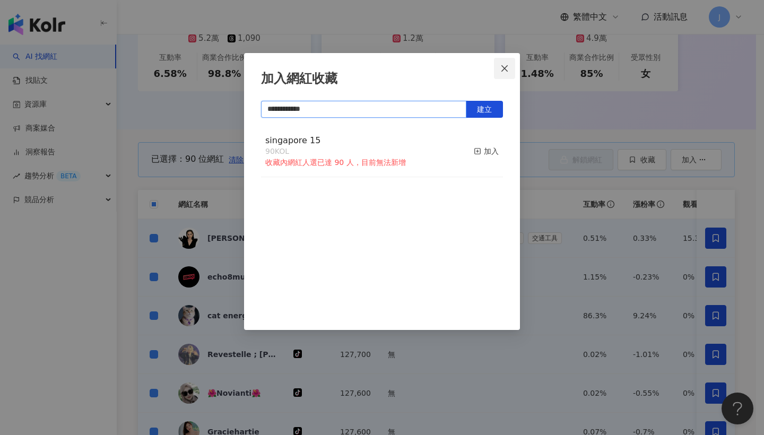
type input "**********"
click at [507, 77] on button "Close" at bounding box center [504, 68] width 21 height 21
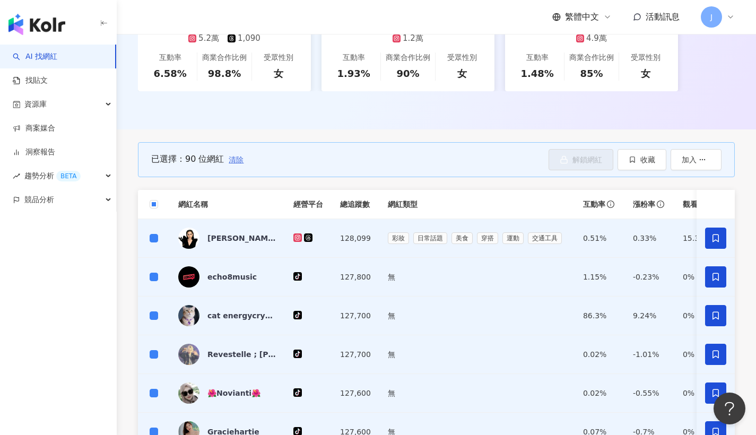
click at [244, 158] on span "清除" at bounding box center [236, 159] width 15 height 8
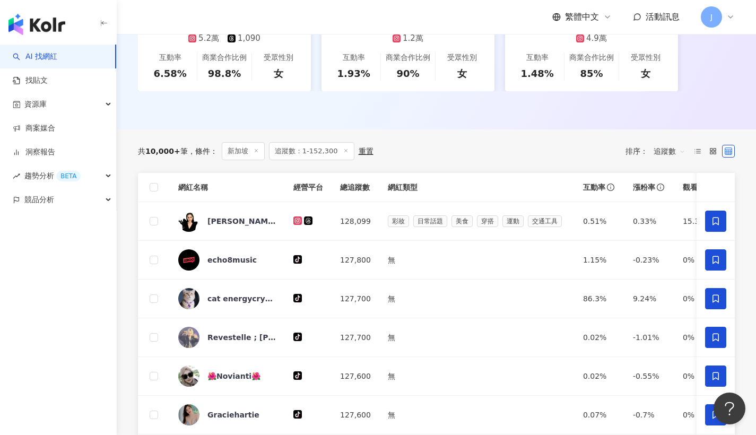
scroll to position [636, 0]
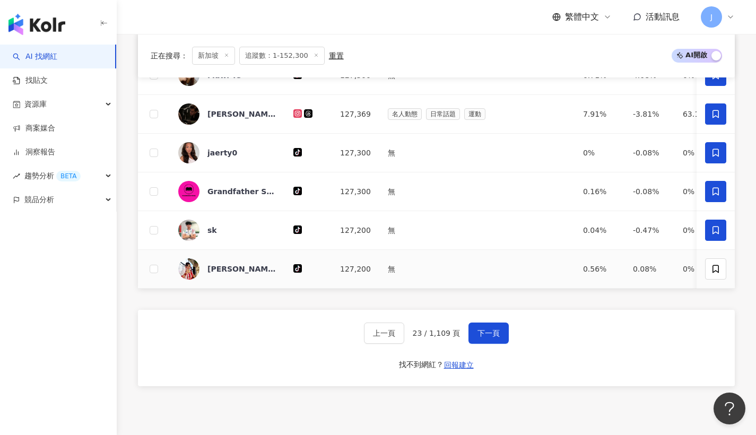
click at [159, 270] on td at bounding box center [154, 269] width 32 height 39
click at [158, 267] on td at bounding box center [154, 269] width 32 height 39
click at [158, 269] on span at bounding box center [154, 269] width 8 height 8
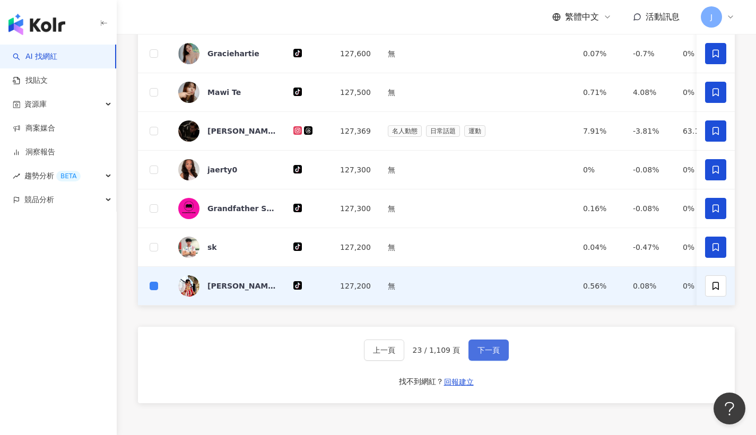
click at [481, 361] on button "下一頁" at bounding box center [489, 350] width 40 height 21
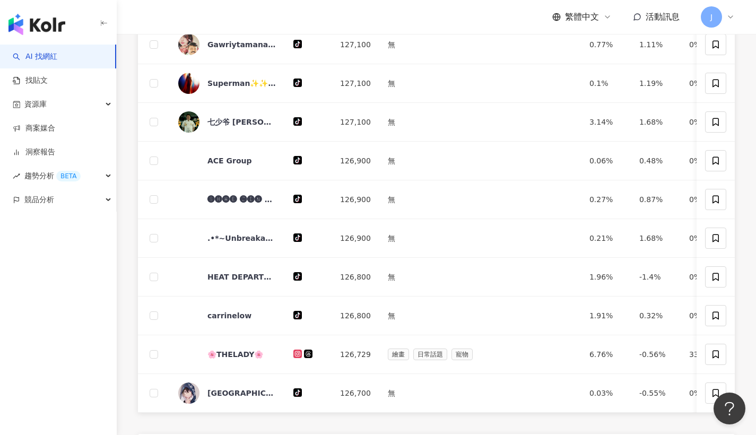
scroll to position [177, 0]
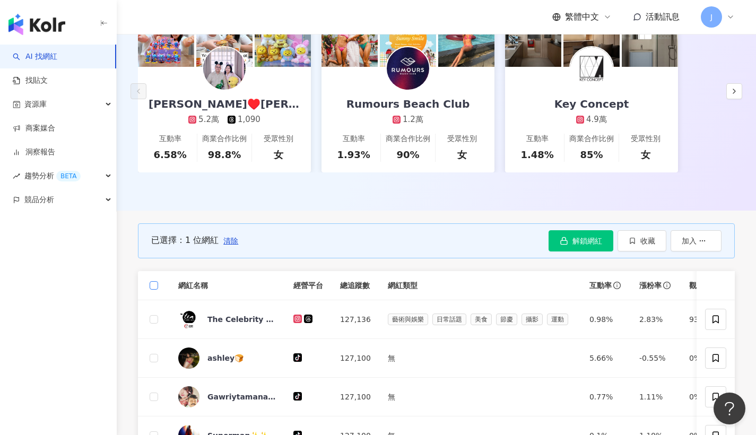
click at [157, 286] on span at bounding box center [154, 285] width 8 height 8
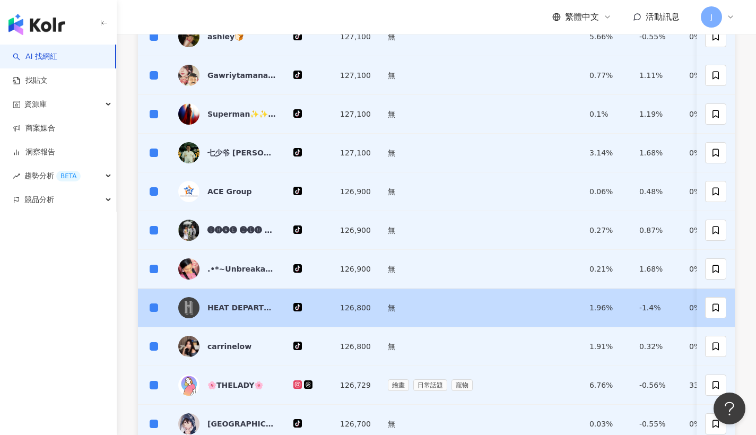
scroll to position [845, 0]
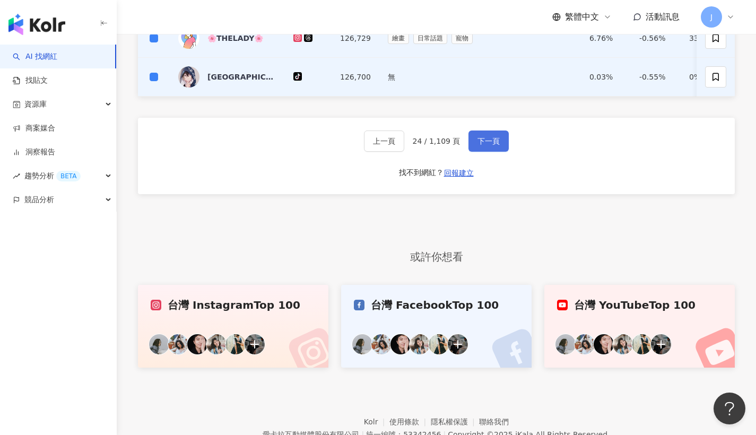
click at [483, 145] on span "下一頁" at bounding box center [489, 141] width 22 height 8
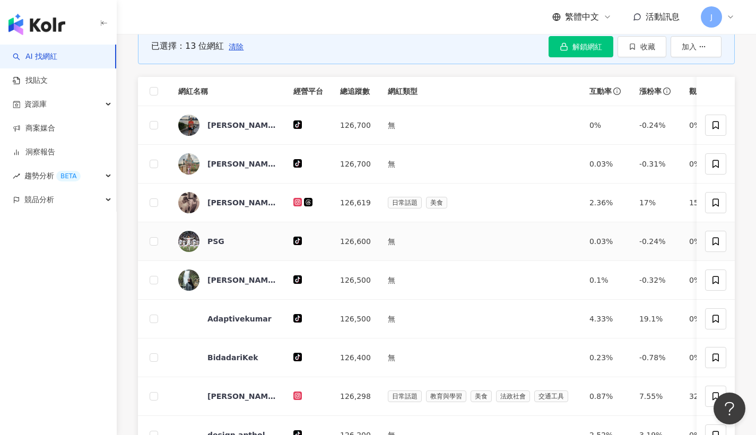
scroll to position [303, 0]
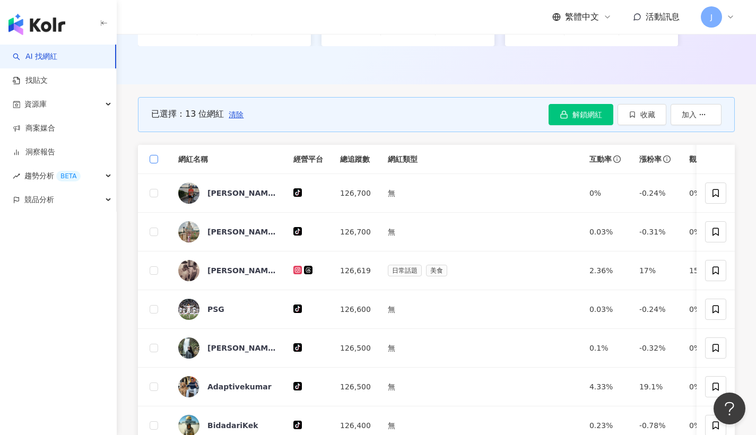
click at [155, 163] on label at bounding box center [154, 159] width 8 height 12
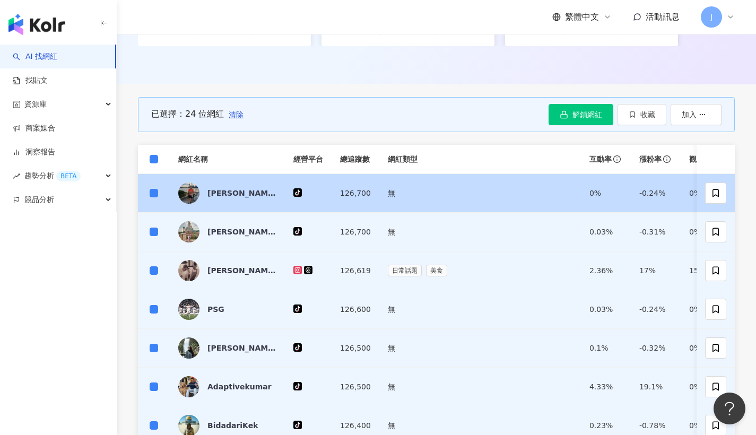
scroll to position [657, 0]
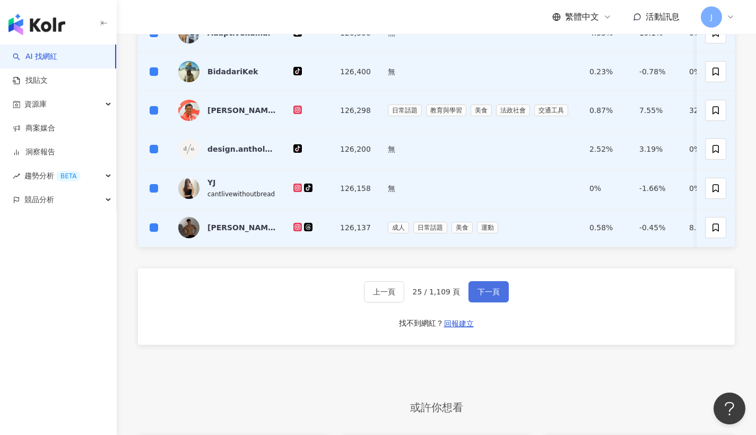
click at [484, 302] on button "下一頁" at bounding box center [489, 291] width 40 height 21
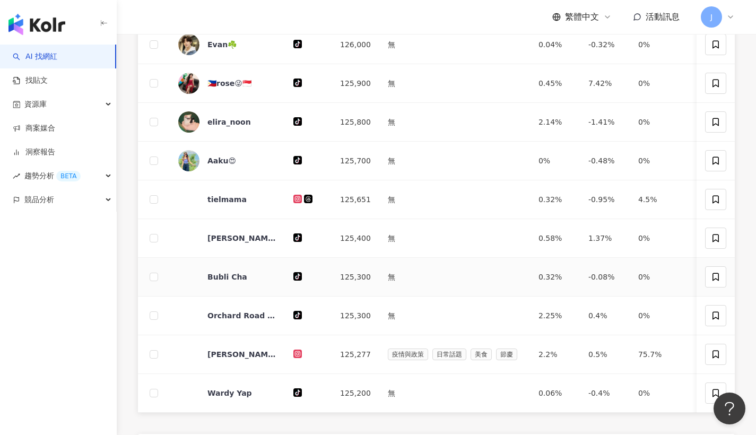
scroll to position [168, 0]
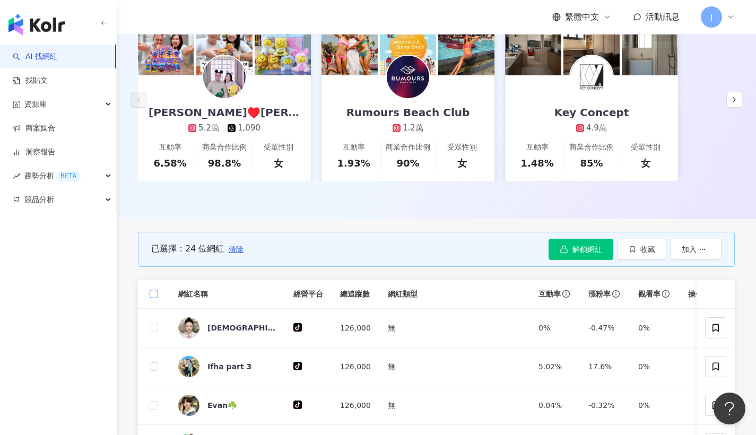
click at [156, 292] on span at bounding box center [154, 294] width 8 height 8
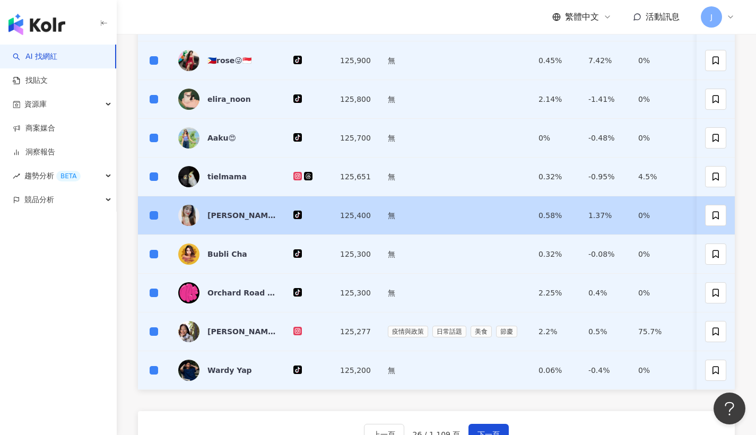
scroll to position [893, 0]
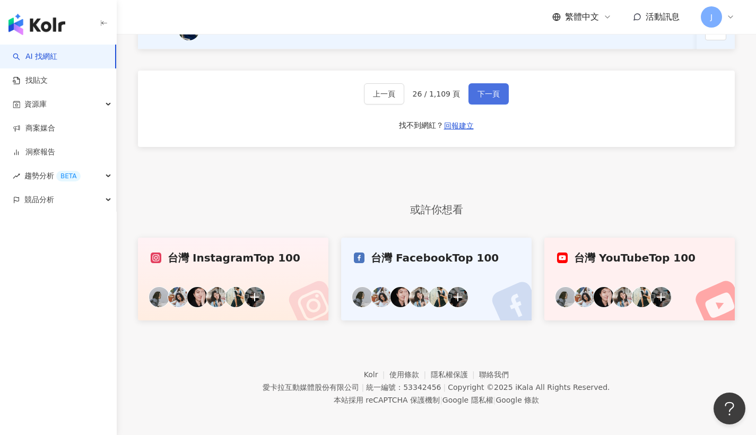
click at [483, 105] on button "下一頁" at bounding box center [489, 93] width 40 height 21
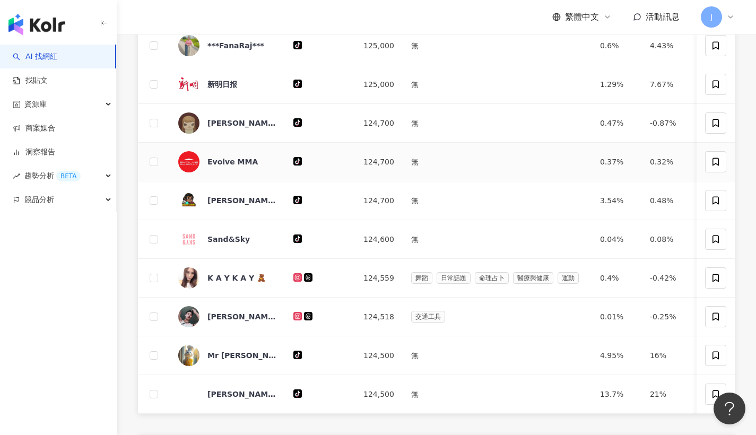
scroll to position [348, 0]
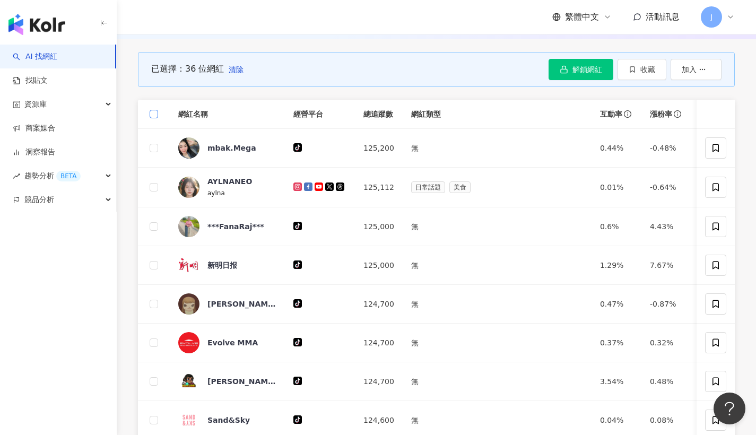
click at [150, 115] on span at bounding box center [154, 114] width 8 height 8
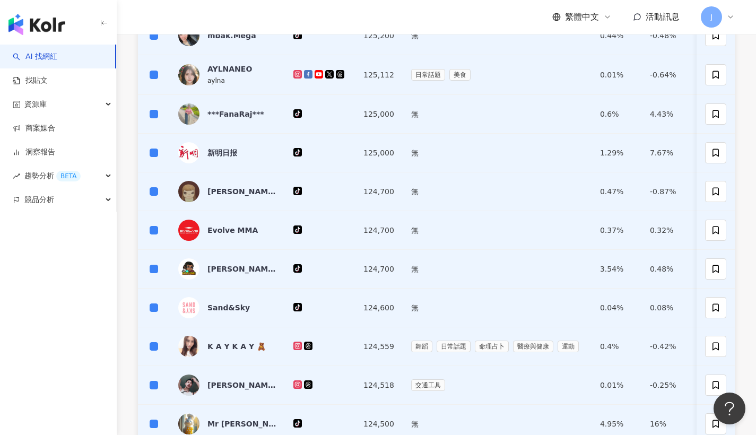
scroll to position [720, 0]
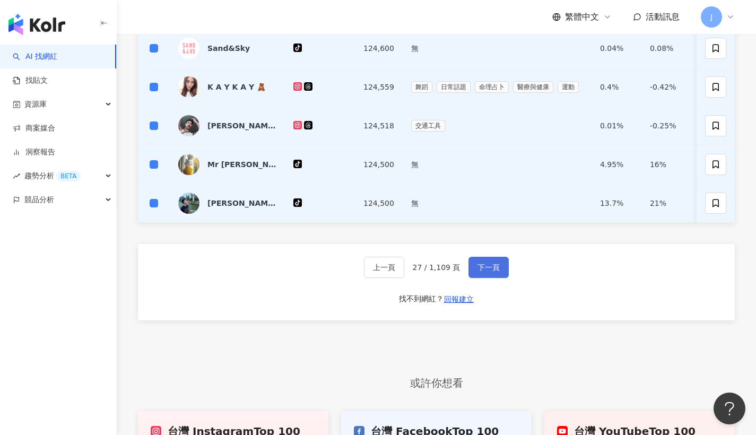
click at [485, 266] on button "下一頁" at bounding box center [489, 267] width 40 height 21
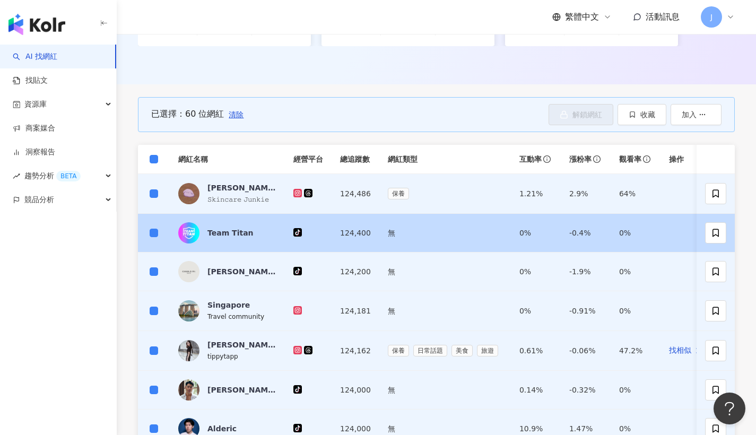
scroll to position [664, 0]
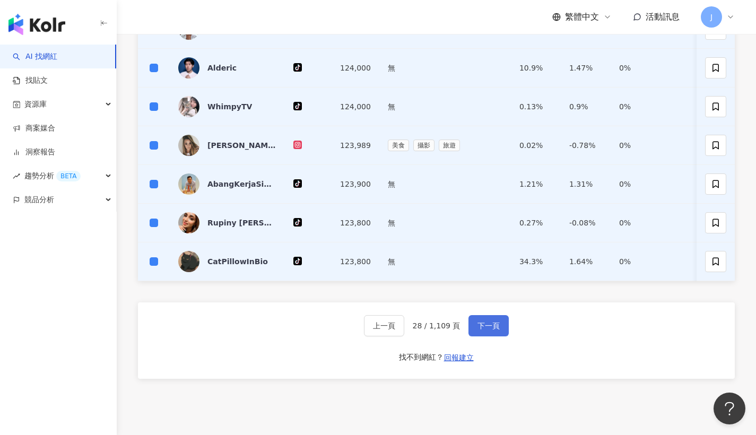
click at [472, 327] on button "下一頁" at bounding box center [489, 325] width 40 height 21
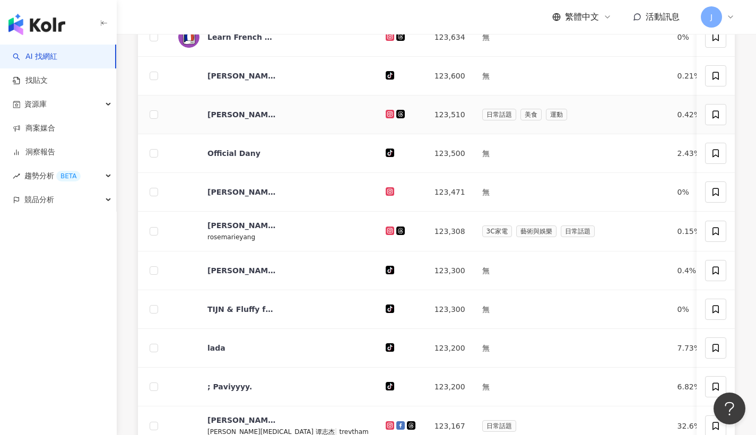
scroll to position [274, 0]
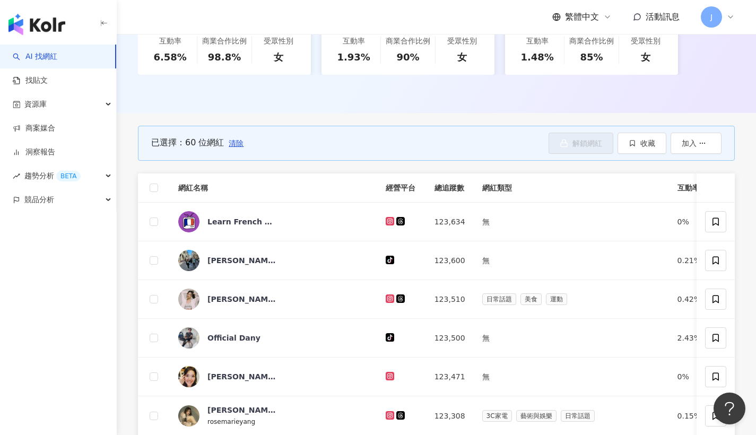
click at [159, 185] on th at bounding box center [154, 188] width 32 height 29
click at [158, 186] on span at bounding box center [154, 188] width 8 height 8
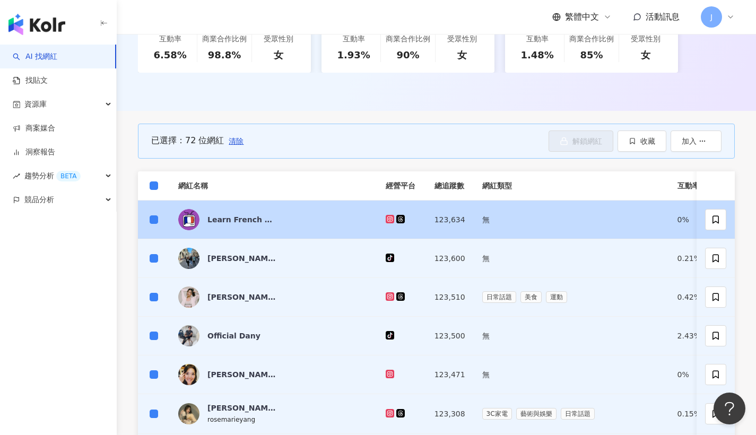
scroll to position [819, 0]
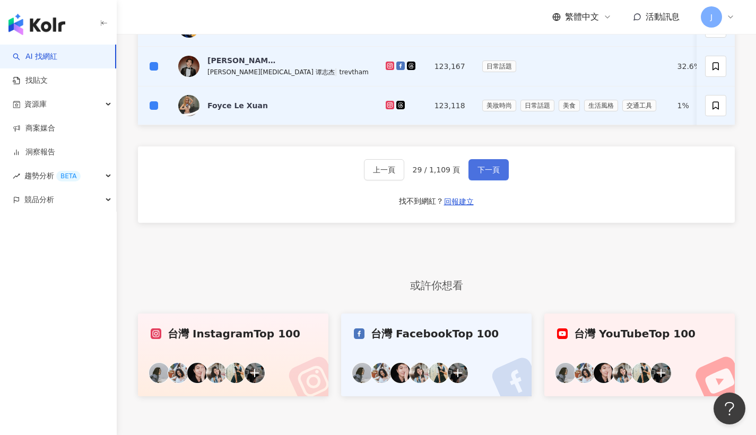
click at [492, 167] on button "下一頁" at bounding box center [489, 169] width 40 height 21
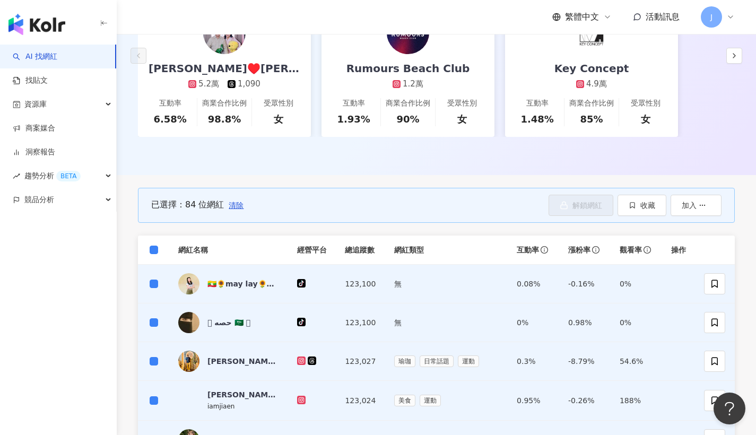
scroll to position [896, 0]
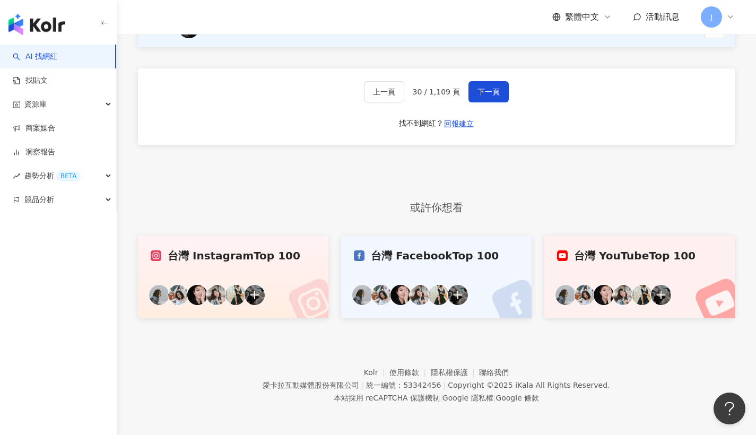
click at [495, 78] on div "上一頁 30 / 1,109 頁 下一頁 找不到網紅？ 回報建立" at bounding box center [436, 106] width 597 height 76
click at [496, 81] on button "下一頁" at bounding box center [489, 91] width 40 height 21
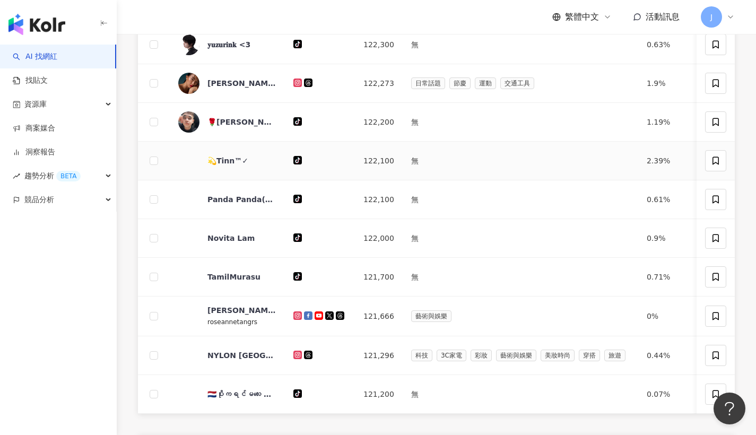
scroll to position [319, 0]
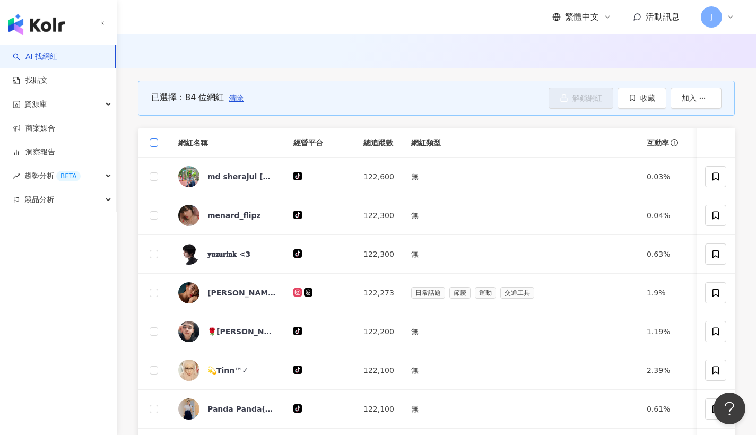
click at [155, 145] on span at bounding box center [154, 143] width 8 height 8
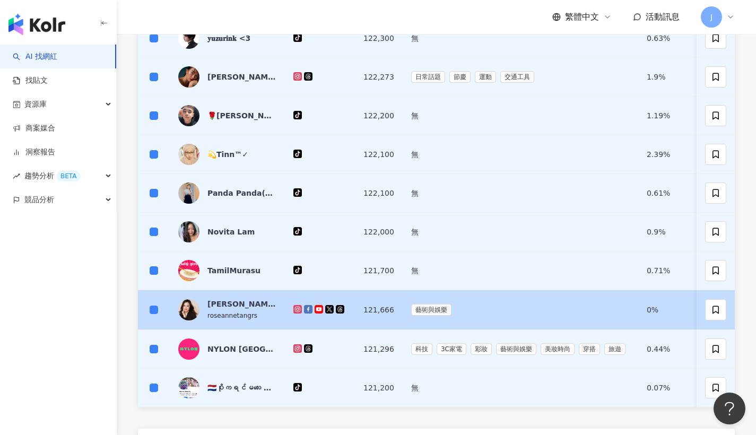
scroll to position [557, 0]
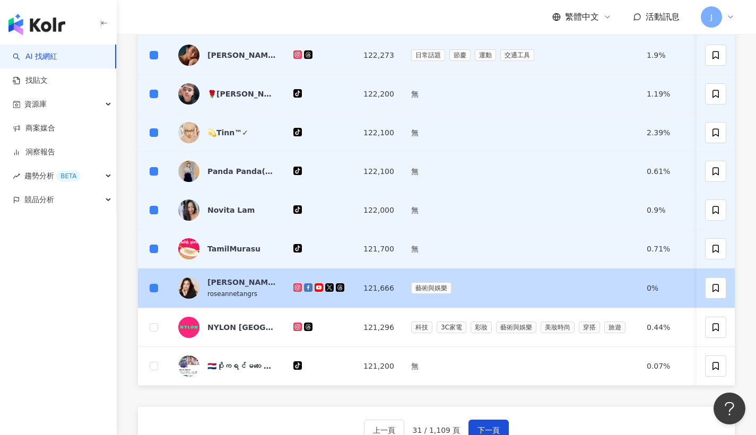
click at [159, 290] on td at bounding box center [154, 289] width 32 height 40
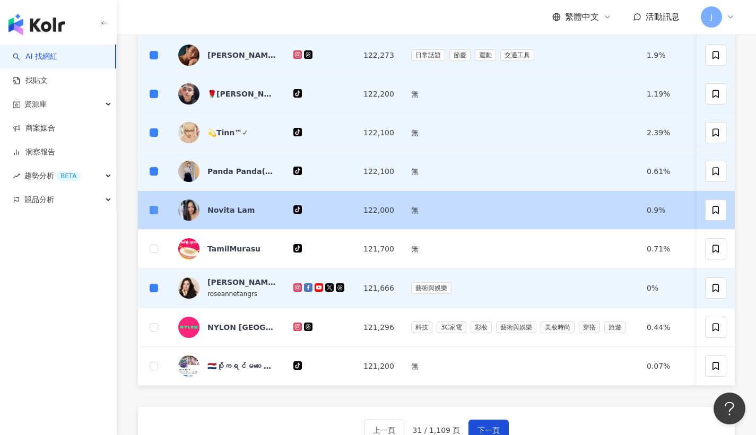
click at [156, 210] on span at bounding box center [154, 210] width 8 height 8
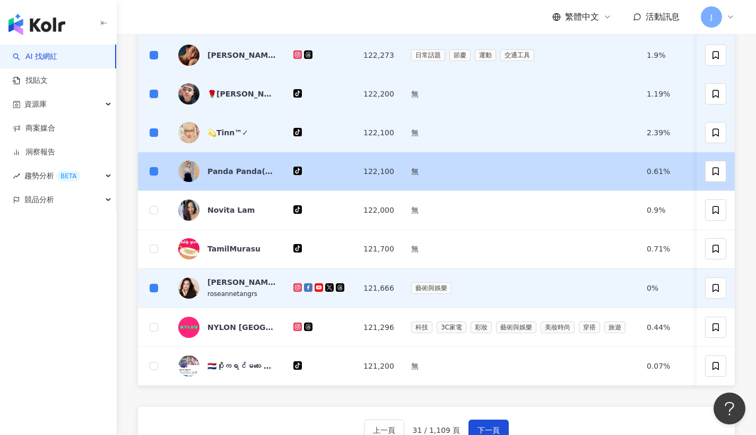
click at [158, 170] on td at bounding box center [154, 171] width 32 height 39
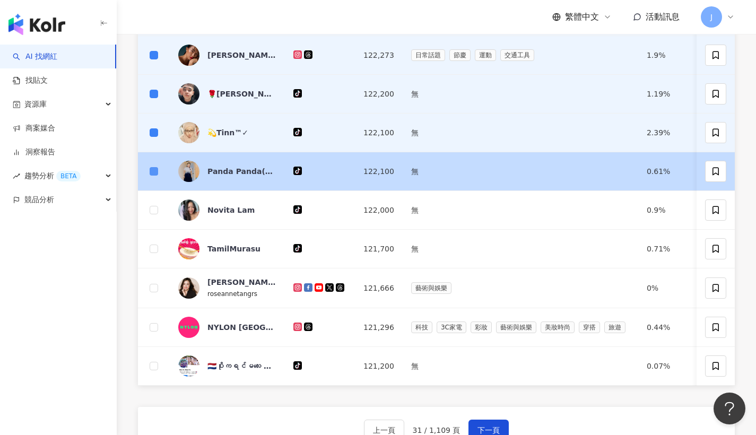
click at [158, 171] on span at bounding box center [154, 171] width 8 height 8
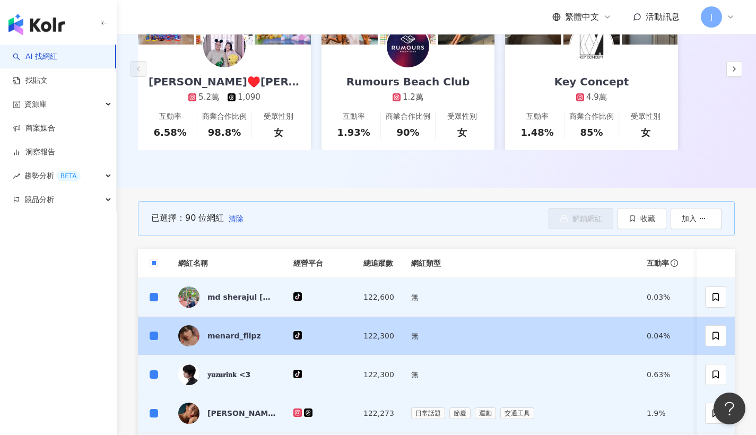
scroll to position [179, 0]
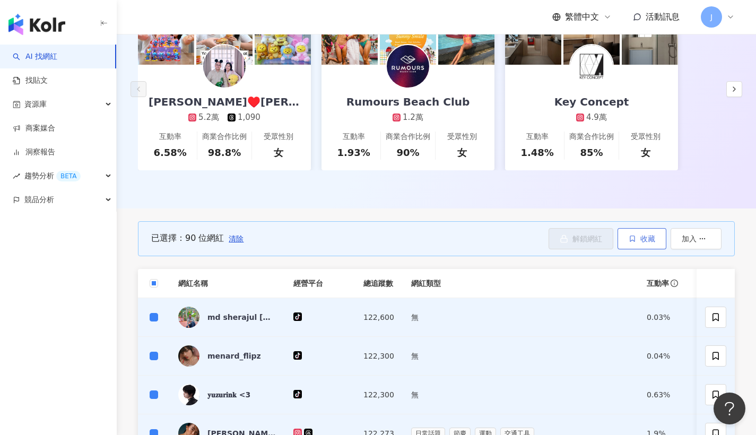
click at [658, 240] on button "收藏" at bounding box center [642, 238] width 49 height 21
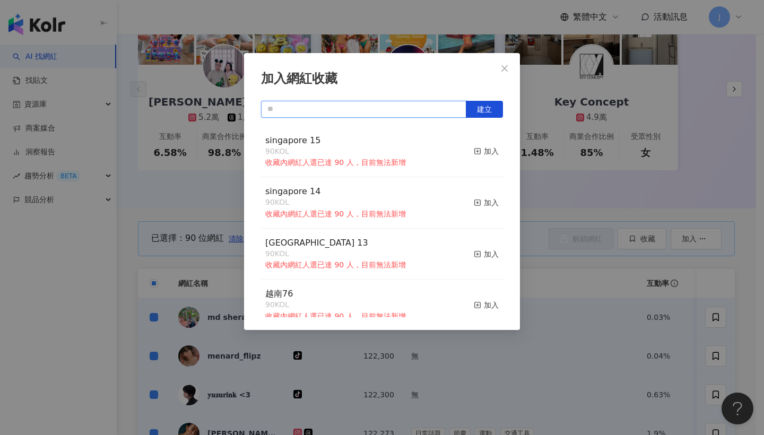
click at [380, 109] on input "text" at bounding box center [363, 109] width 205 height 17
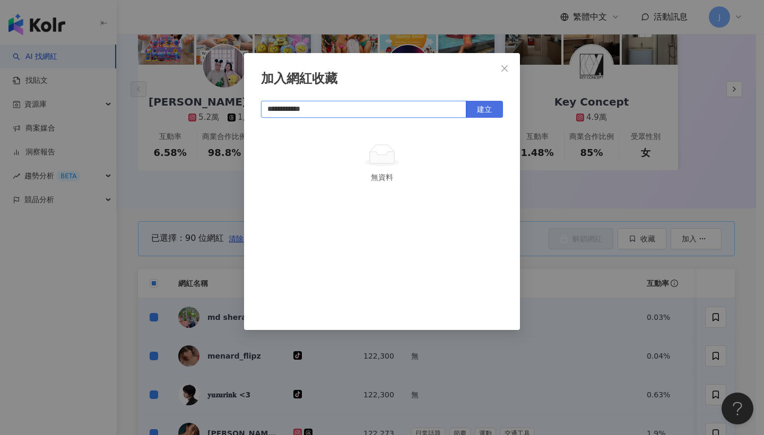
click at [486, 112] on span "建立" at bounding box center [484, 109] width 15 height 8
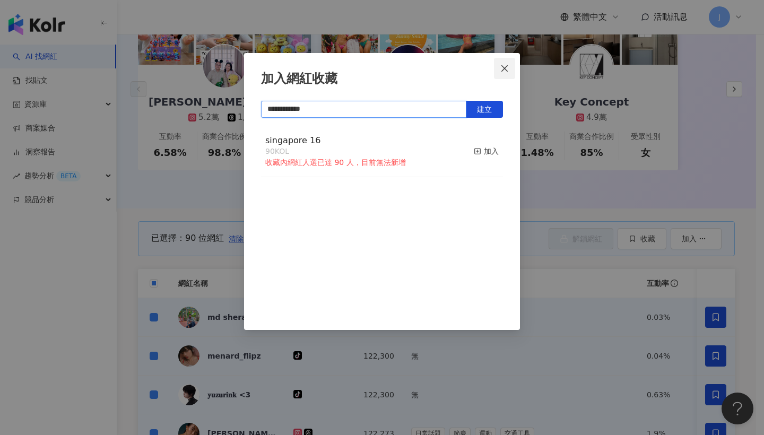
type input "**********"
click at [506, 72] on icon "close" at bounding box center [504, 68] width 8 height 8
